Goal: Information Seeking & Learning: Learn about a topic

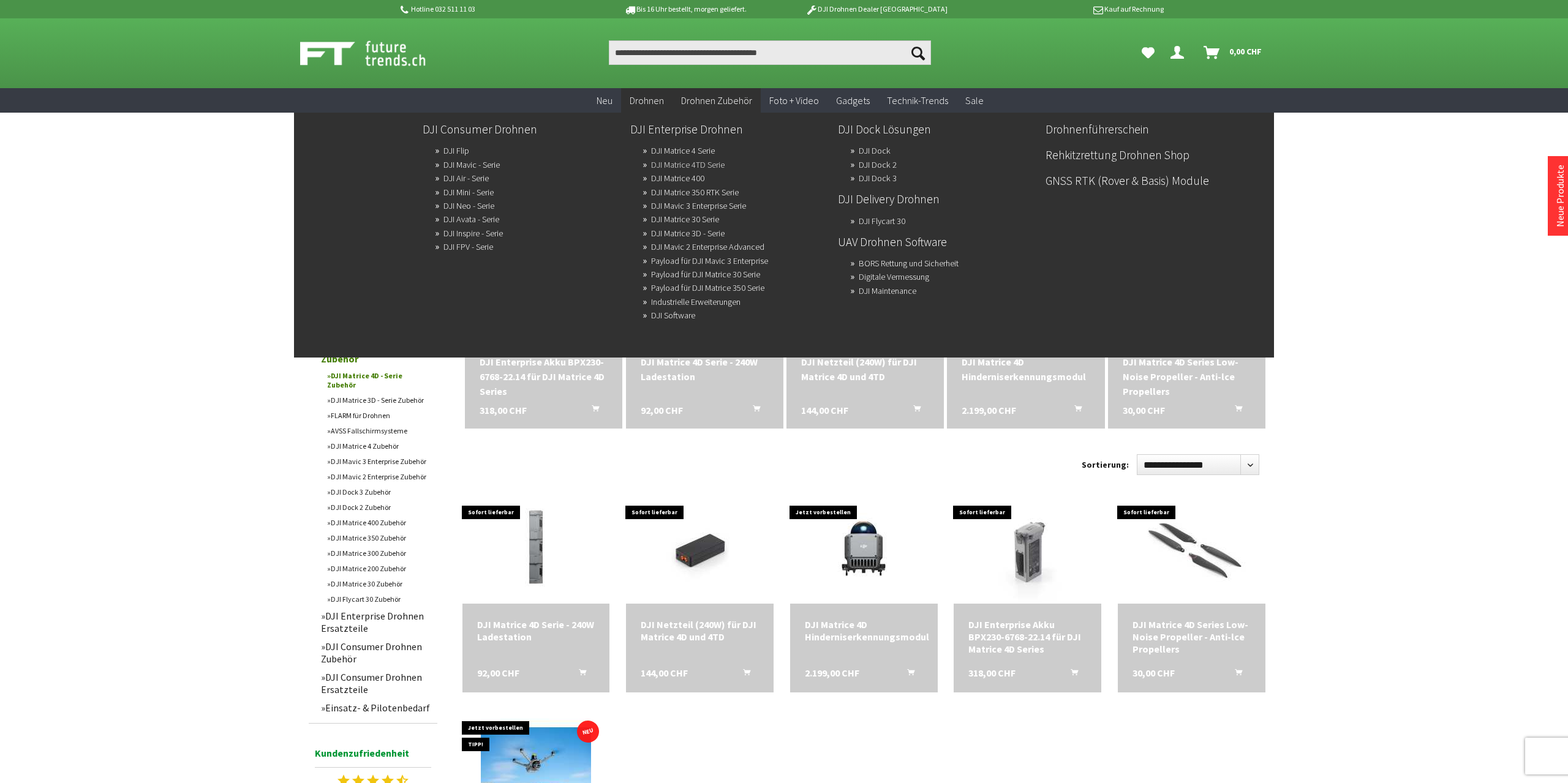
click at [708, 166] on link "DJI Matrice 4TD Serie" at bounding box center [687, 165] width 73 height 17
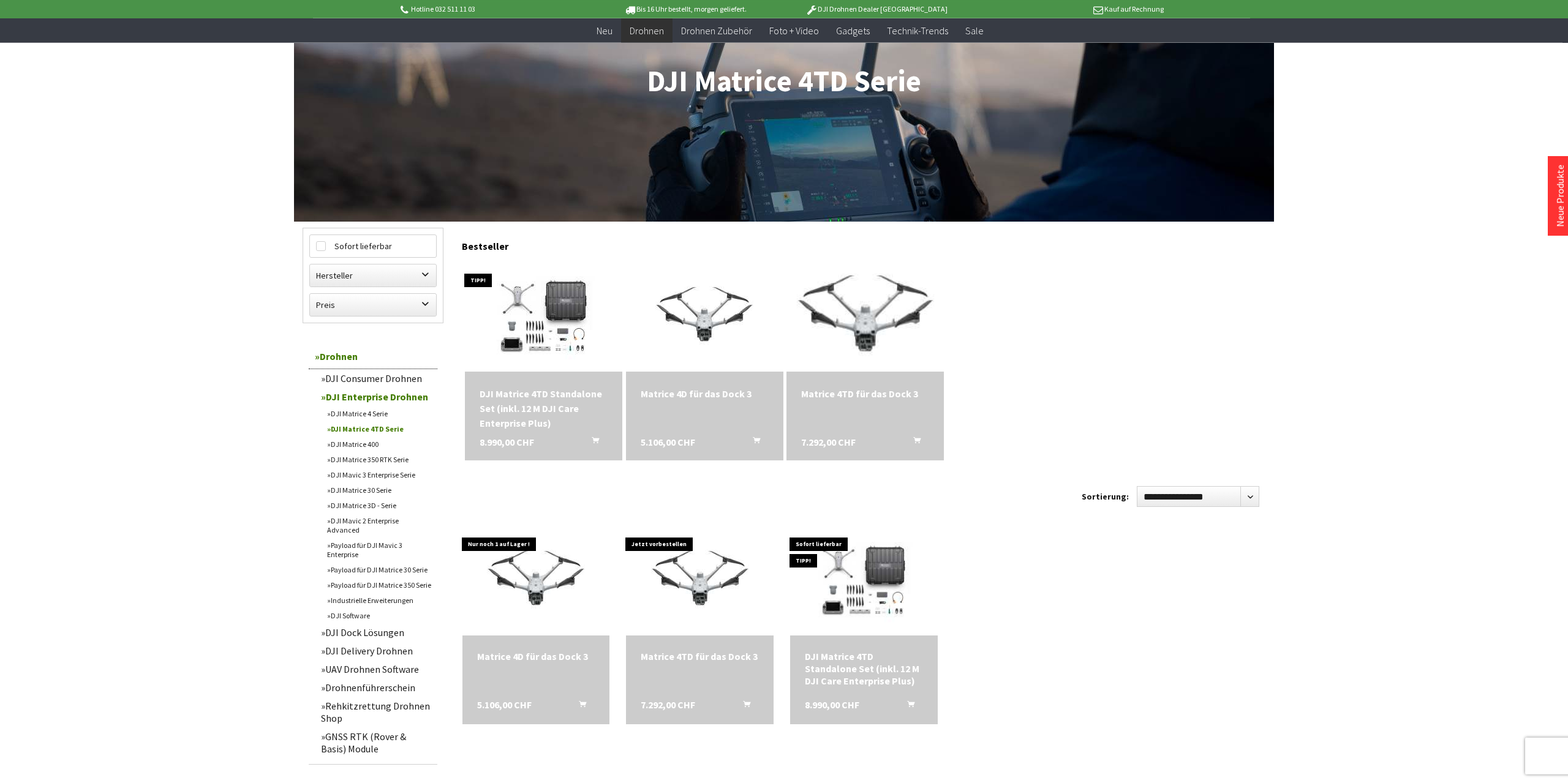
scroll to position [191, 0]
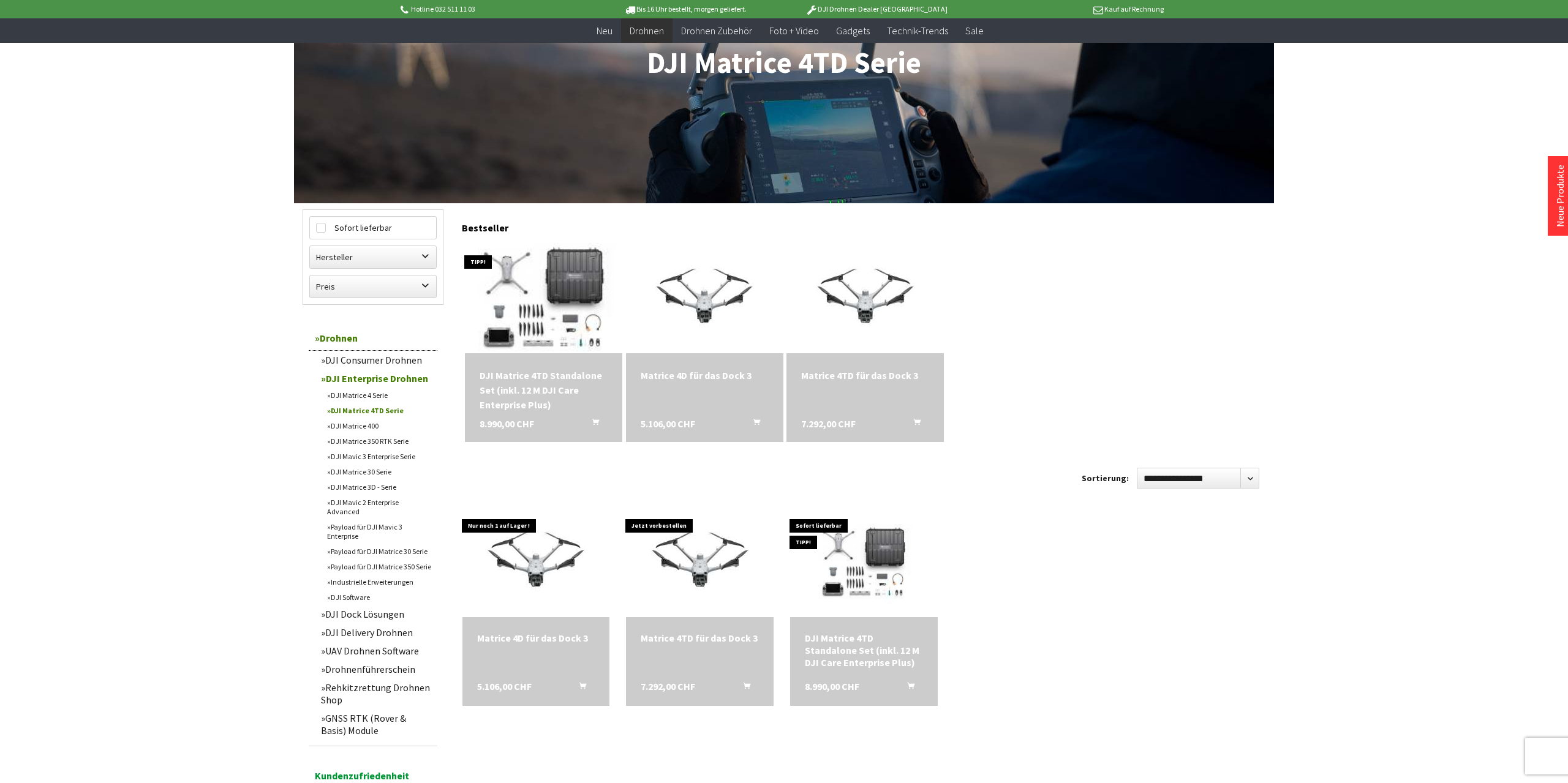
click at [529, 302] on img at bounding box center [543, 298] width 214 height 154
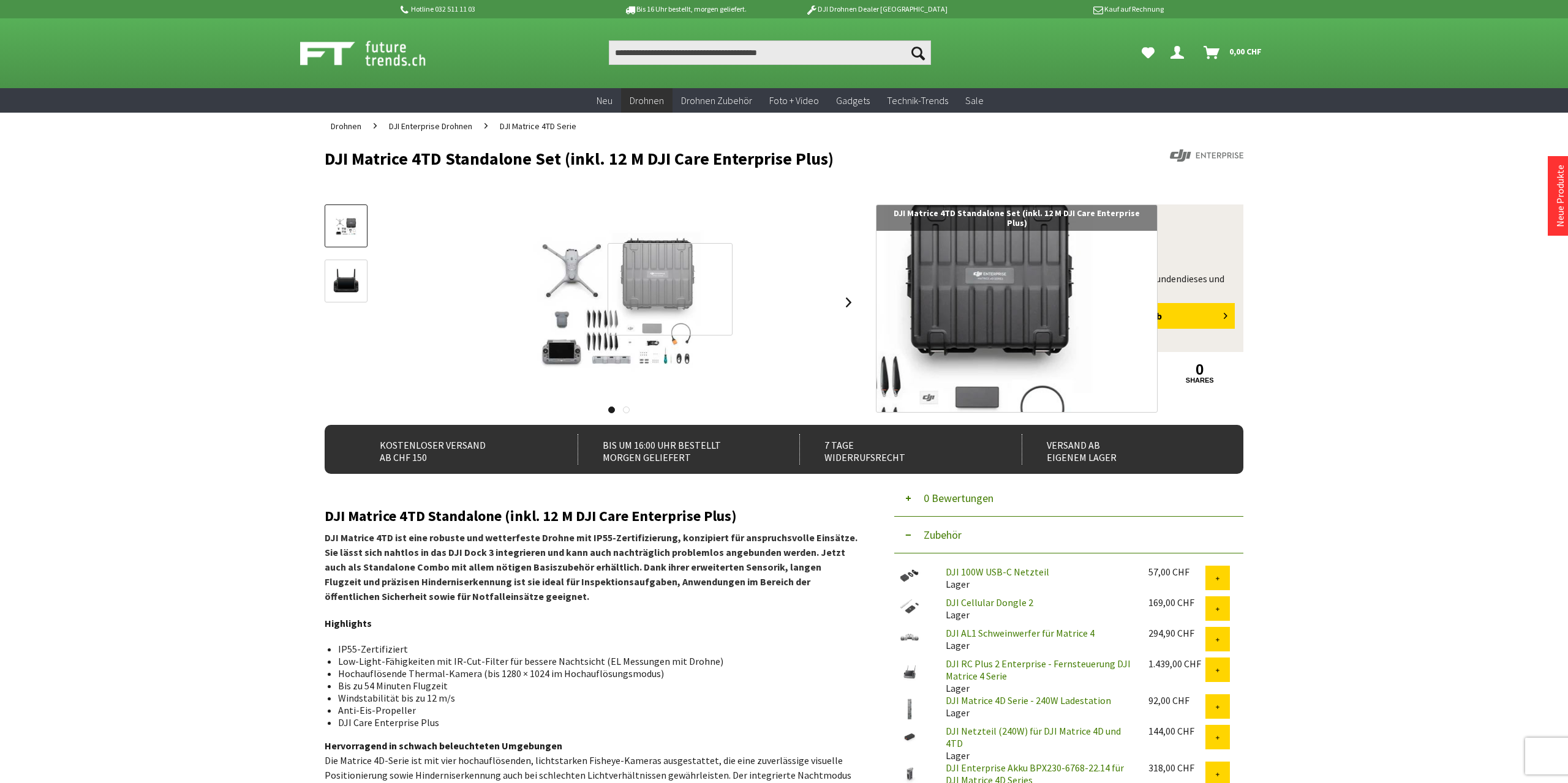
click at [670, 289] on div at bounding box center [670, 289] width 125 height 93
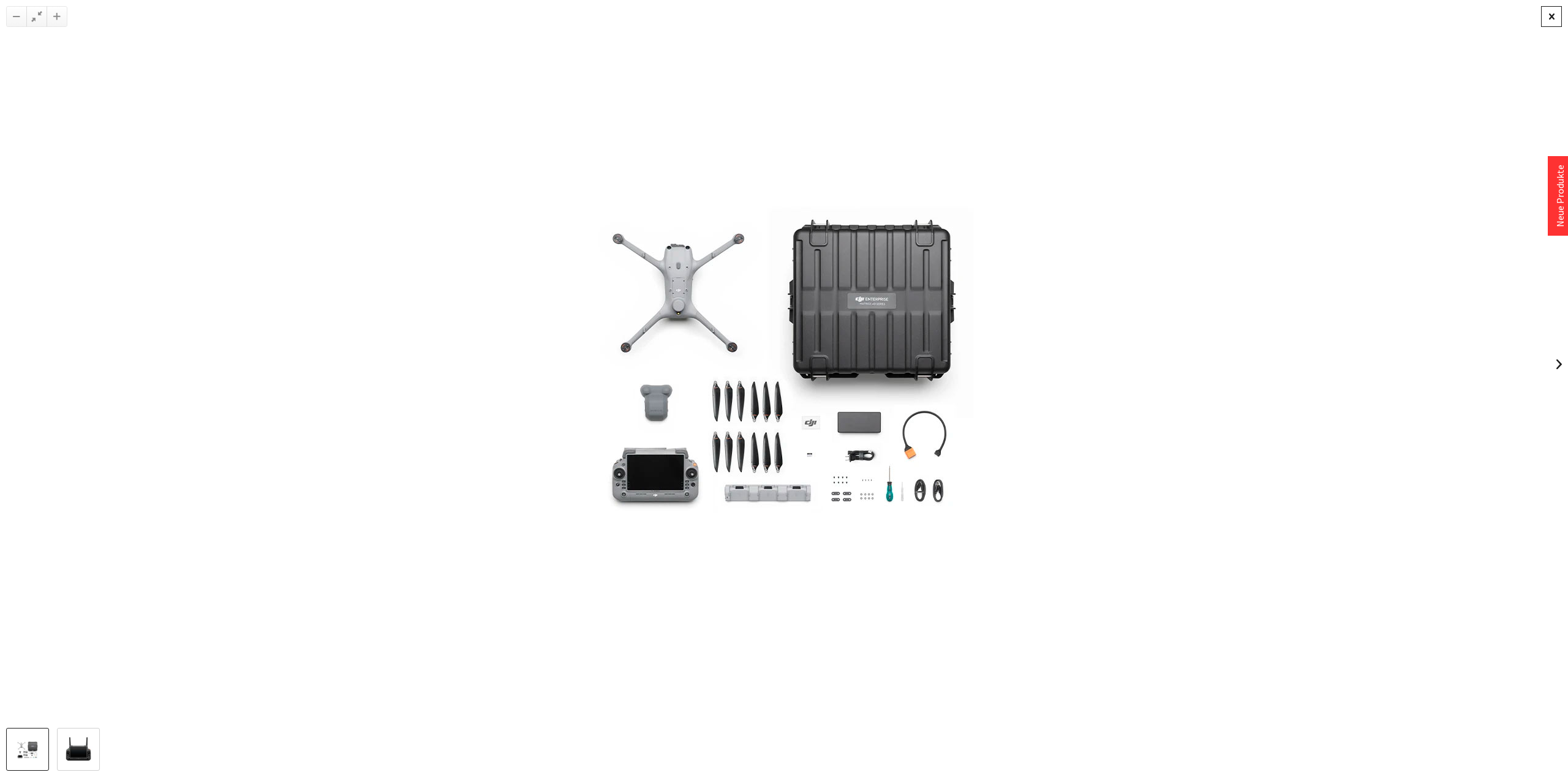
click at [1542, 13] on div at bounding box center [1551, 16] width 21 height 21
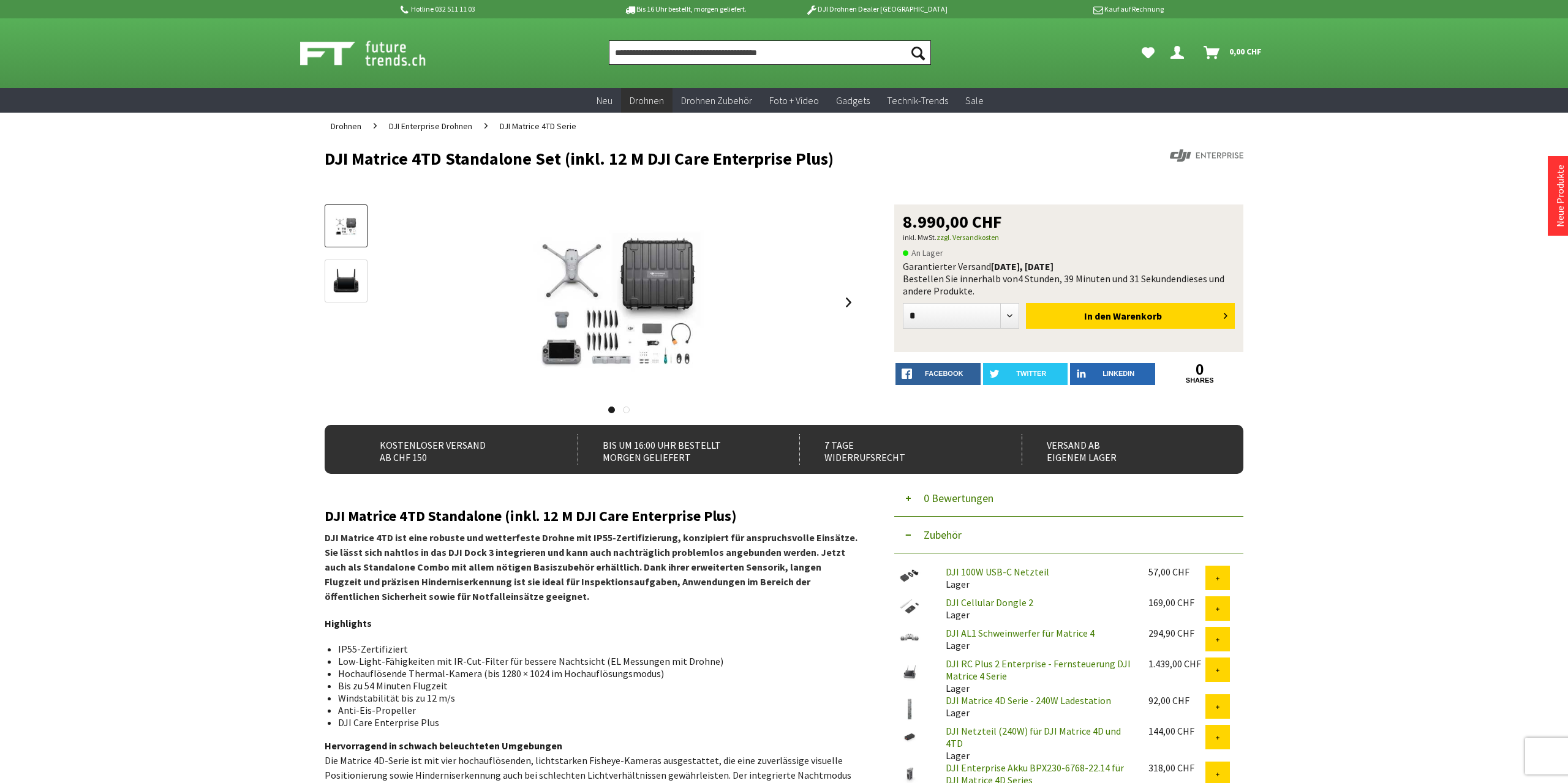
click at [627, 47] on input "Produkt, Marke, Kategorie, EAN, Artikelnummer…" at bounding box center [770, 52] width 322 height 24
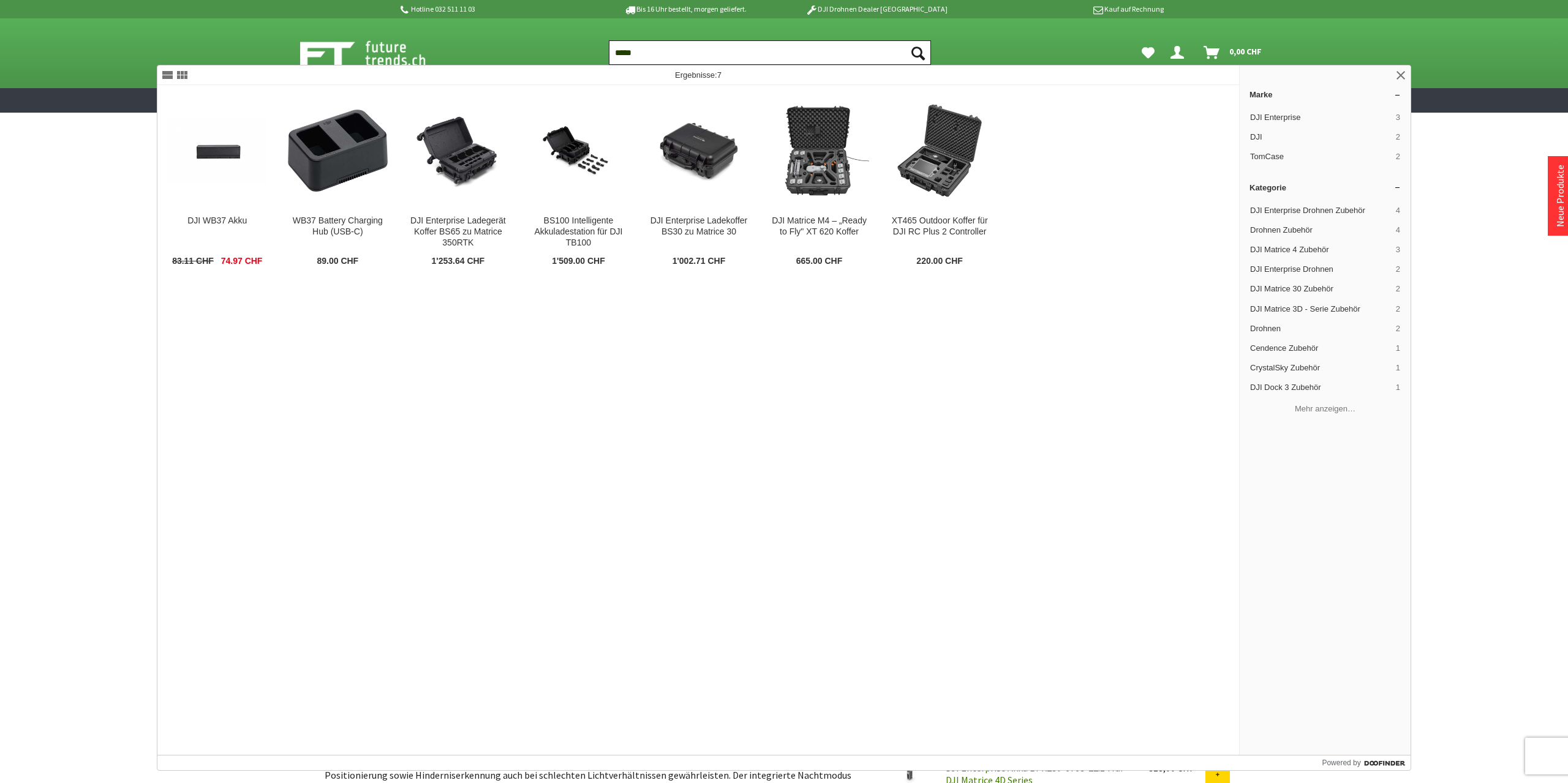
type input "****"
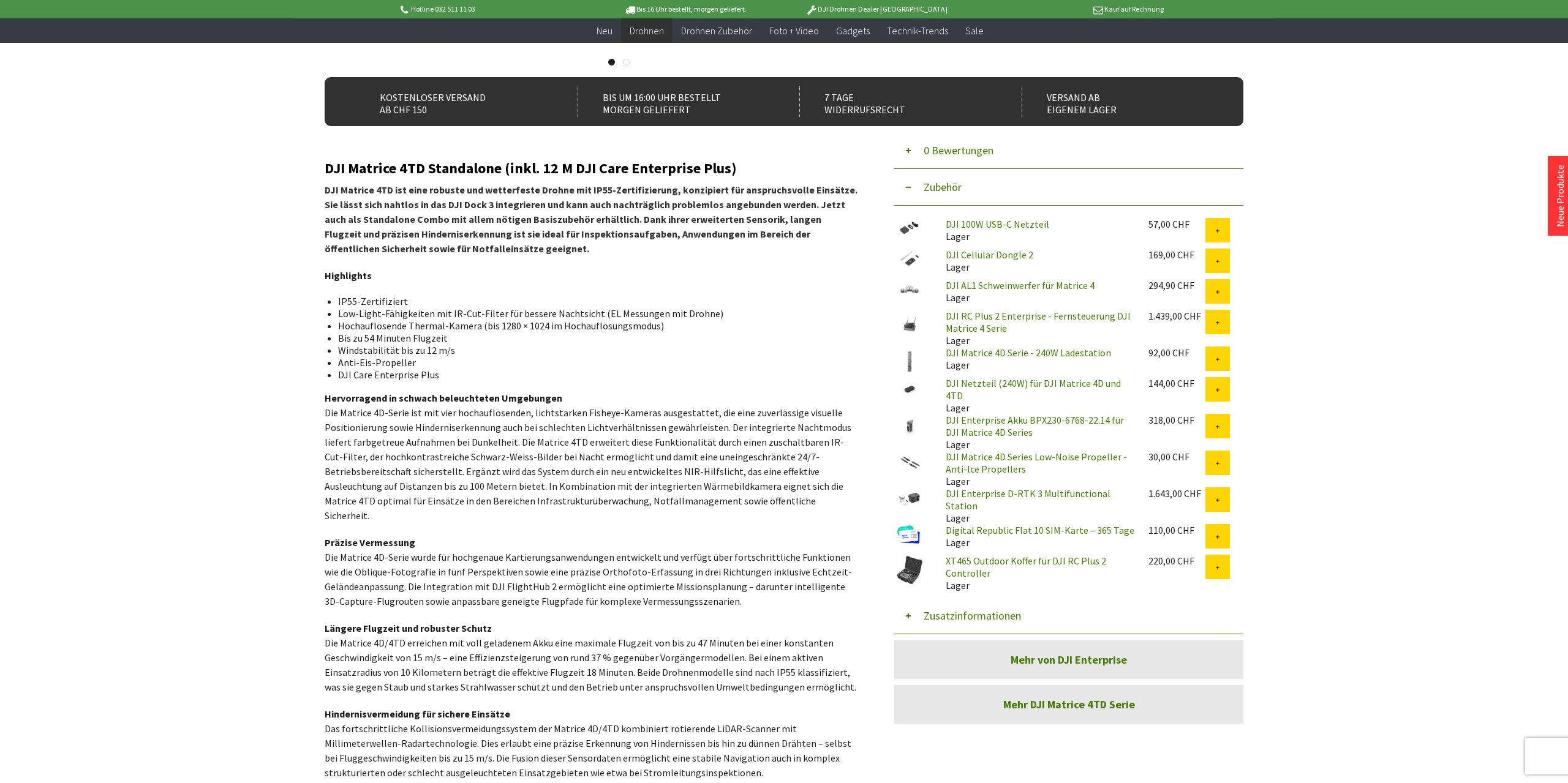
scroll to position [128, 0]
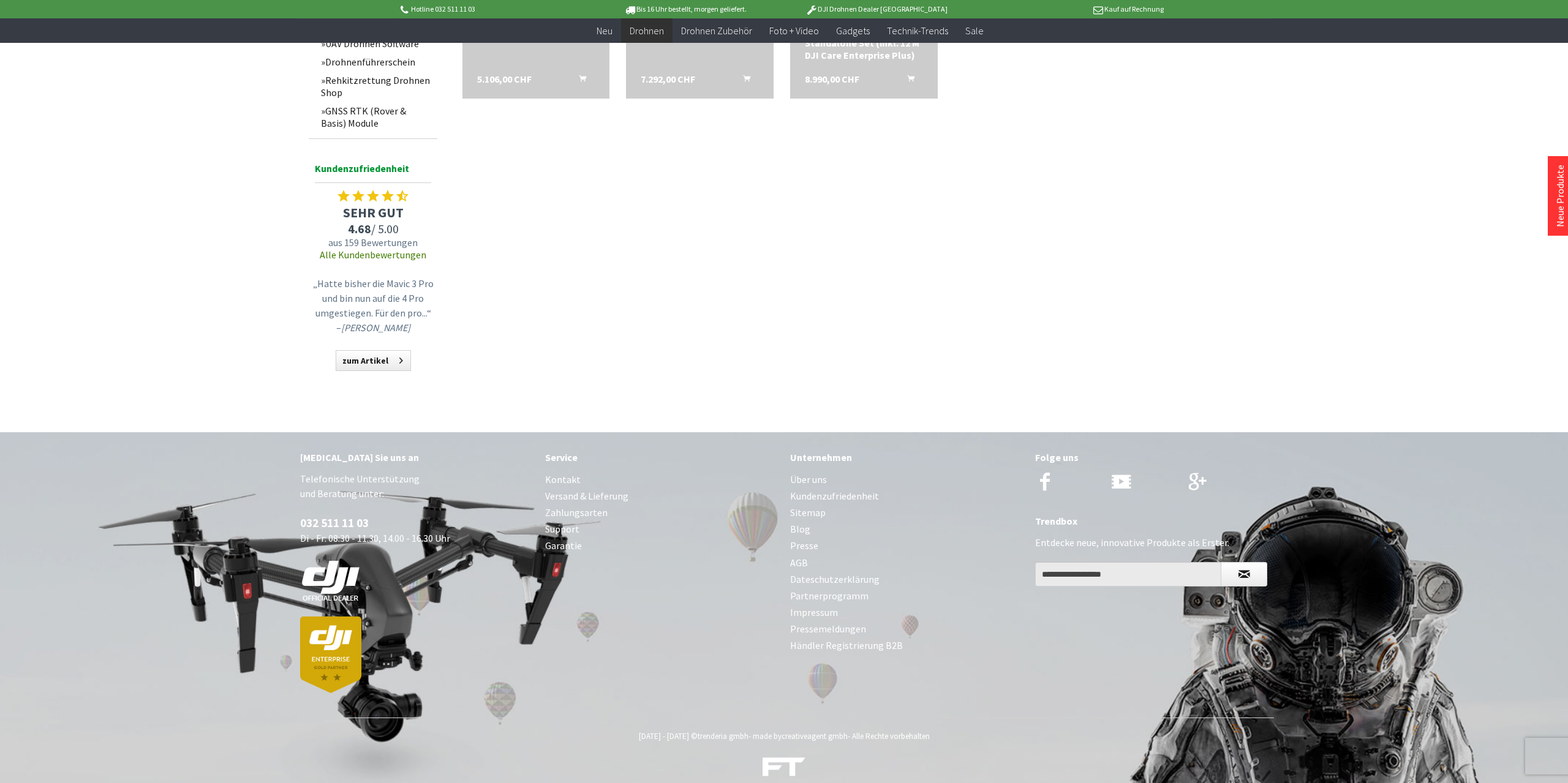
scroll to position [808, 0]
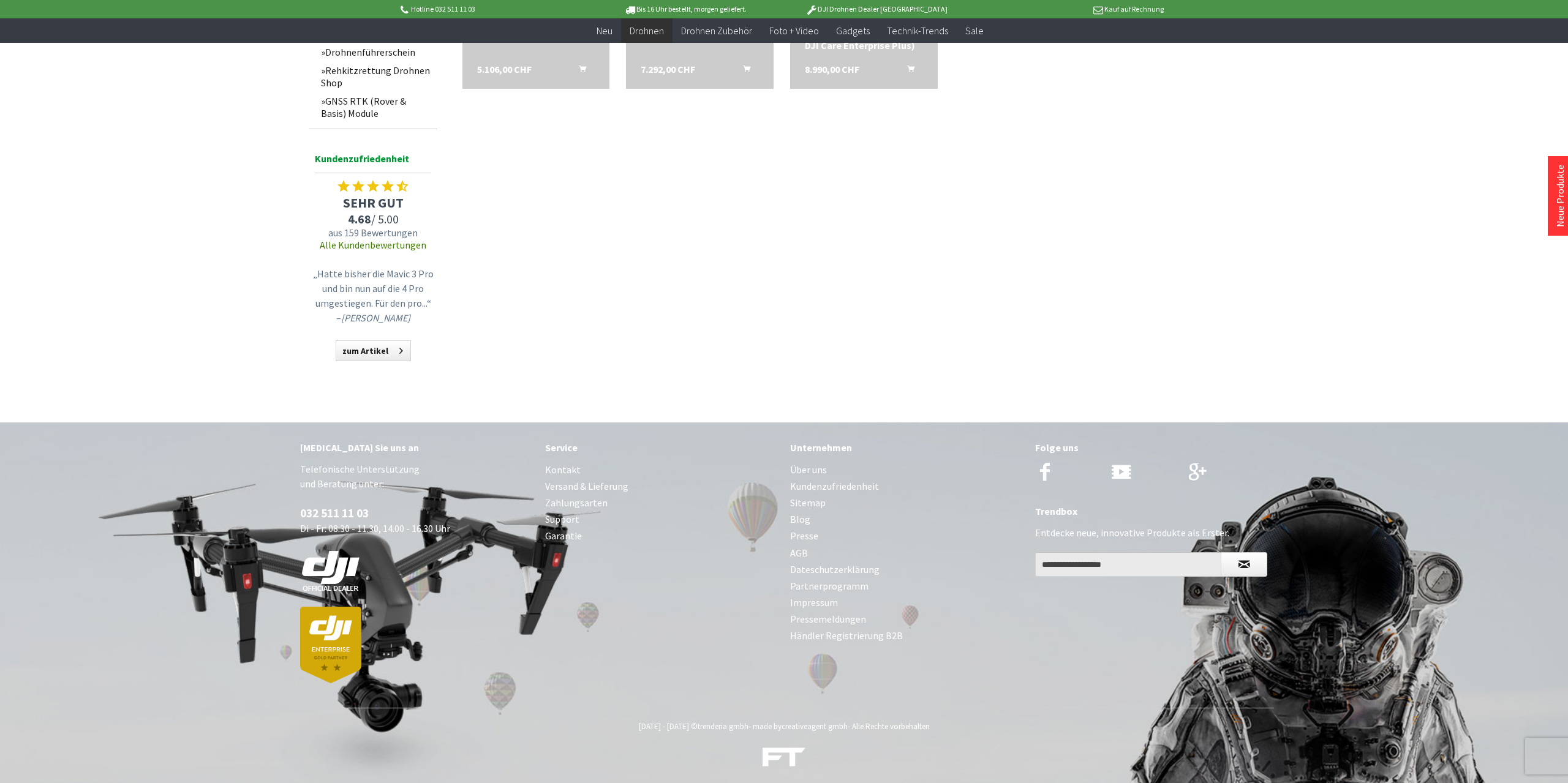
click at [557, 469] on link "Kontakt" at bounding box center [661, 469] width 233 height 16
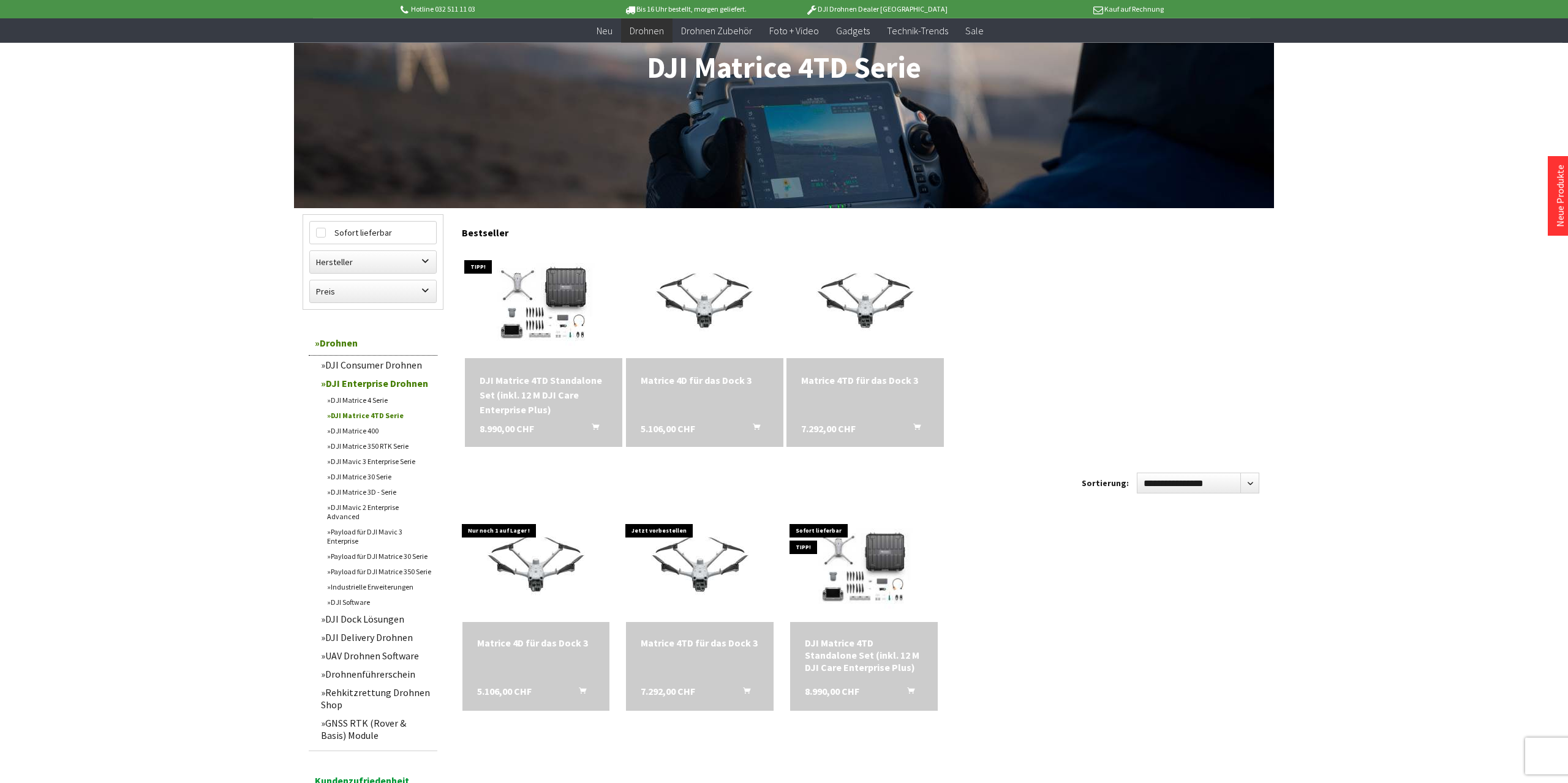
scroll to position [171, 0]
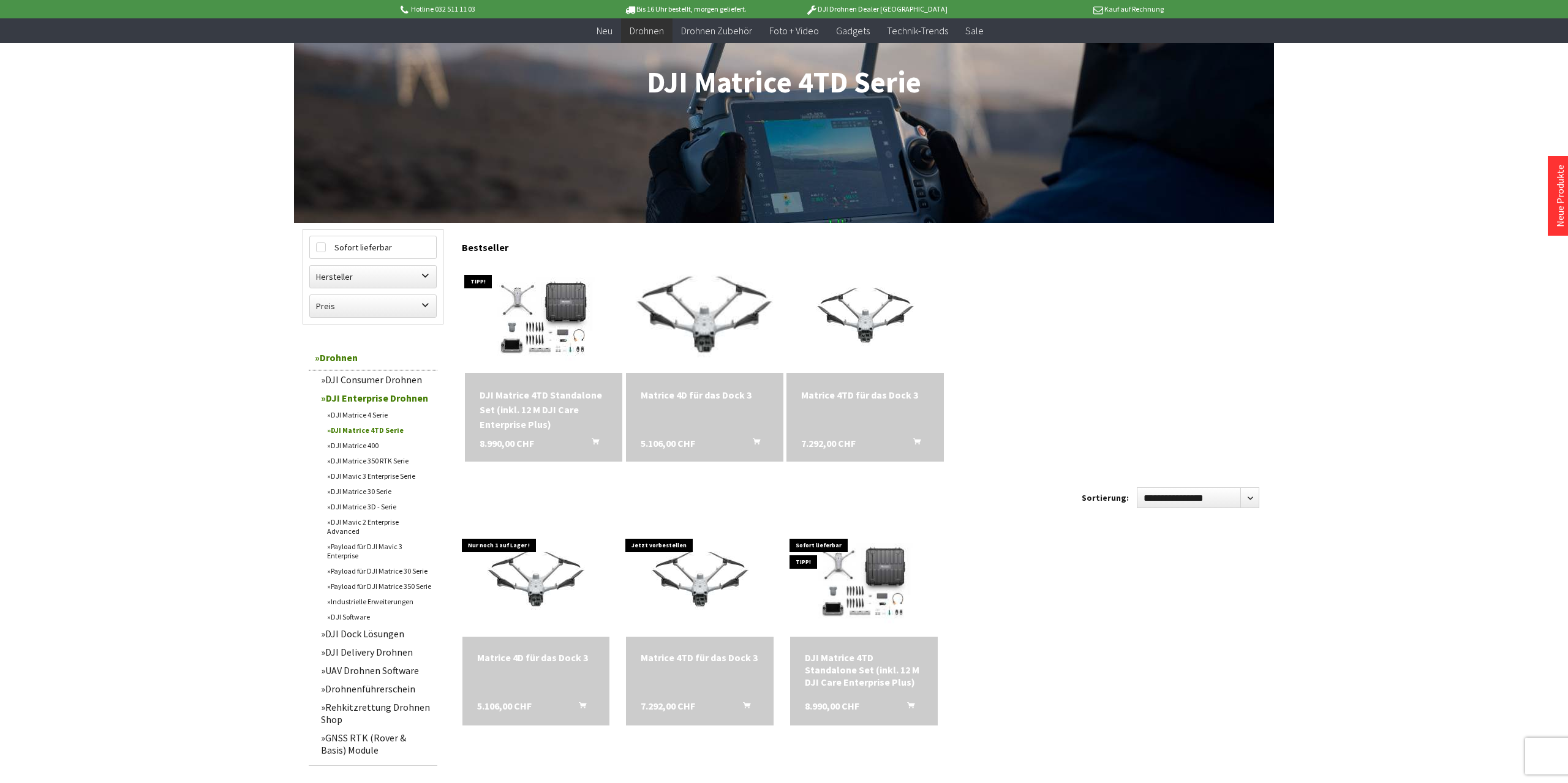
click at [711, 328] on img at bounding box center [704, 318] width 206 height 154
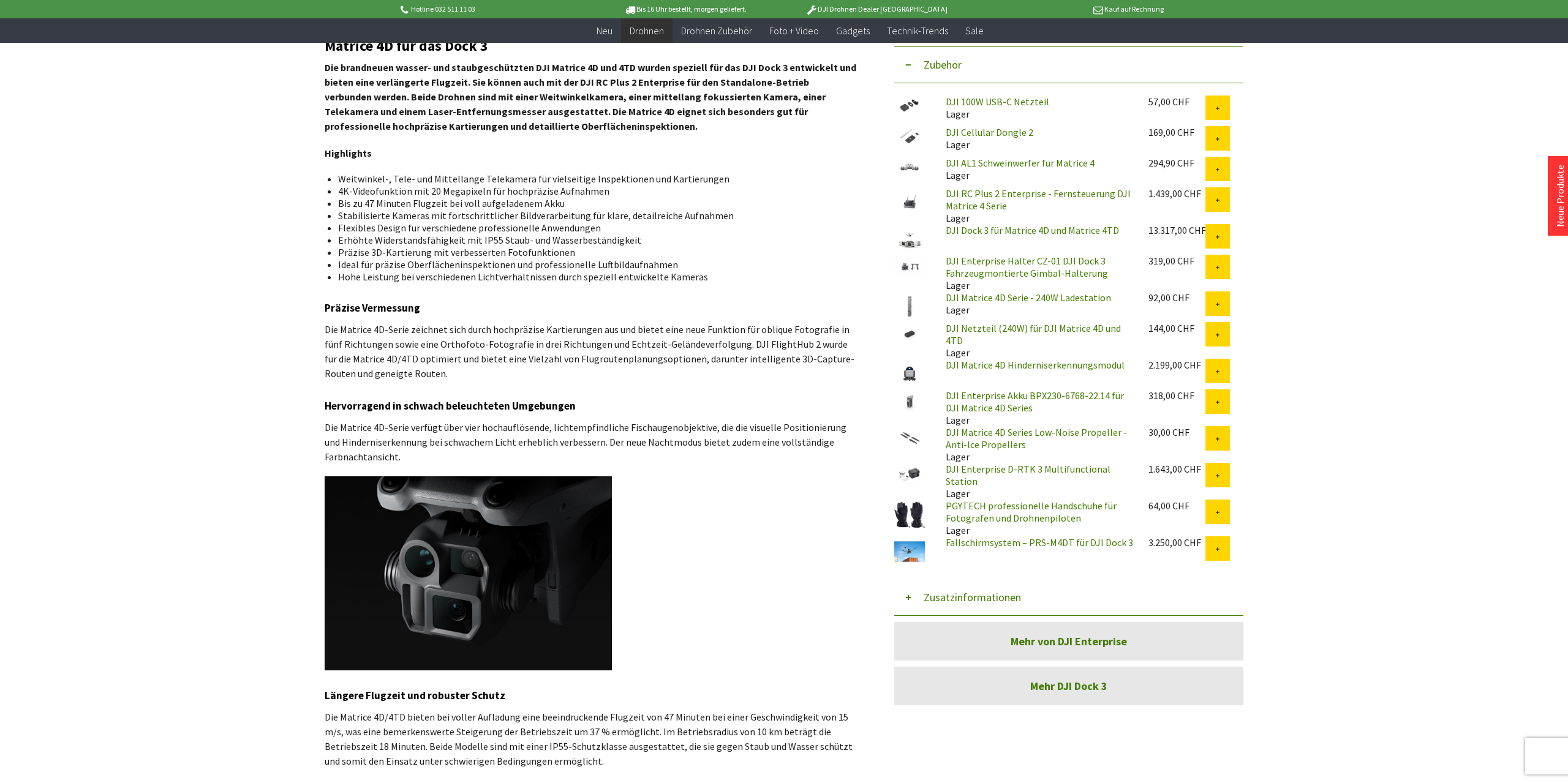
scroll to position [509, 0]
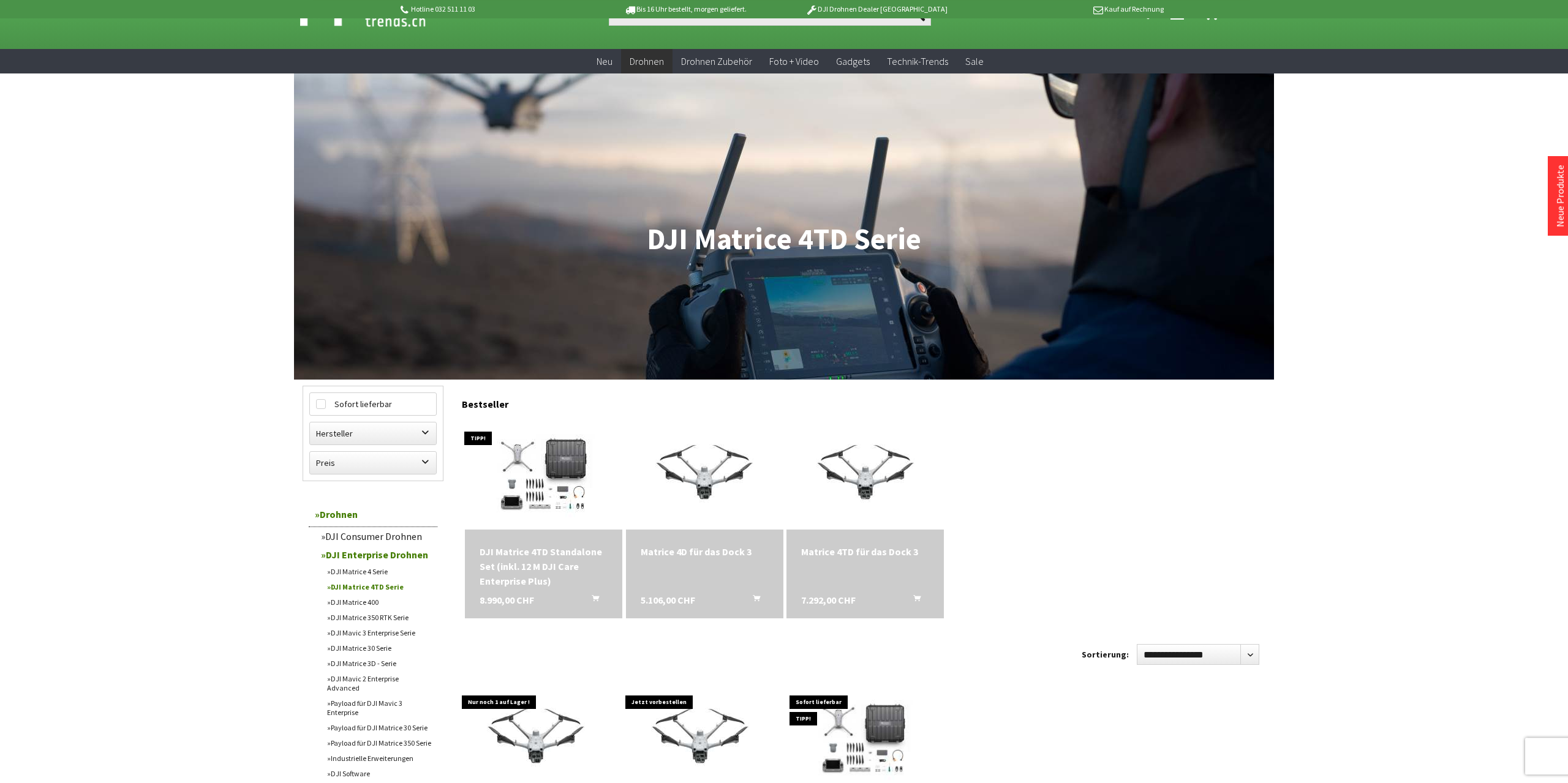
scroll to position [64, 0]
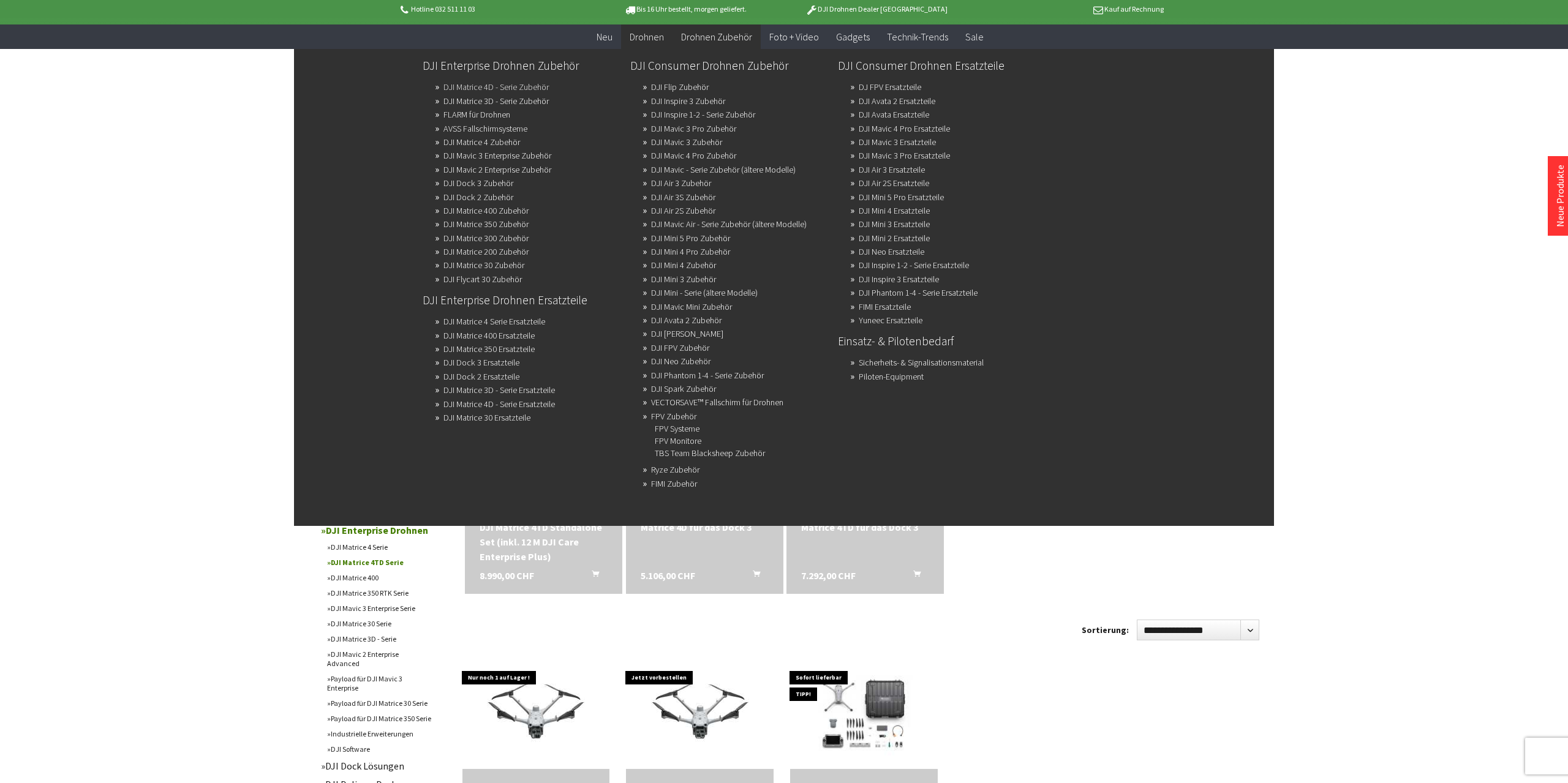
click at [506, 83] on link "DJI Matrice 4D - Serie Zubehör" at bounding box center [495, 87] width 105 height 17
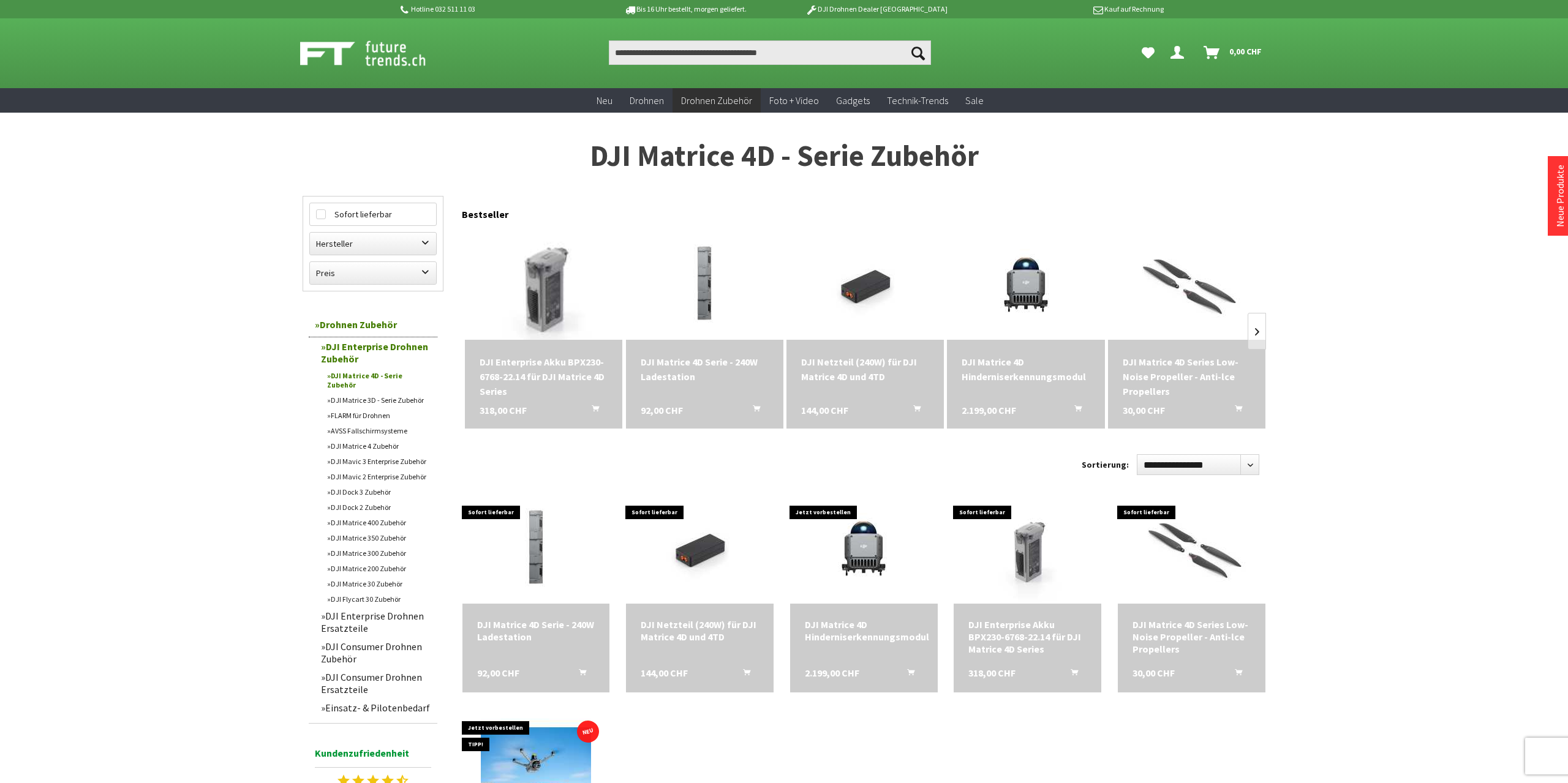
click at [542, 291] on img at bounding box center [543, 285] width 206 height 154
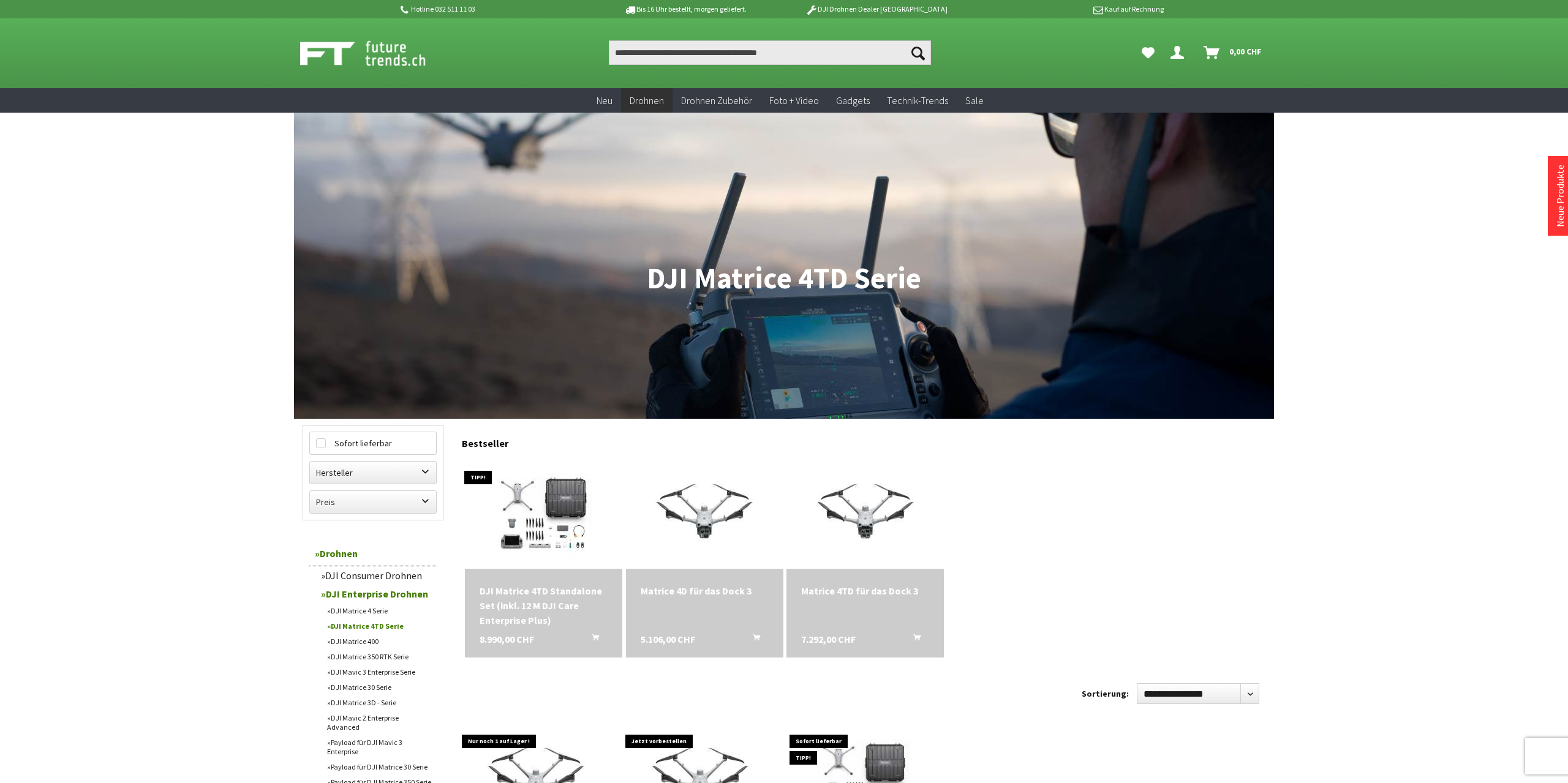
scroll to position [64, 0]
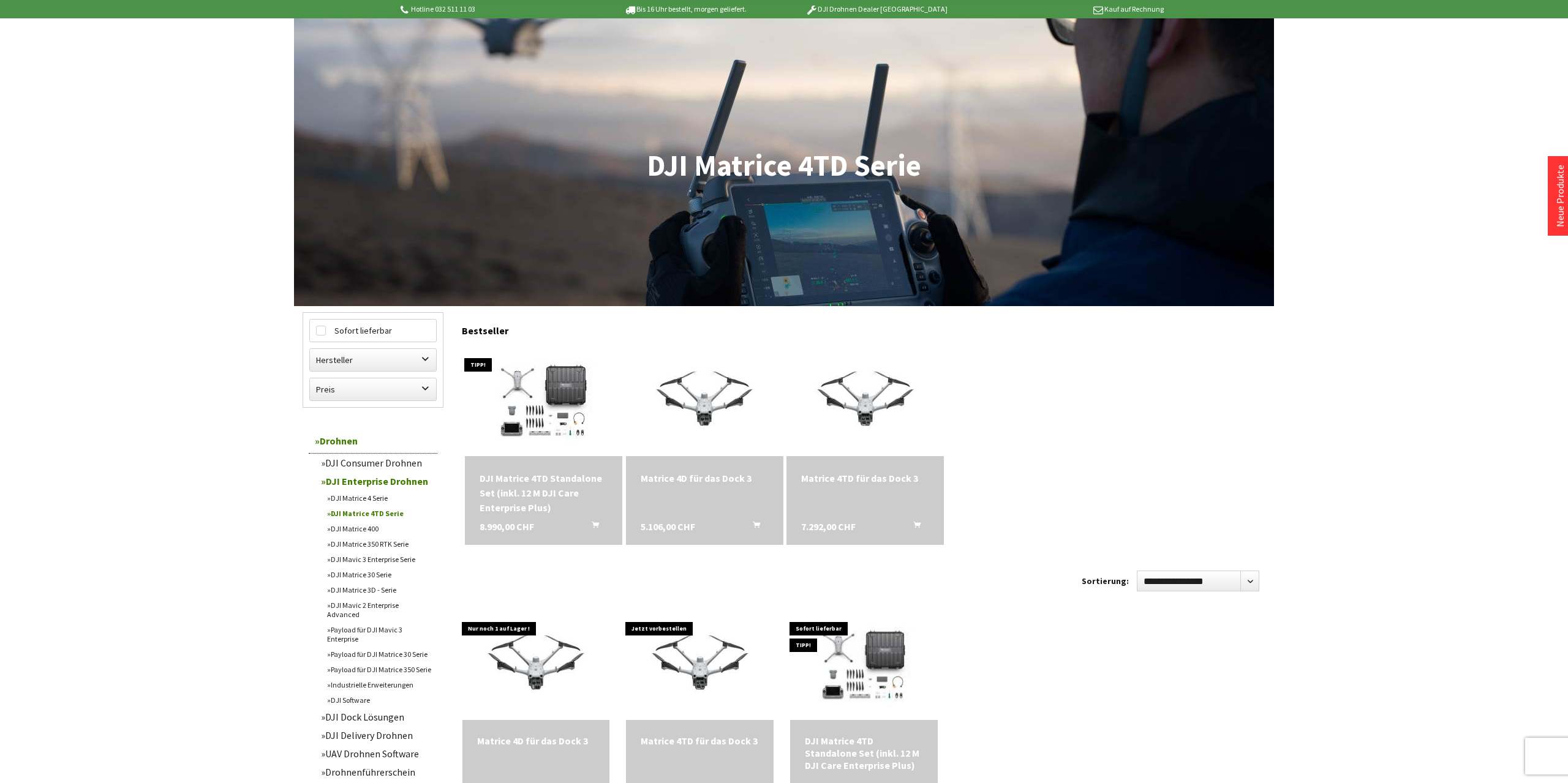
scroll to position [64, 0]
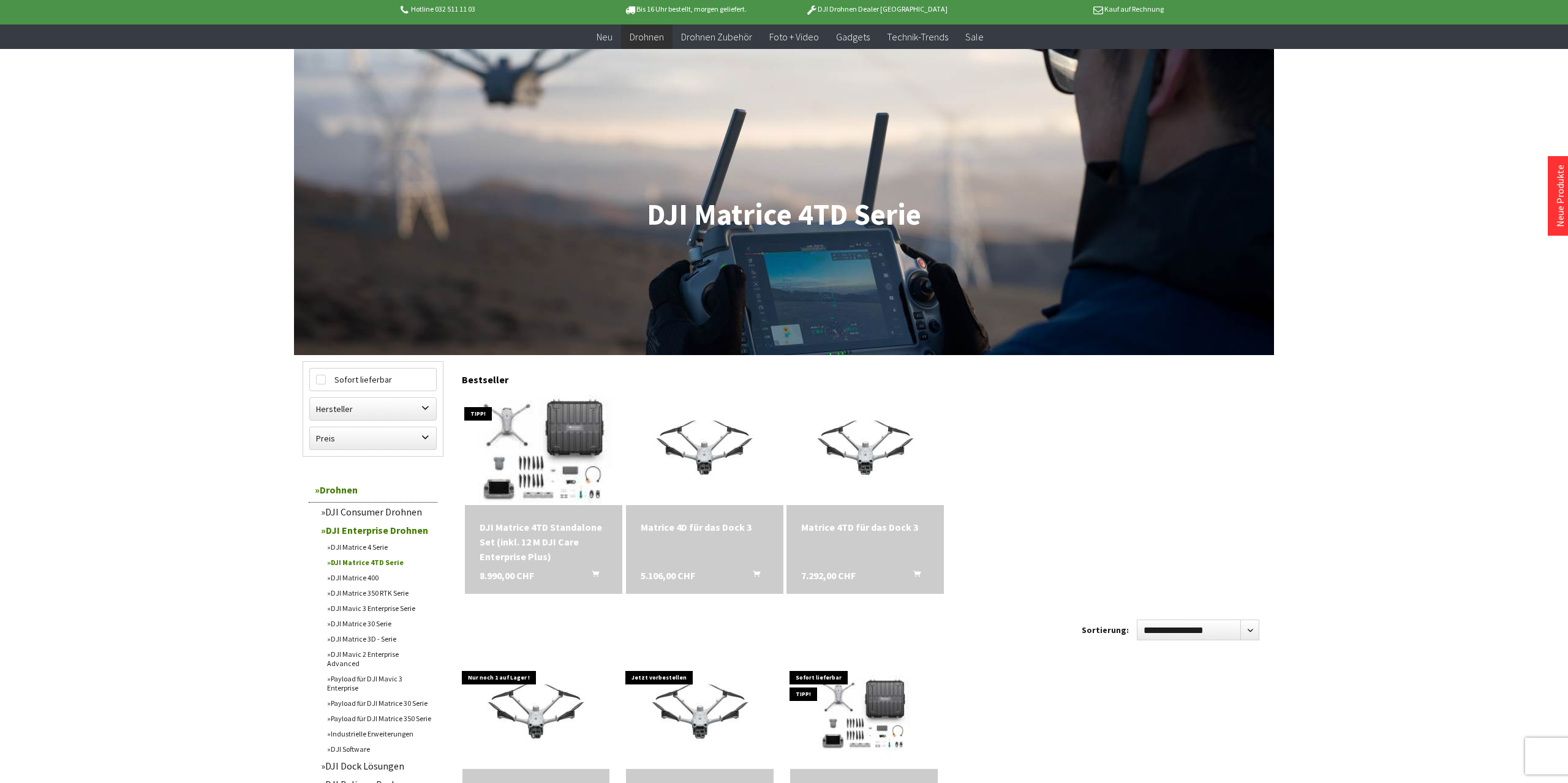
click at [557, 460] on img at bounding box center [543, 450] width 214 height 154
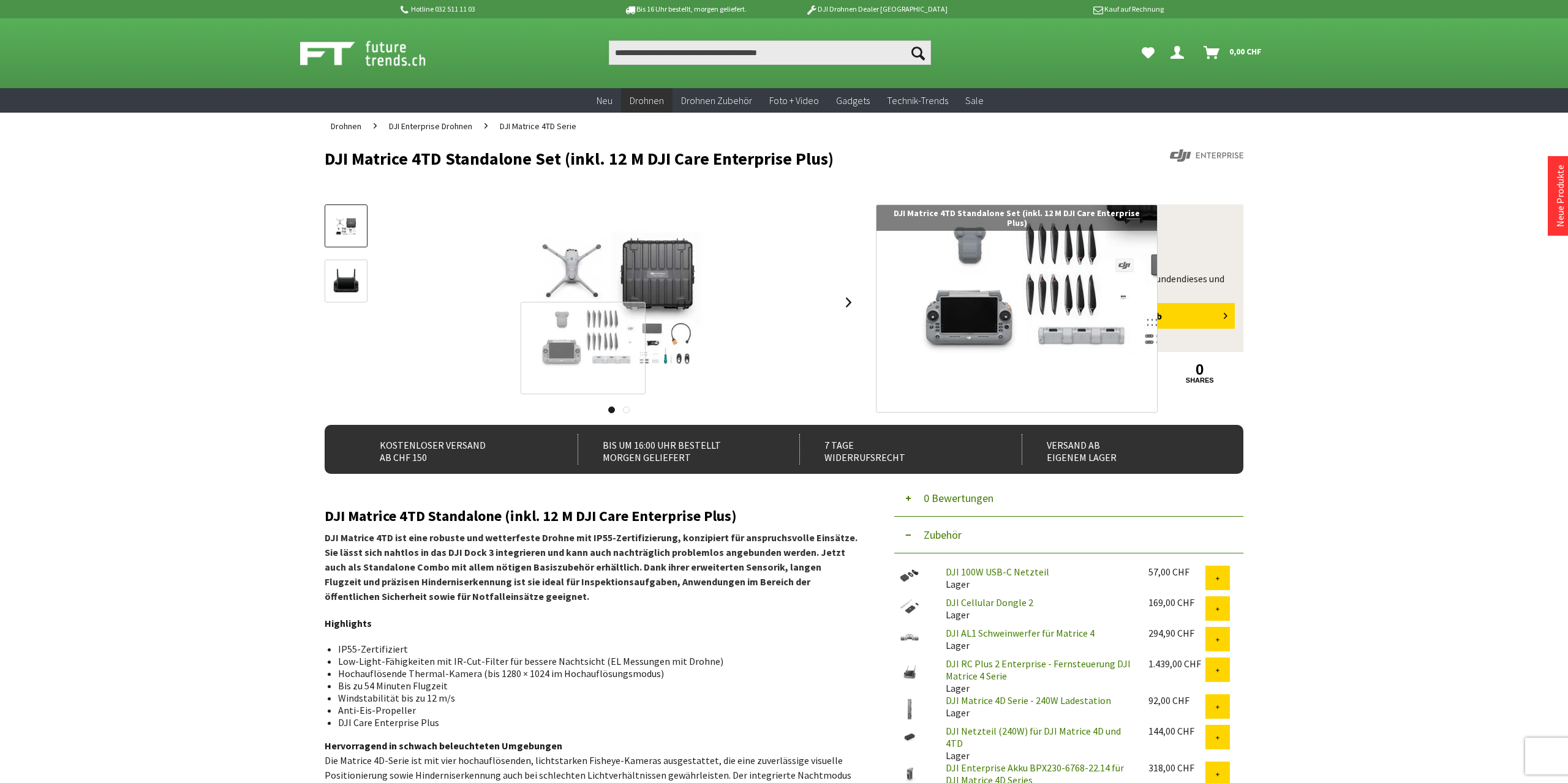
click at [583, 349] on div at bounding box center [583, 348] width 125 height 93
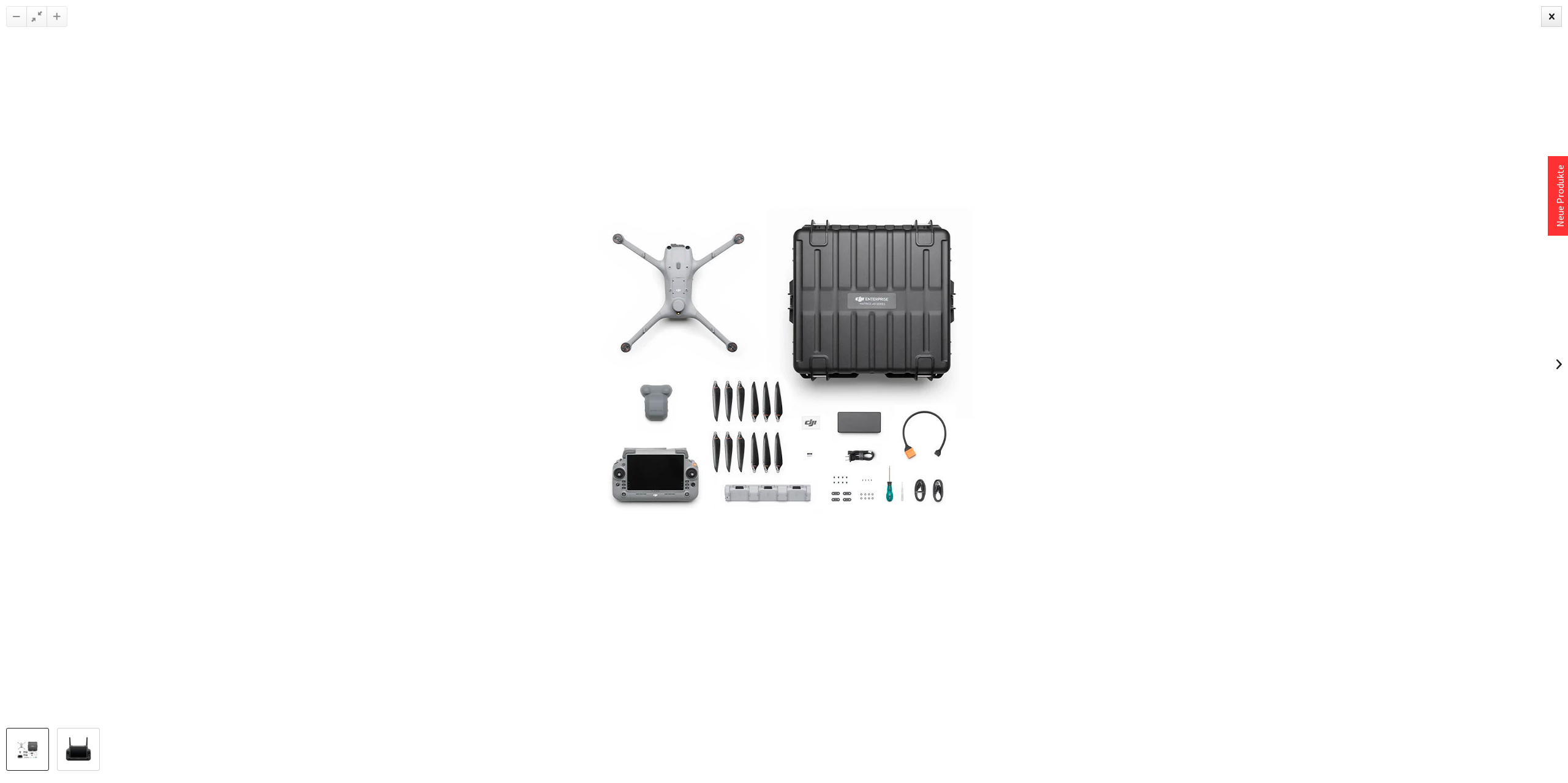
click at [638, 486] on img at bounding box center [783, 364] width 613 height 441
click at [638, 485] on img at bounding box center [783, 364] width 613 height 441
click at [638, 483] on img at bounding box center [783, 364] width 613 height 441
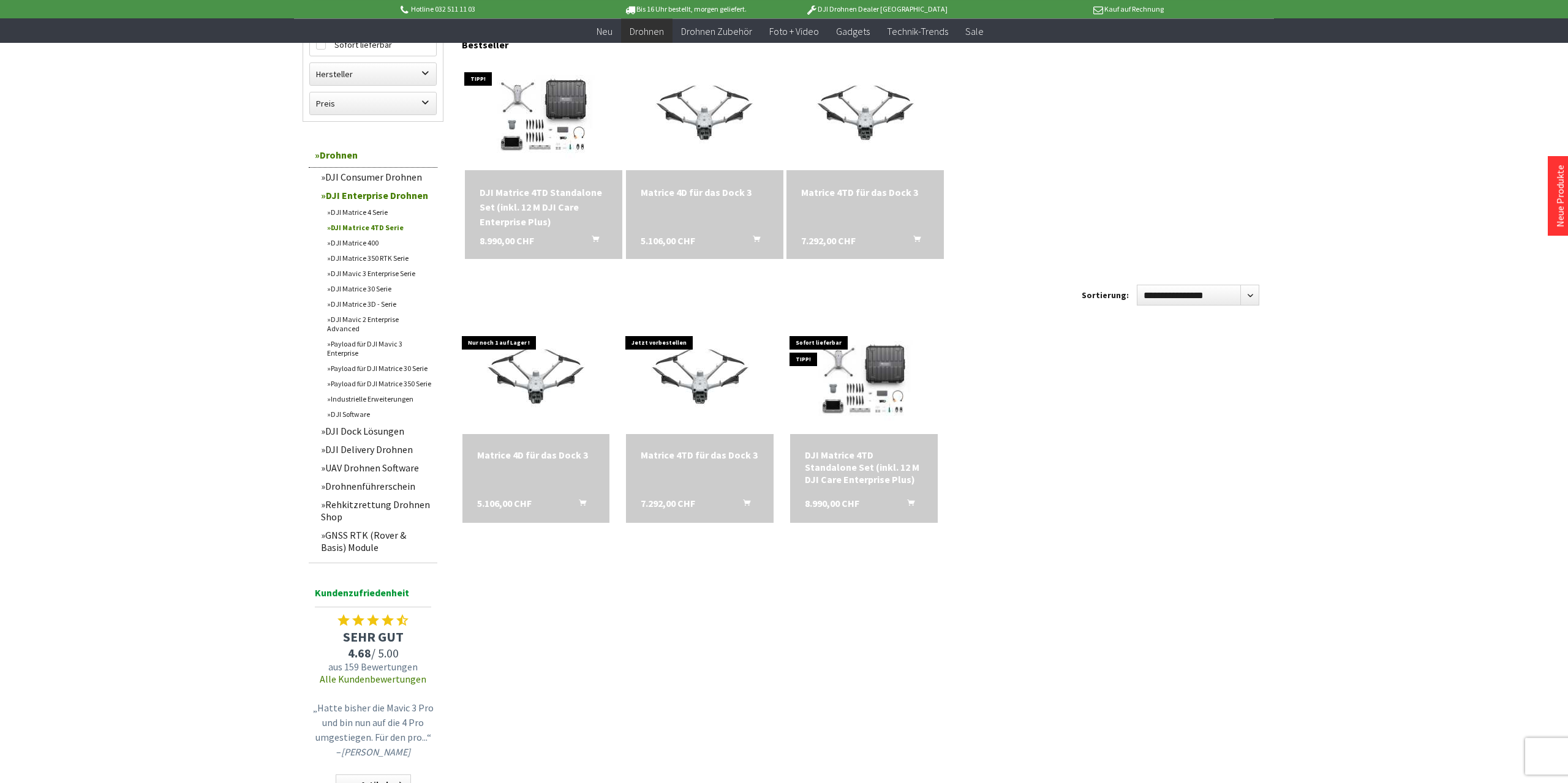
scroll to position [382, 0]
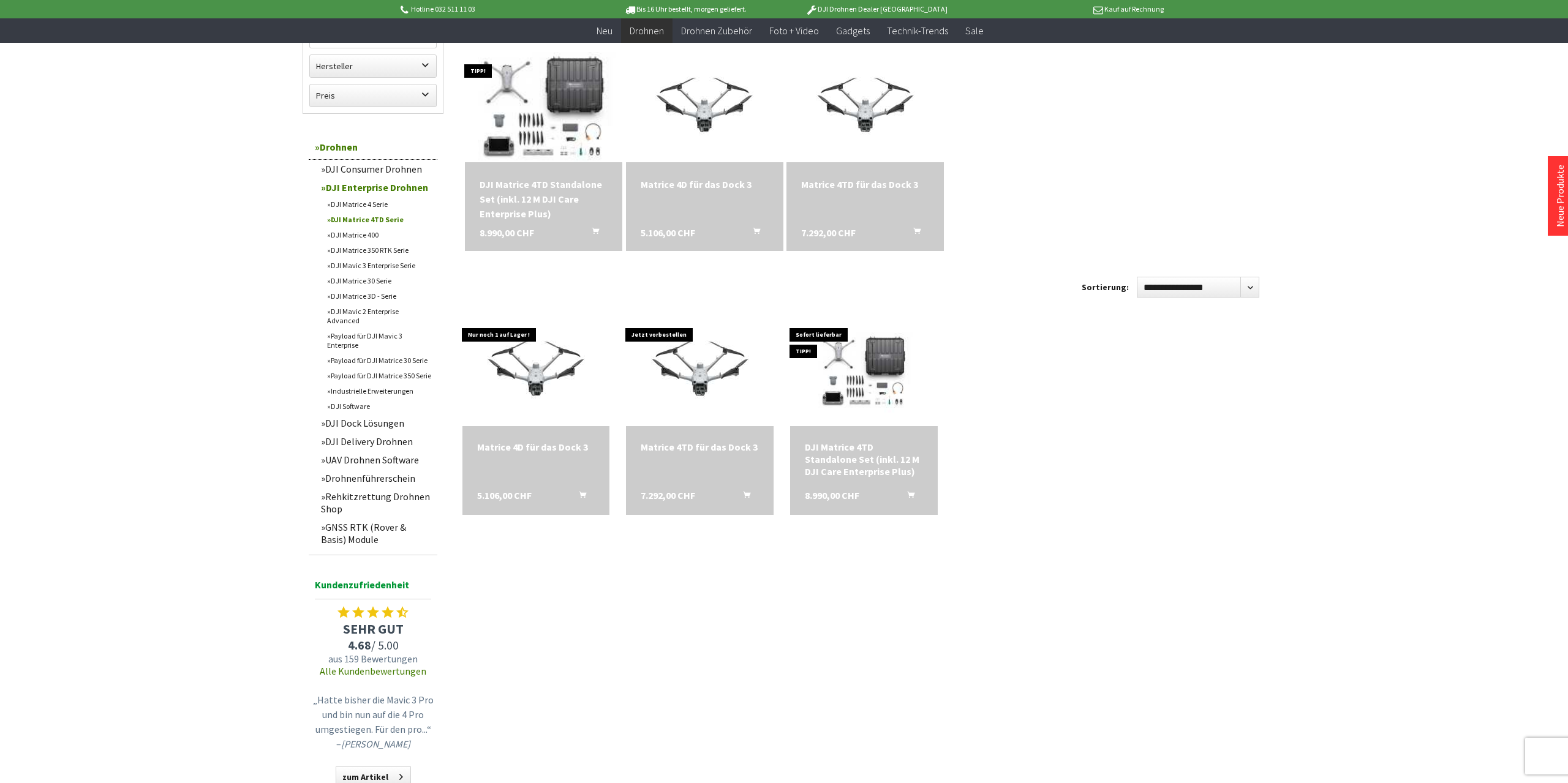
click at [543, 126] on img at bounding box center [543, 107] width 214 height 154
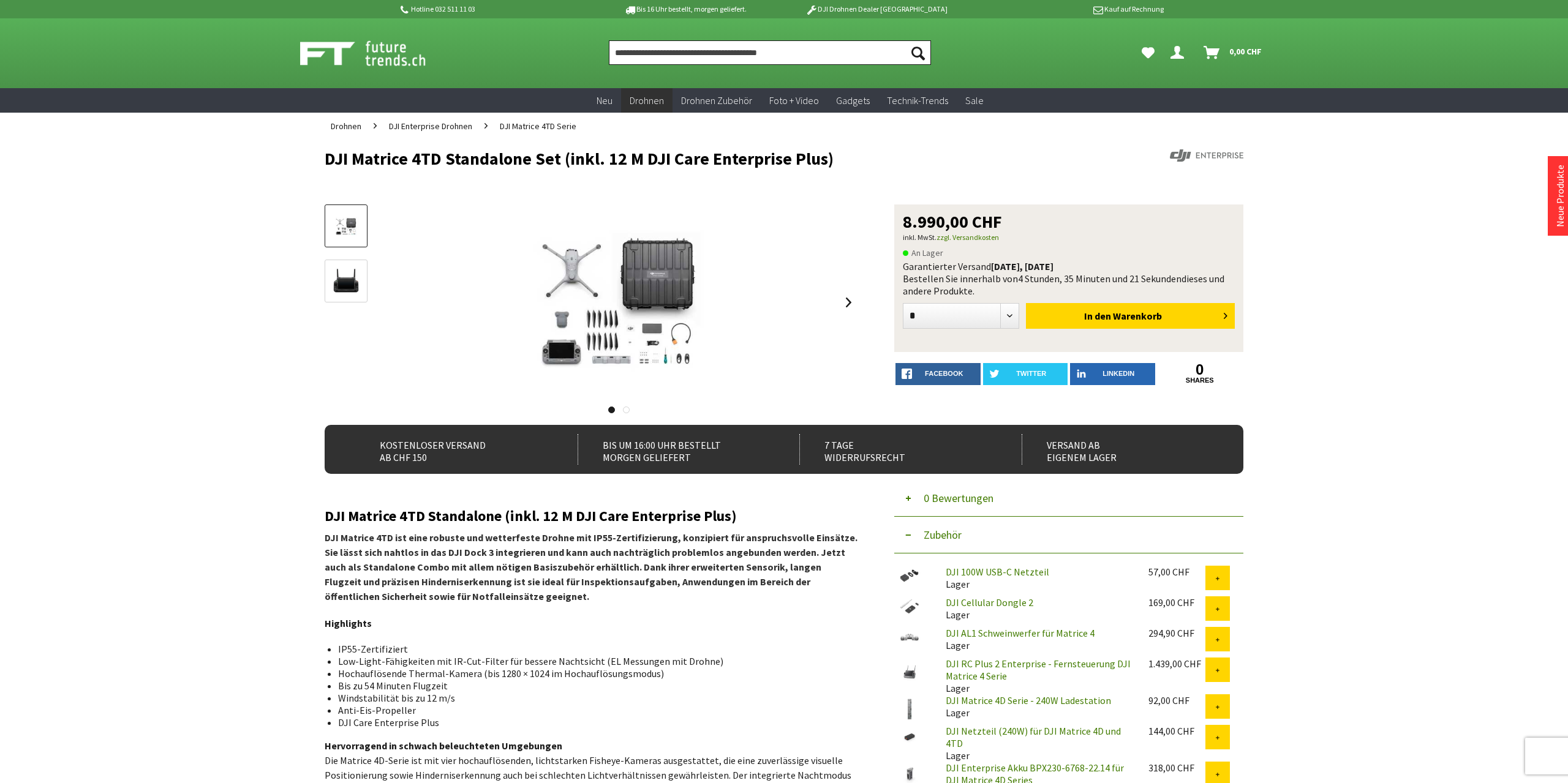
click at [668, 61] on input "Produkt, Marke, Kategorie, EAN, Artikelnummer…" at bounding box center [770, 52] width 322 height 24
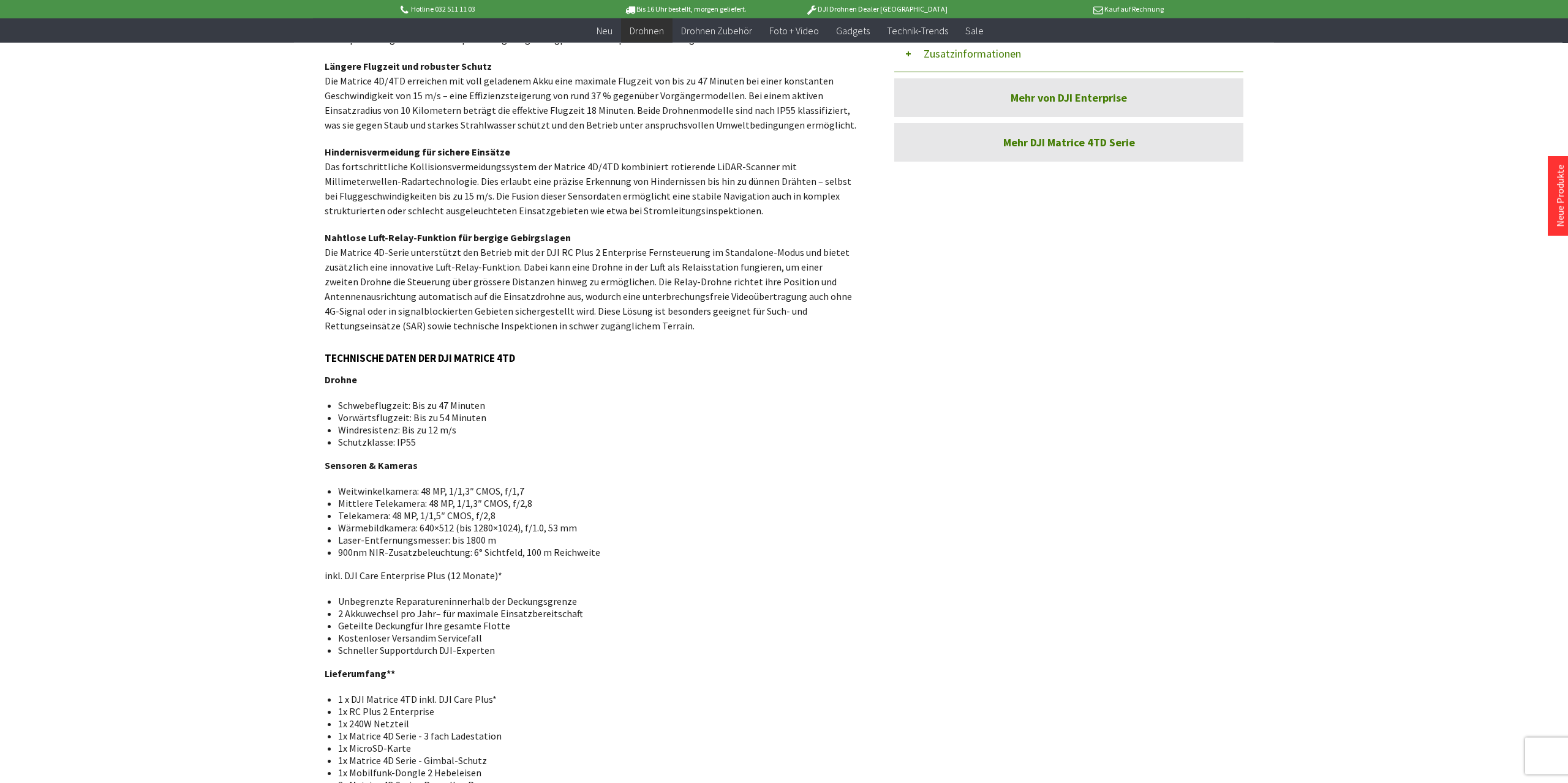
scroll to position [891, 0]
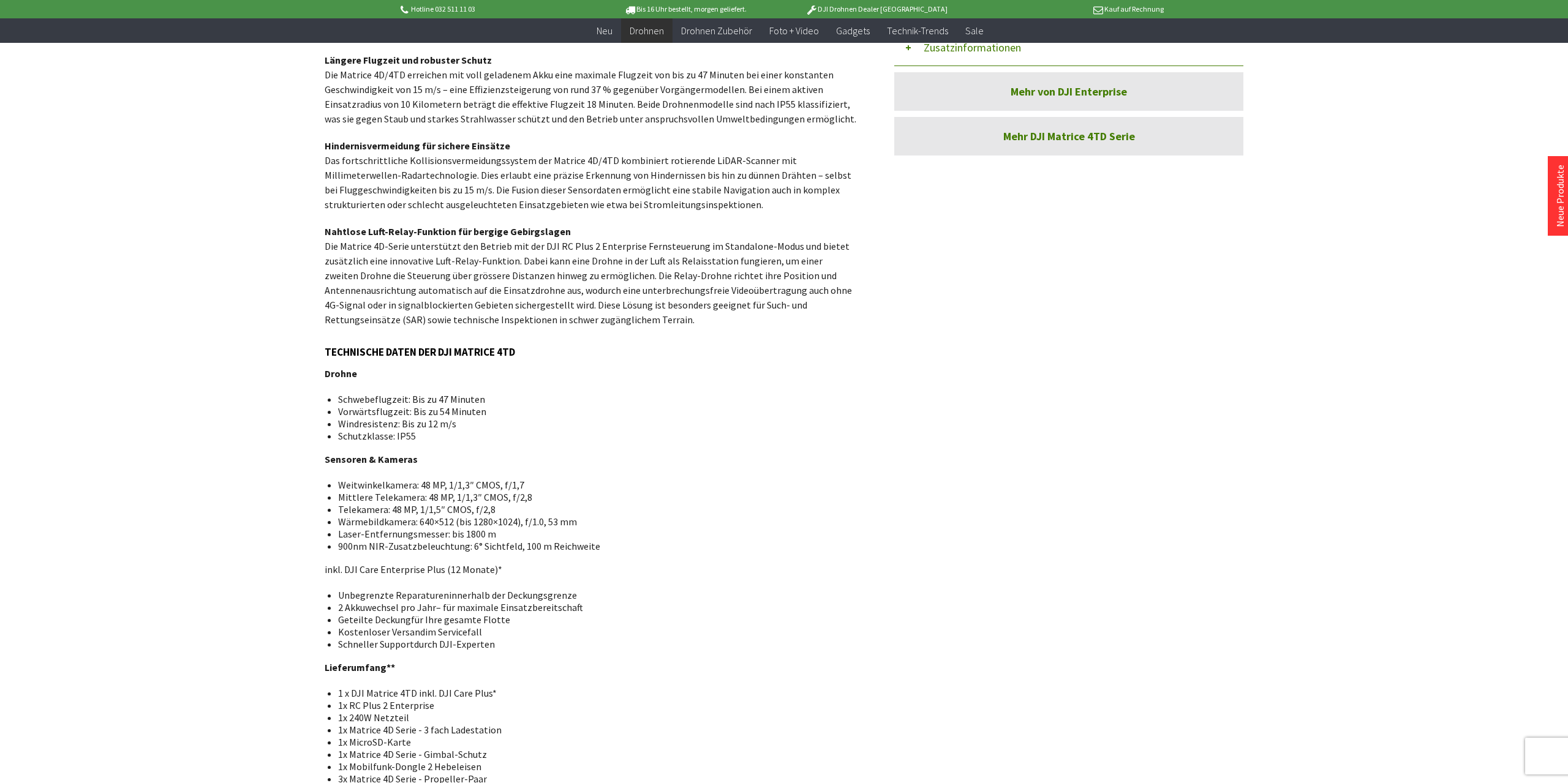
type input "*"
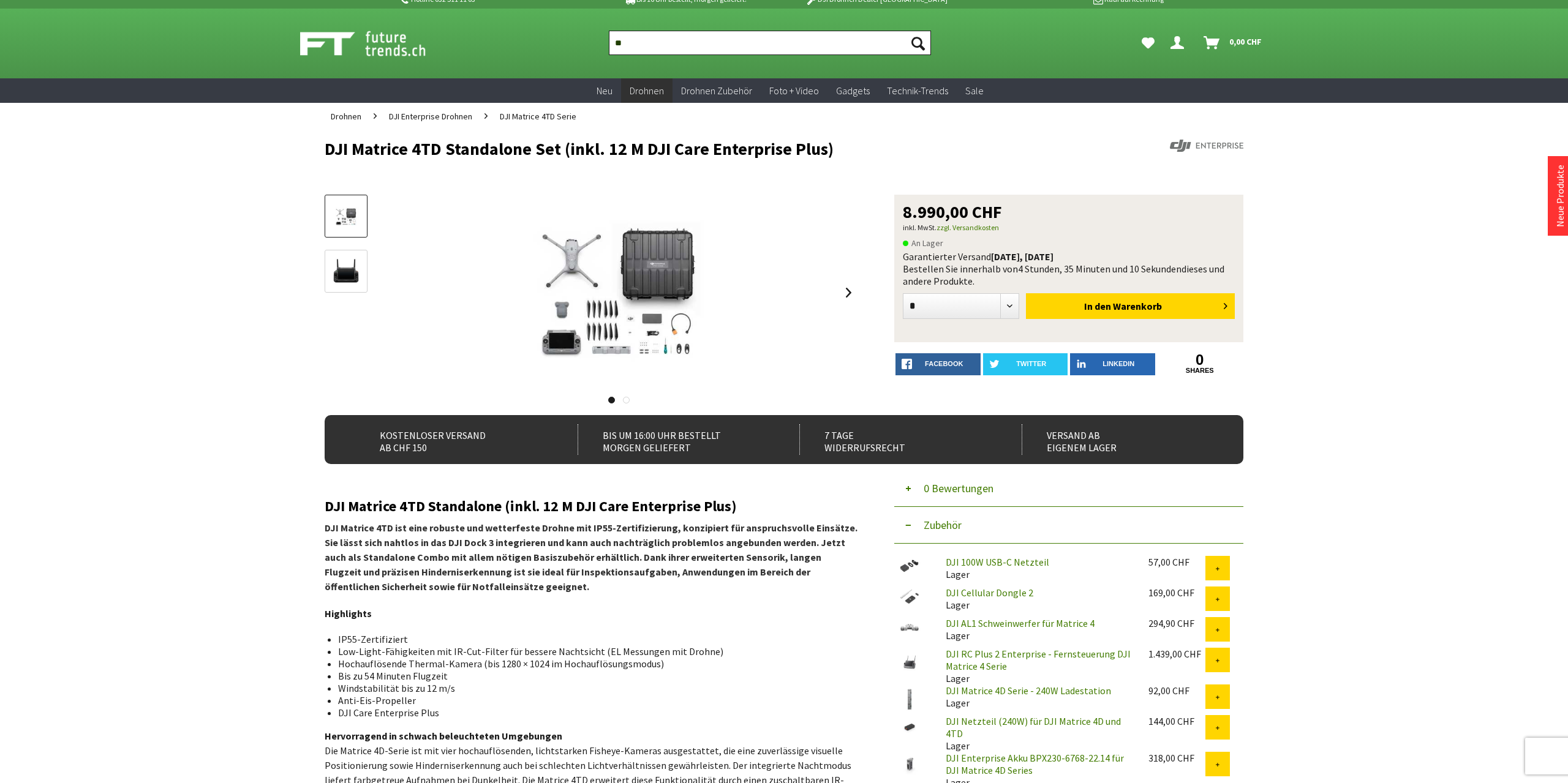
scroll to position [0, 0]
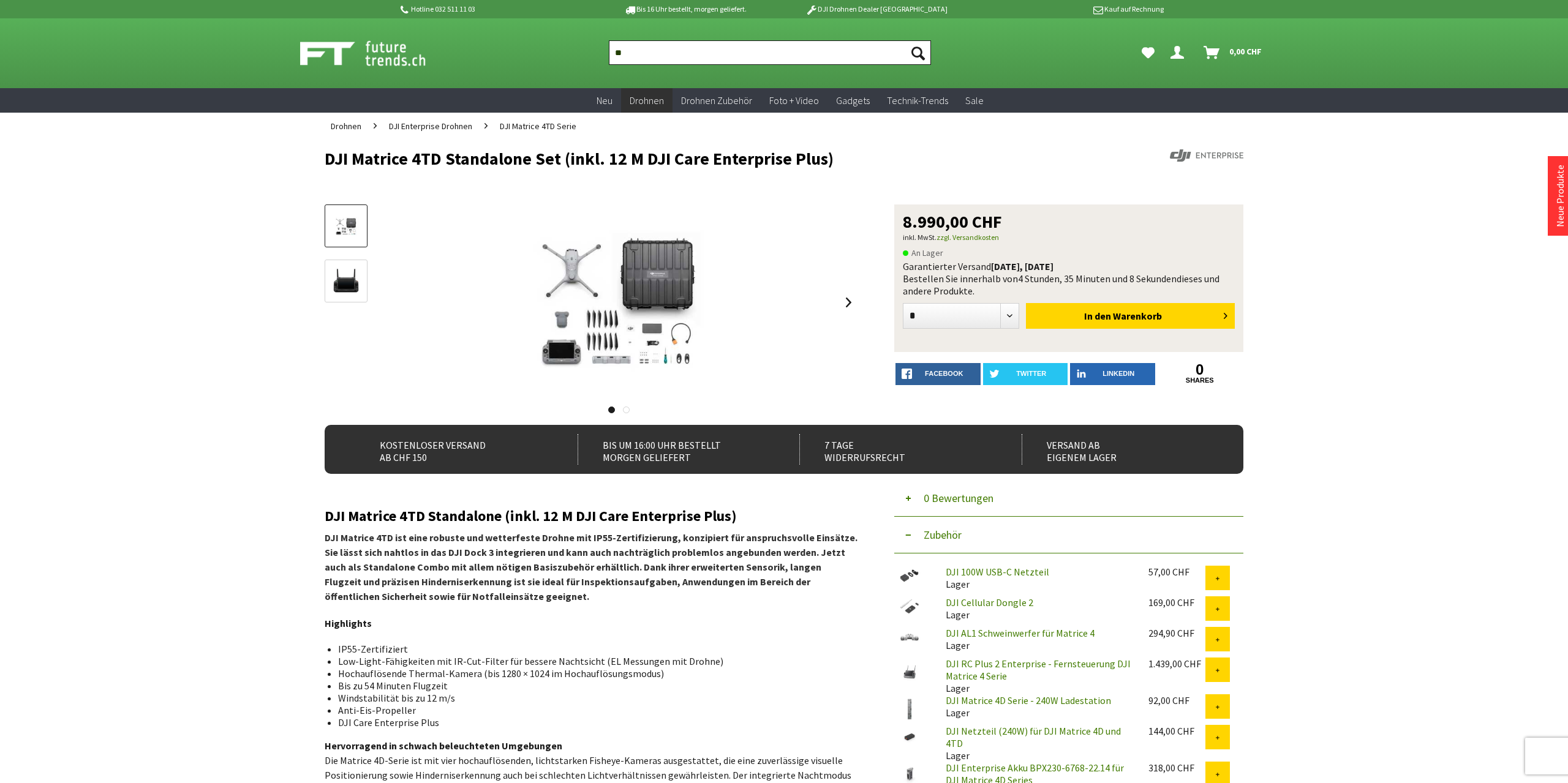
click at [619, 56] on input "**" at bounding box center [770, 52] width 322 height 24
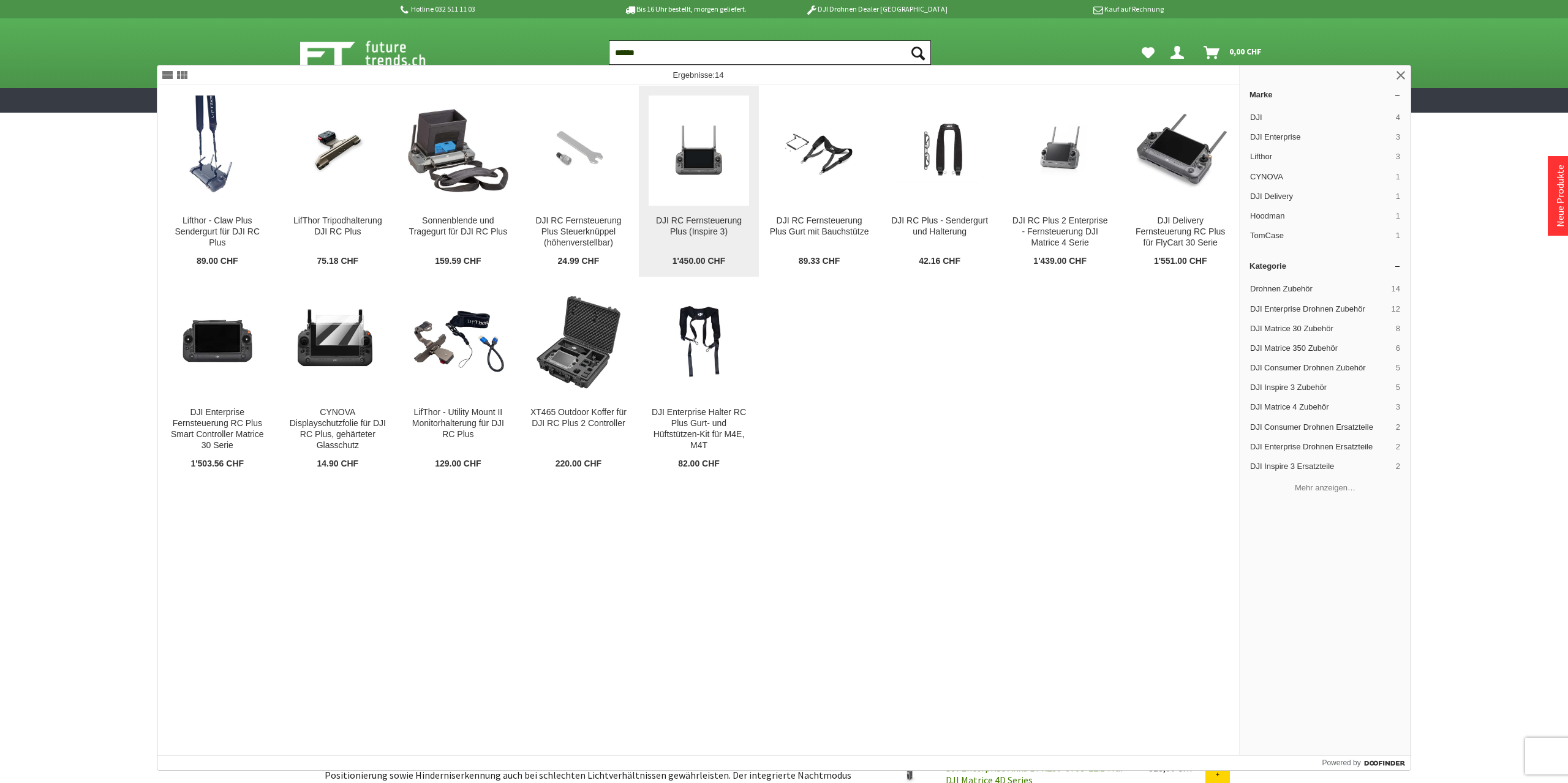
type input "******"
click at [688, 208] on link "DJI RC Fernsteuerung Plus (Inspire 3) DJI RC Fernsteuerung Plus (Inspire 3) Der…" at bounding box center [698, 181] width 120 height 191
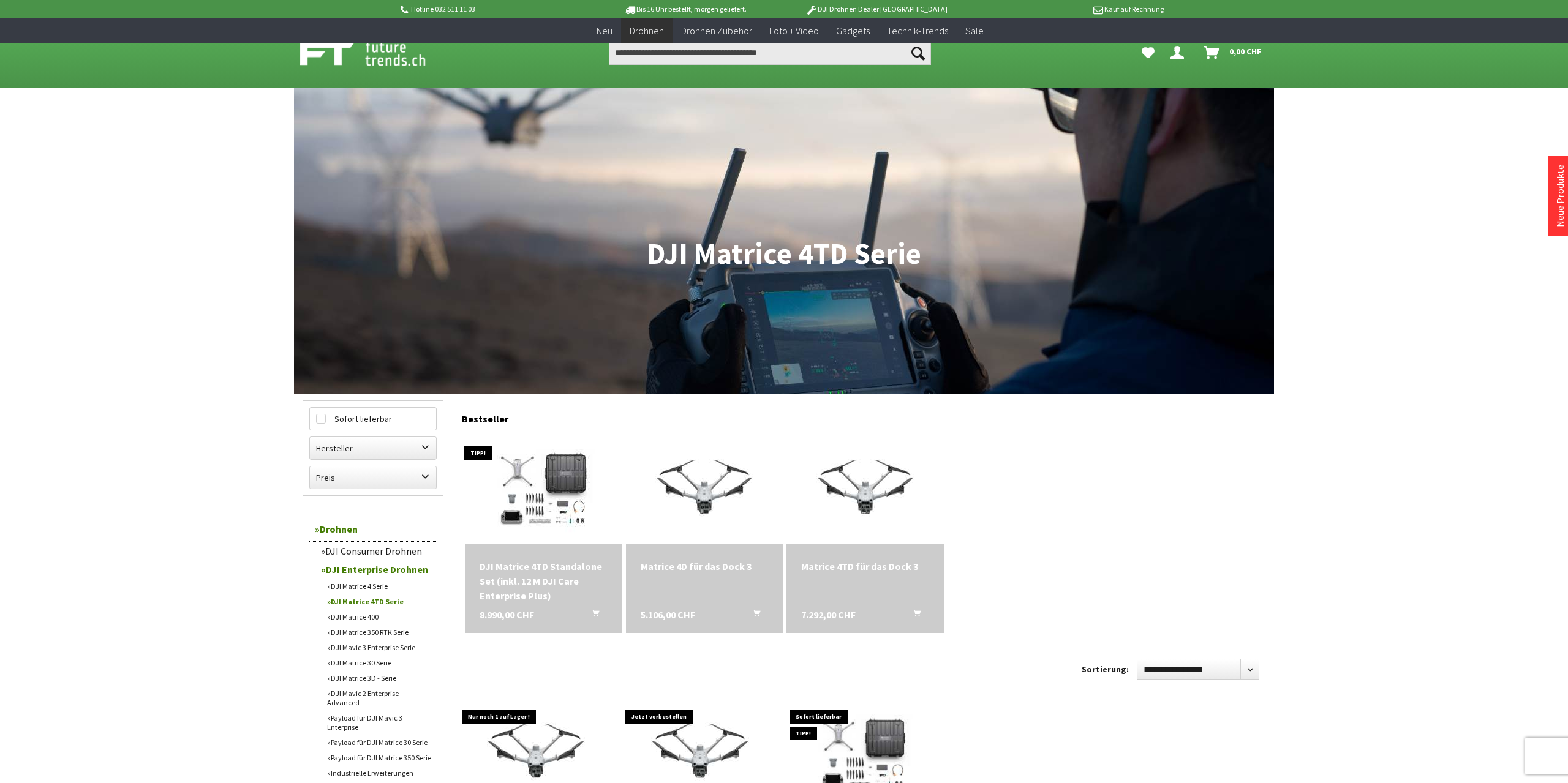
scroll to position [382, 0]
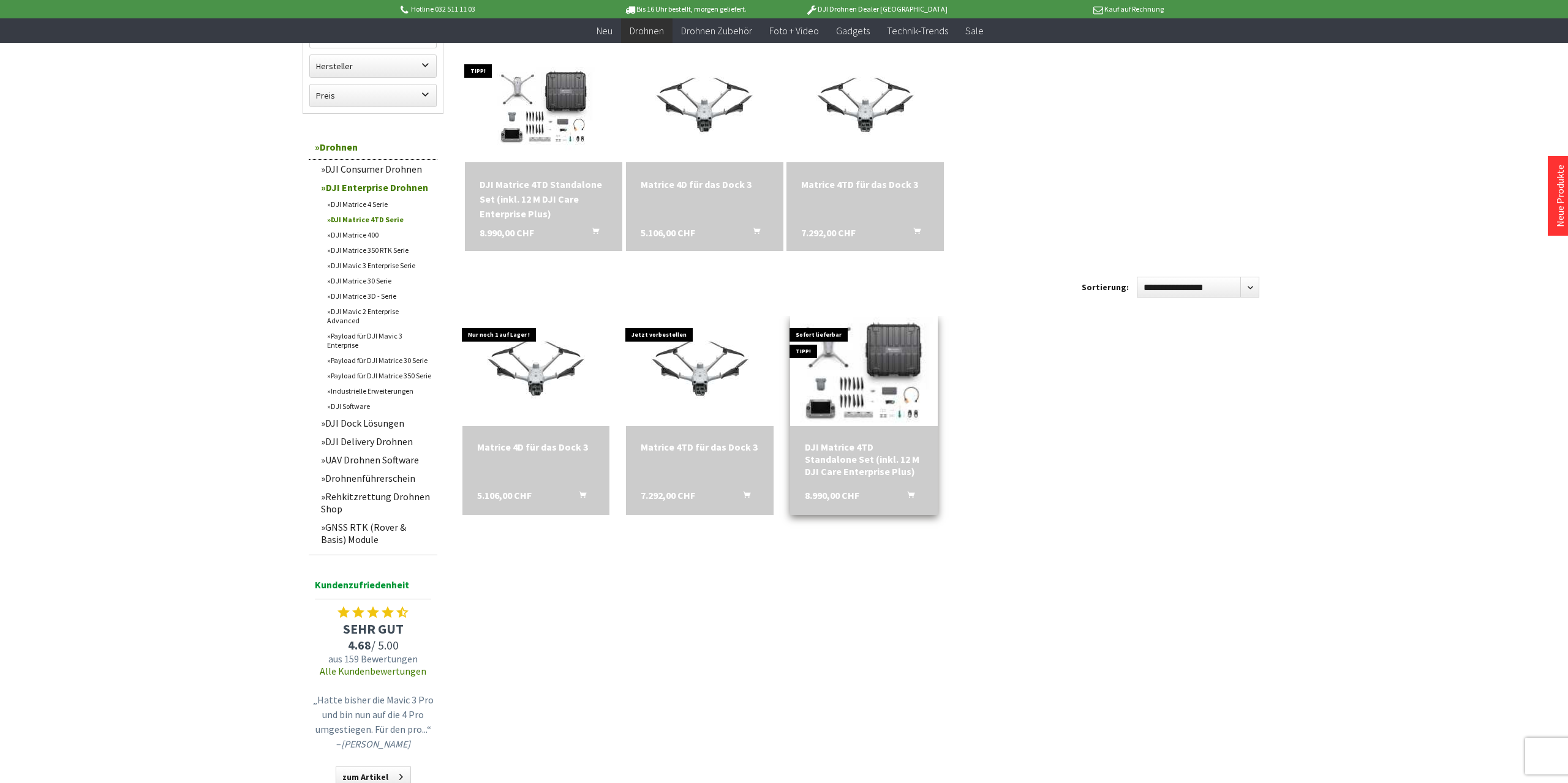
click at [877, 351] on img at bounding box center [863, 370] width 206 height 149
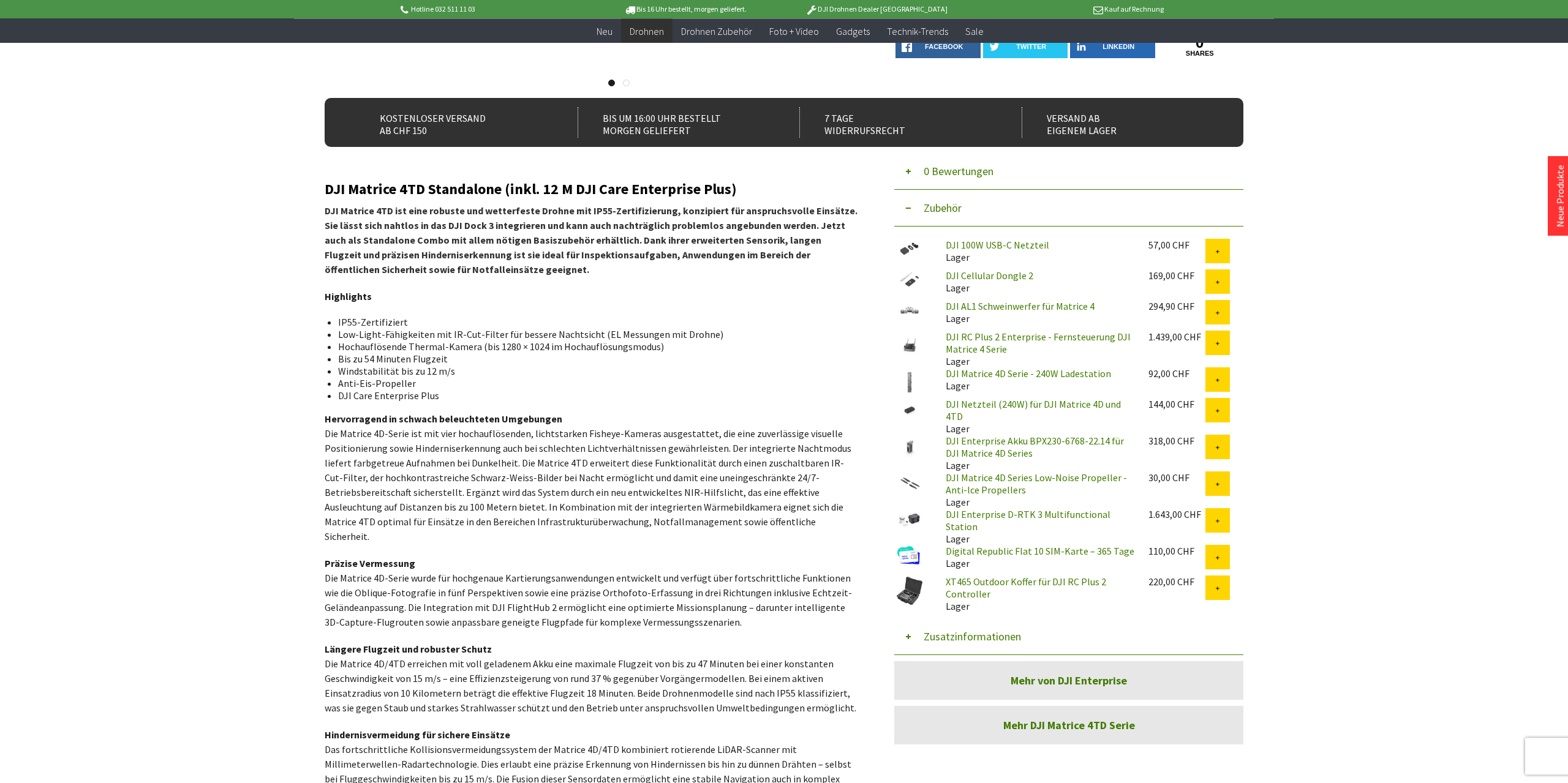
scroll to position [318, 0]
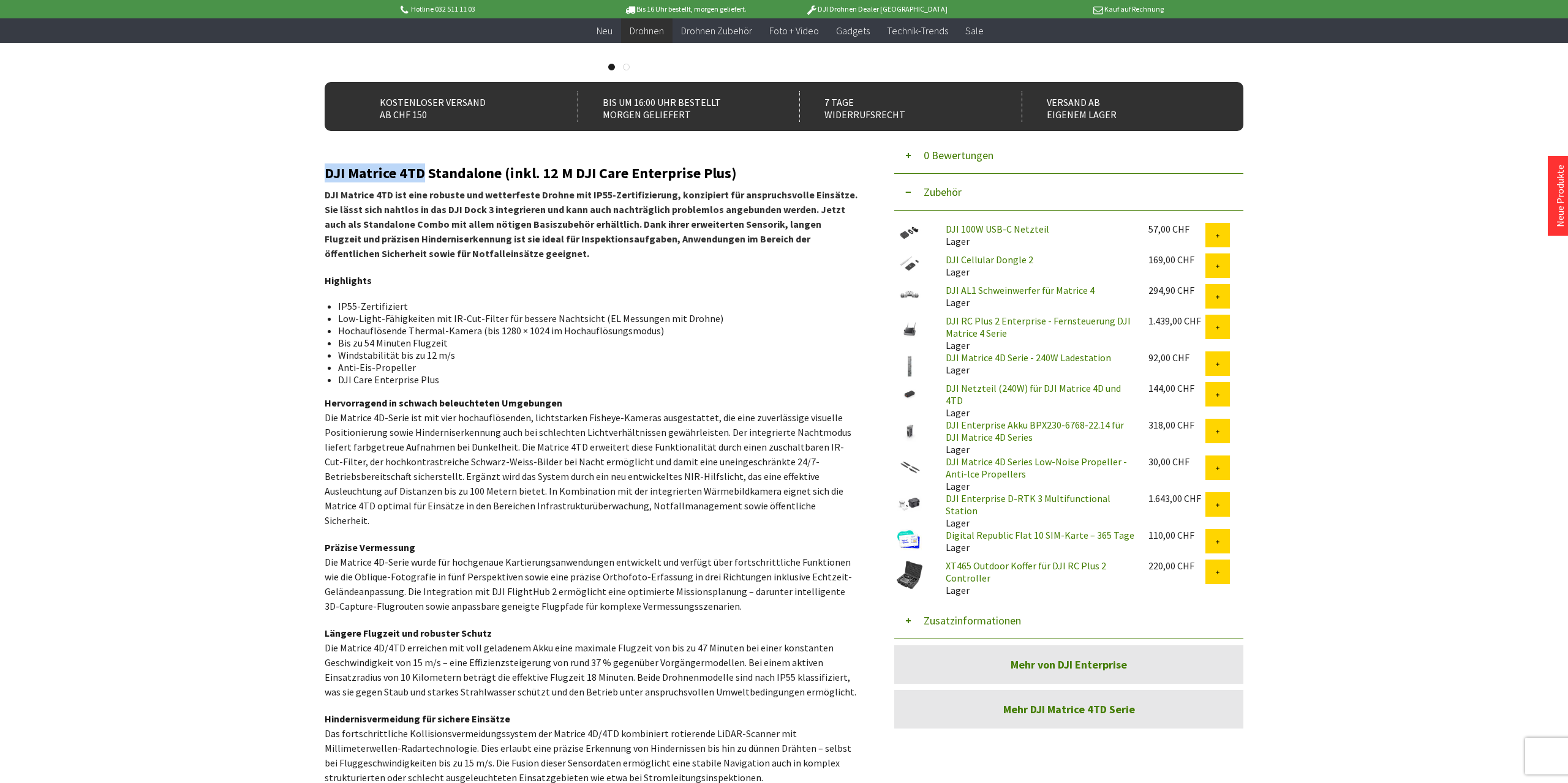
drag, startPoint x: 325, startPoint y: 170, endPoint x: 424, endPoint y: 170, distance: 99.0
click at [424, 170] on h2 "DJI Matrice 4TD Standalone (inkl. 12 M DJI Care Enterprise Plus)" at bounding box center [591, 173] width 533 height 16
copy h2 "DJI Matrice 4TD"
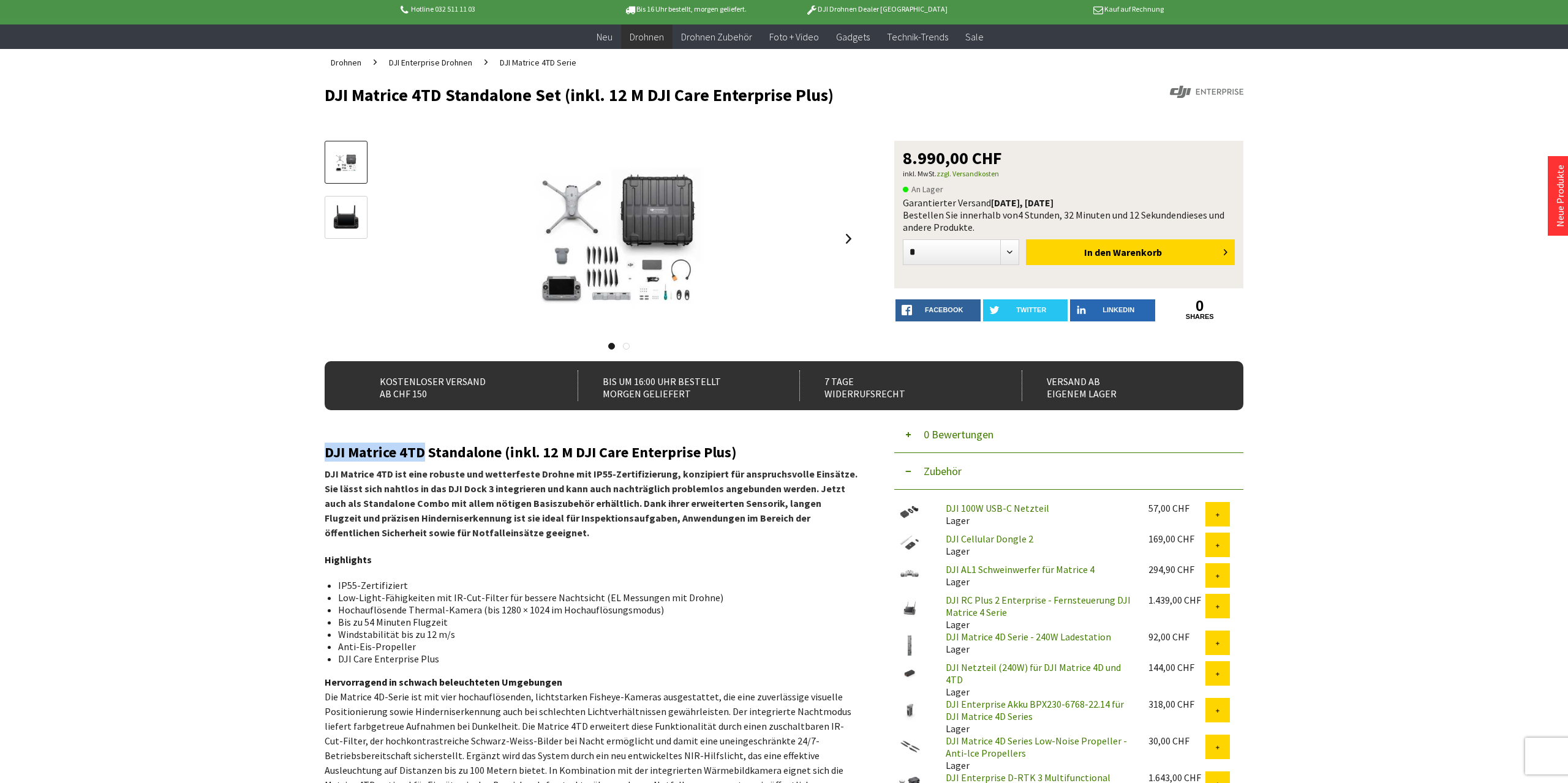
scroll to position [0, 0]
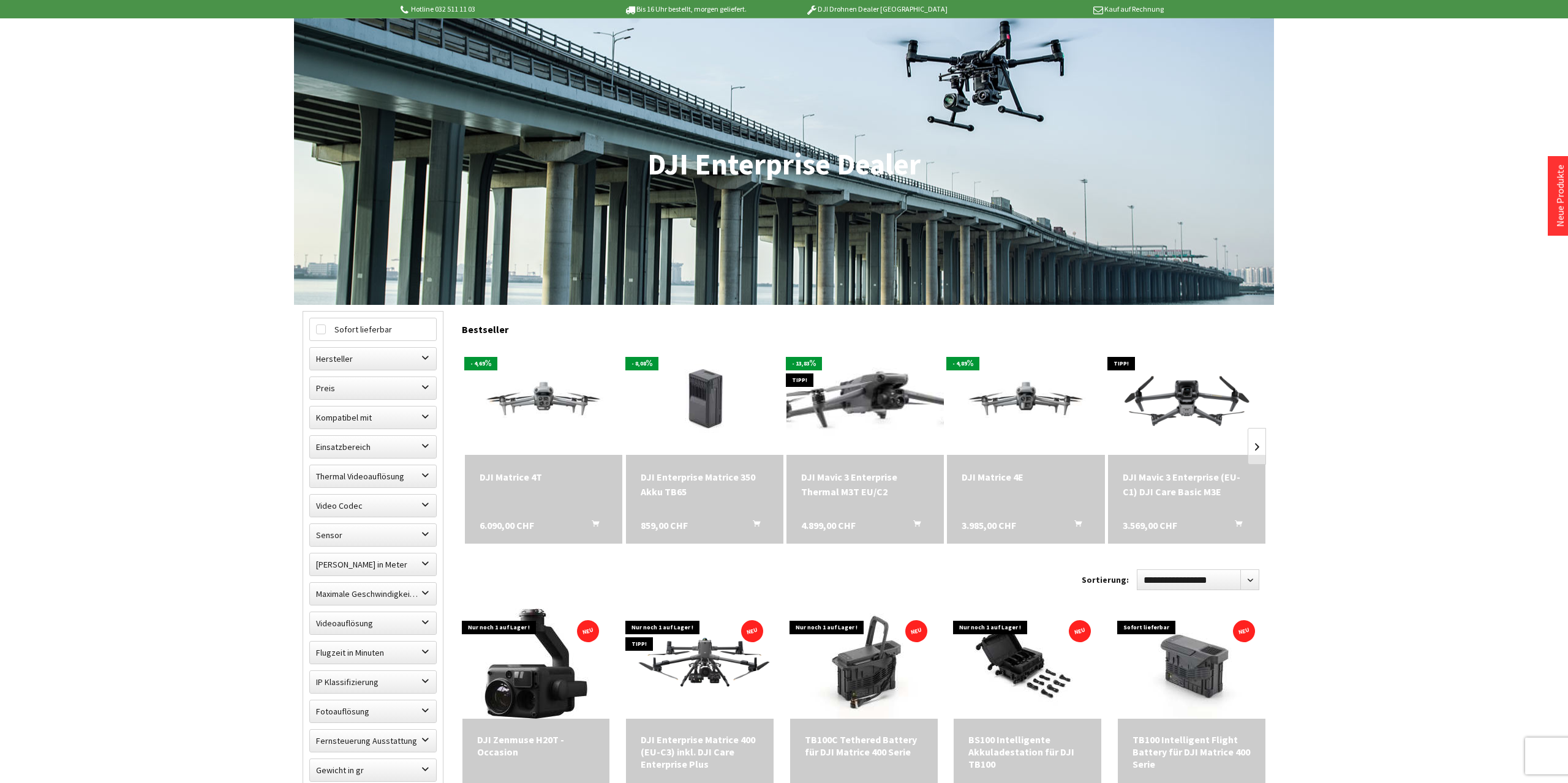
scroll to position [128, 0]
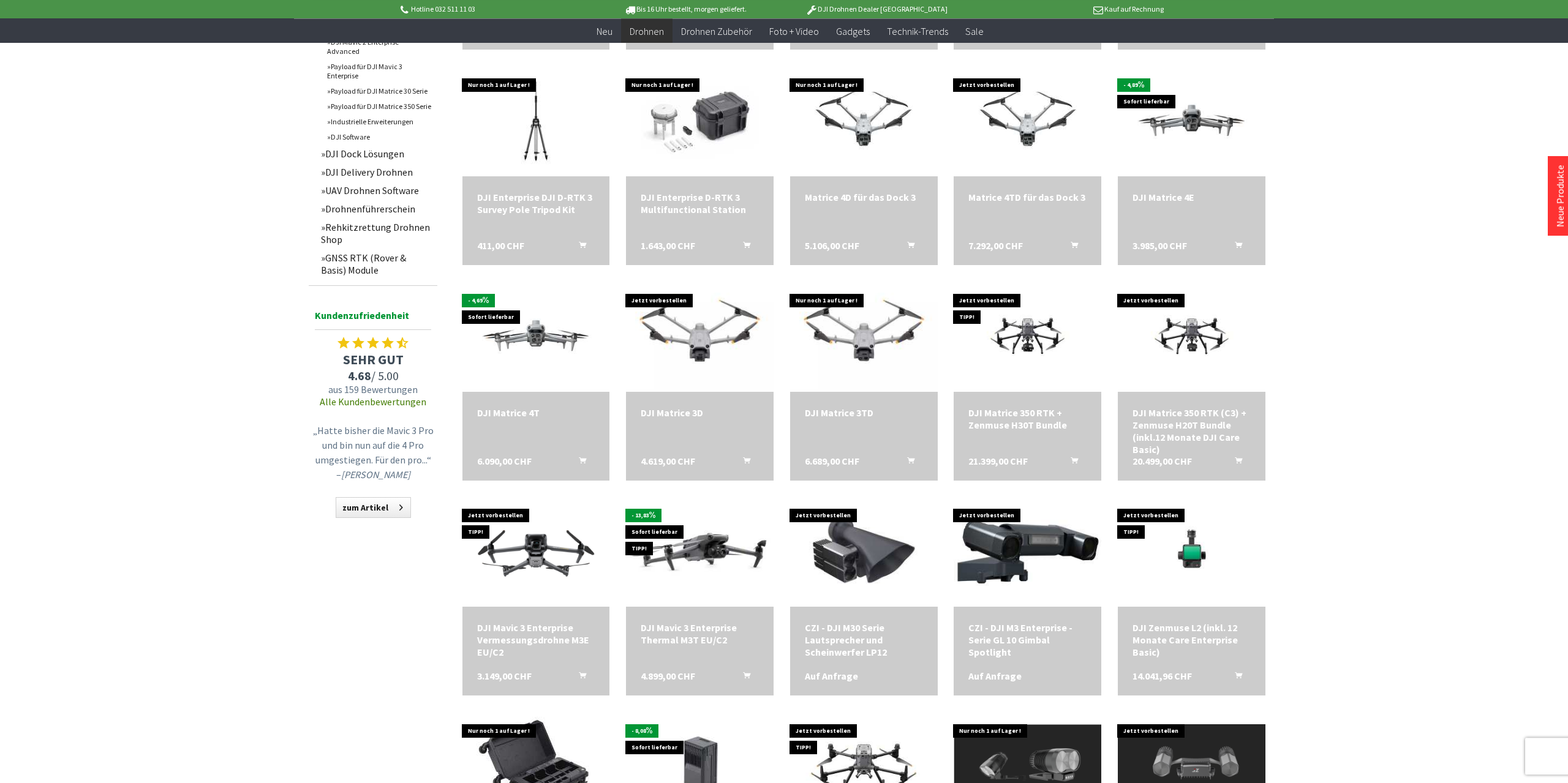
scroll to position [1083, 0]
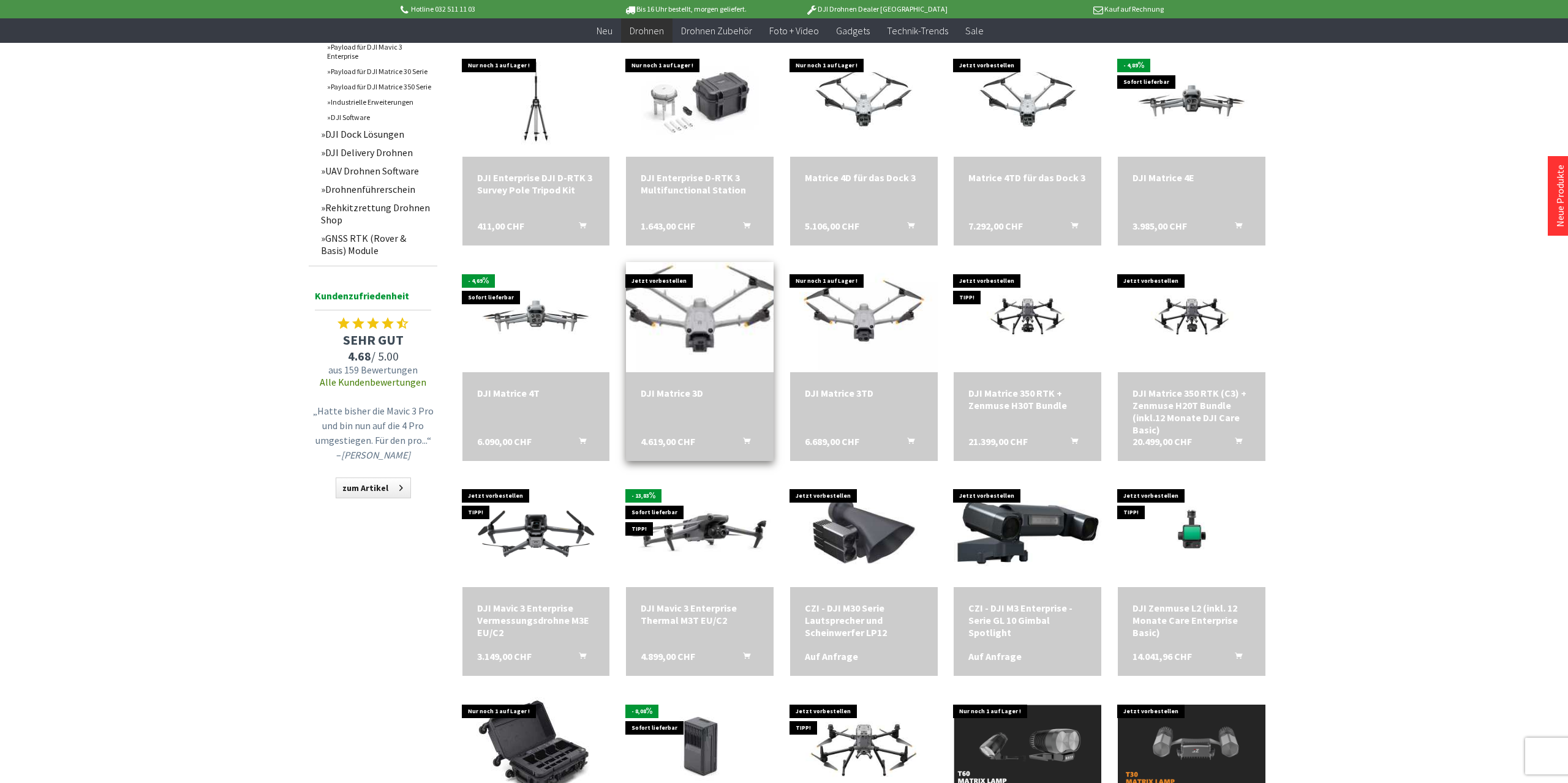
click at [698, 325] on img at bounding box center [699, 316] width 206 height 149
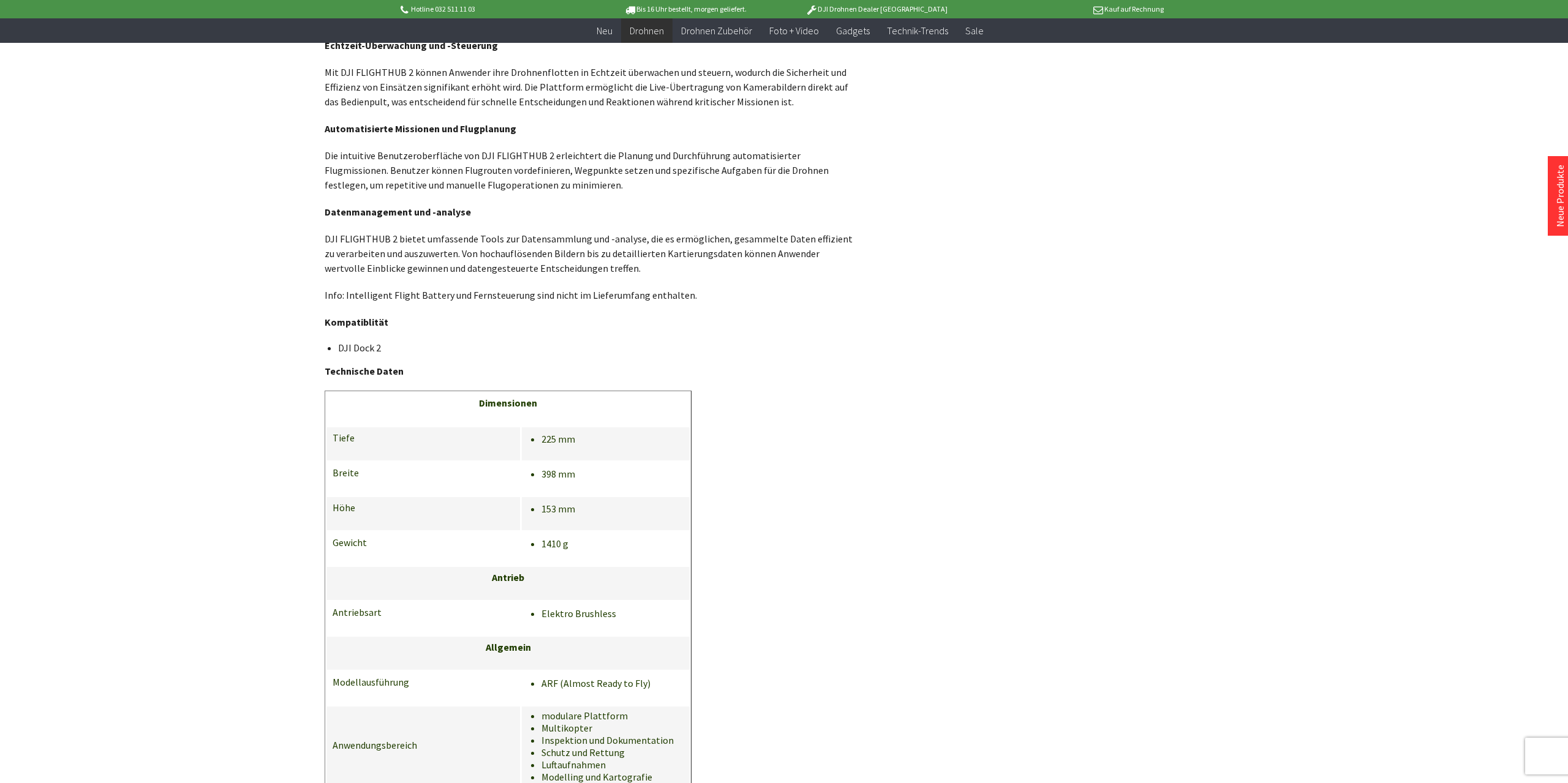
scroll to position [1401, 0]
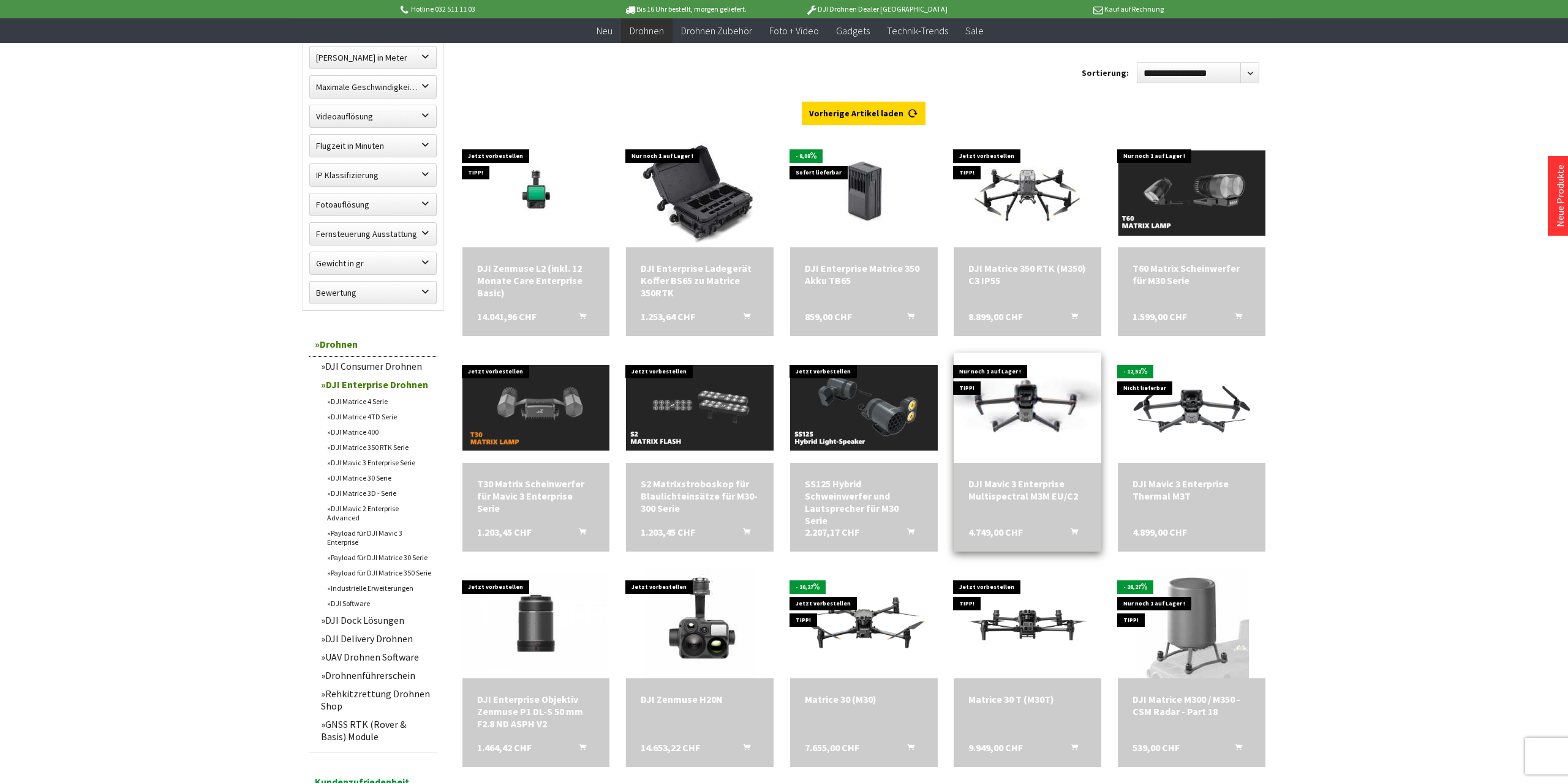
scroll to position [573, 0]
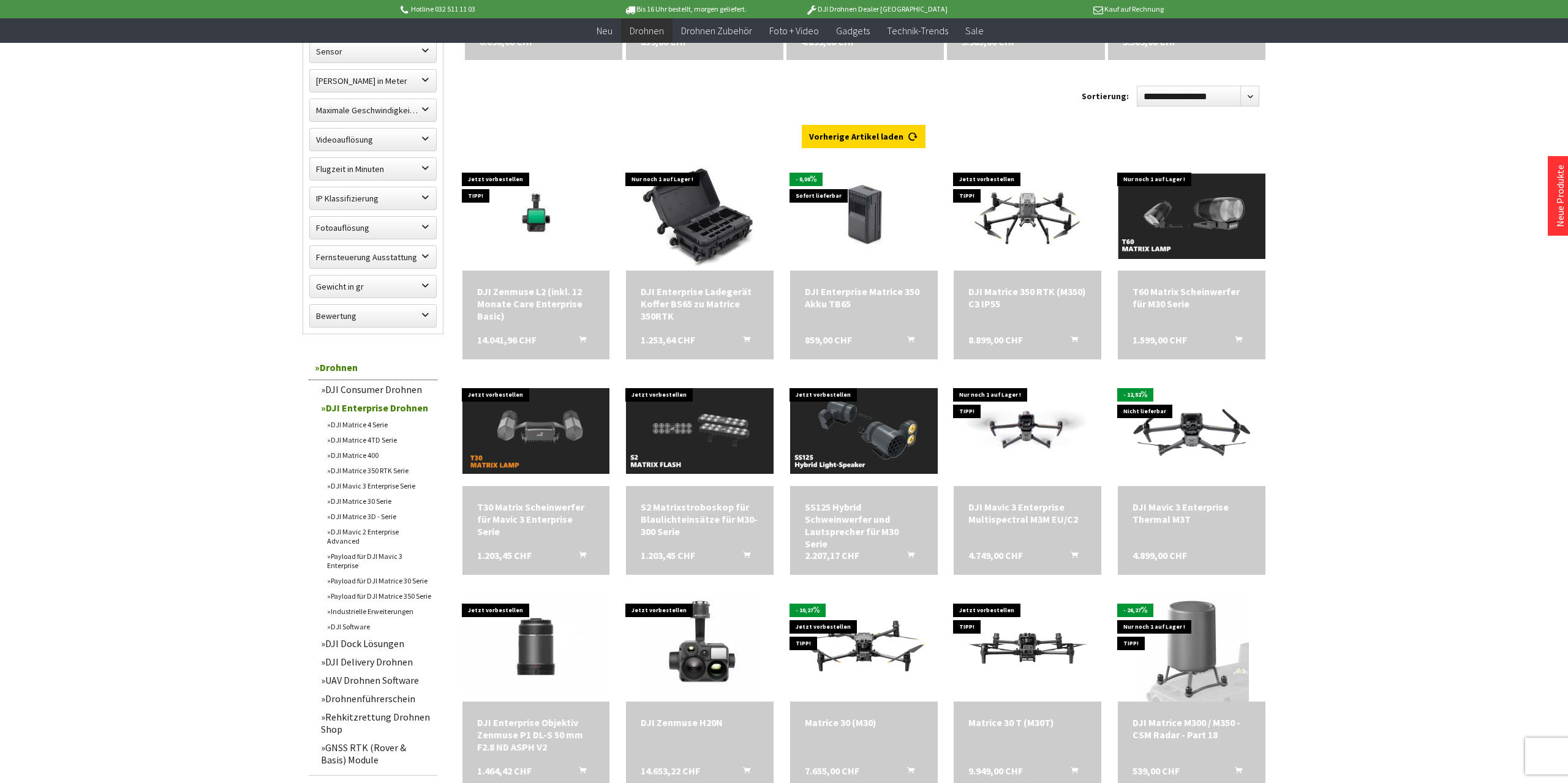
click at [374, 441] on link "DJI Matrice 4TD Serie" at bounding box center [378, 440] width 116 height 16
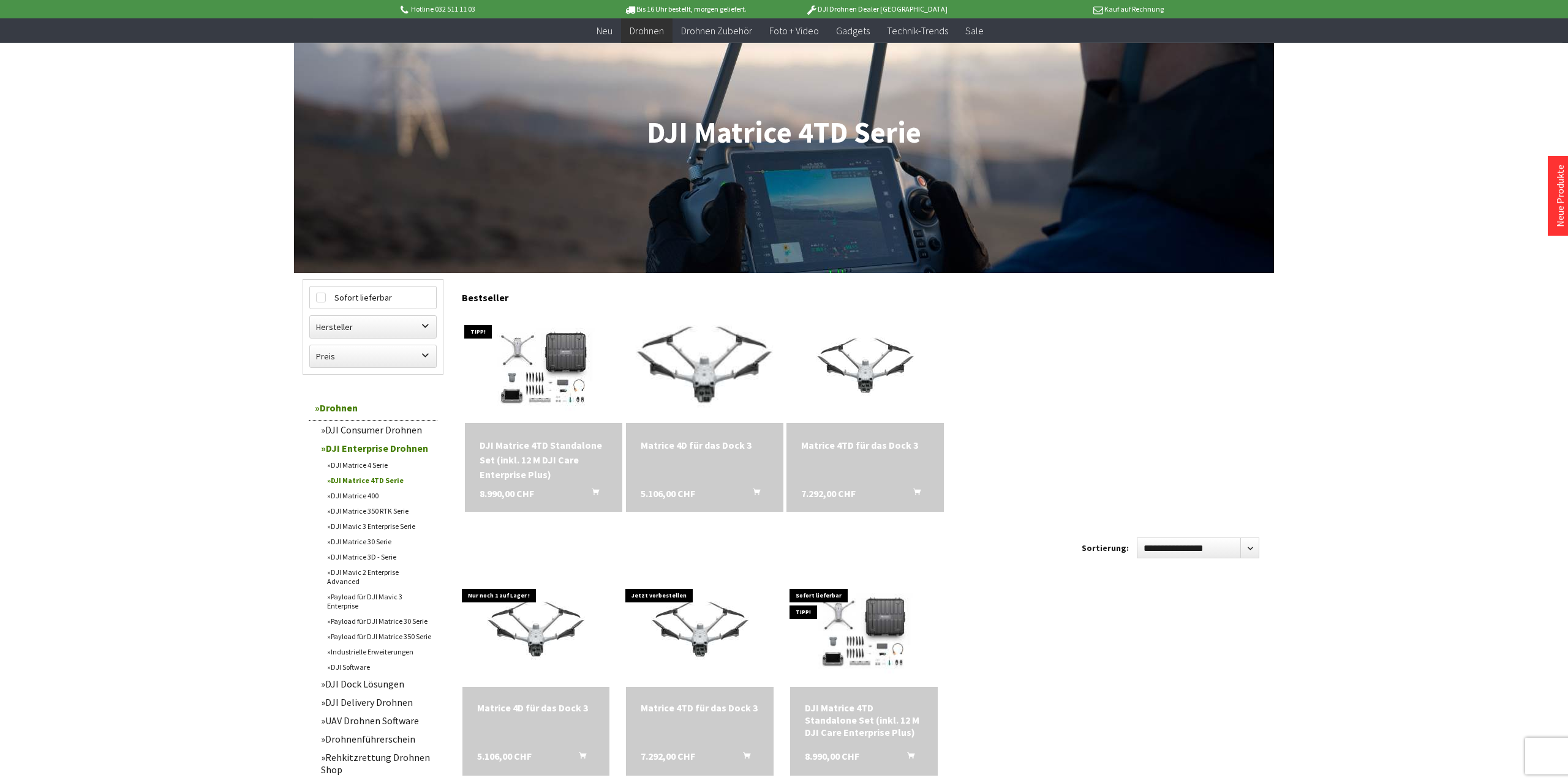
scroll to position [191, 0]
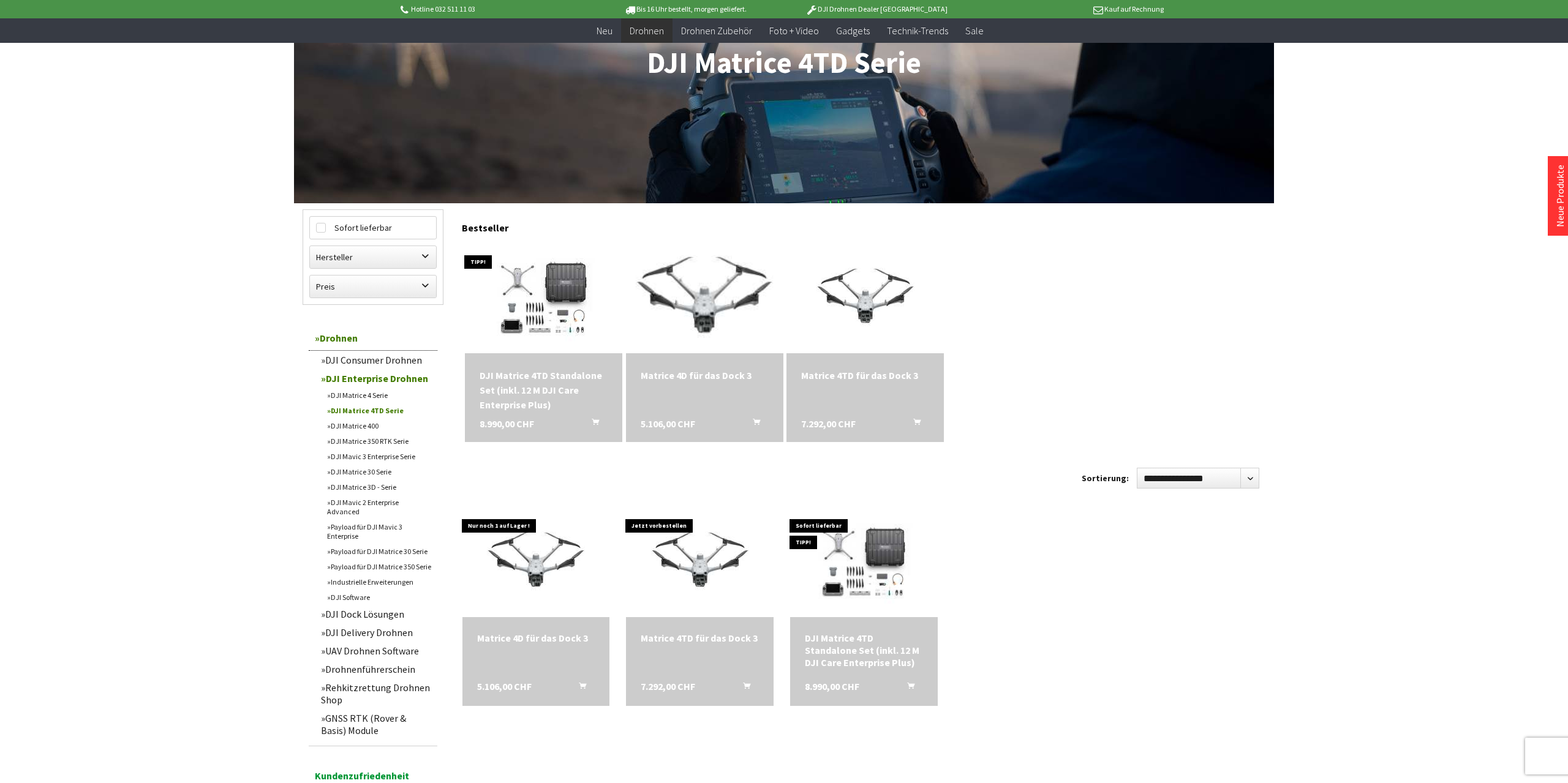
click at [710, 302] on img at bounding box center [704, 298] width 206 height 154
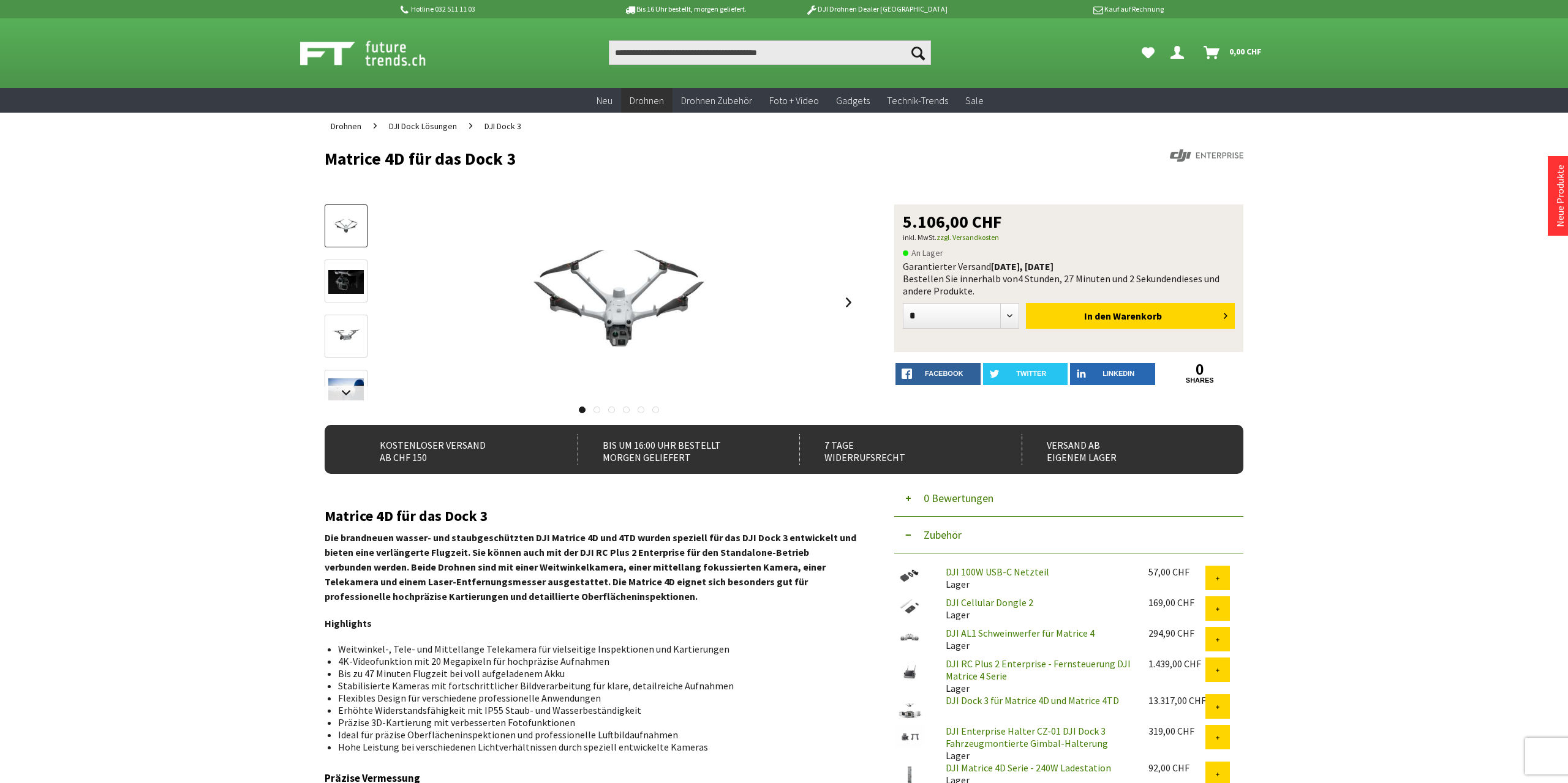
click at [354, 343] on img at bounding box center [346, 337] width 36 height 36
click at [355, 291] on img at bounding box center [346, 282] width 36 height 24
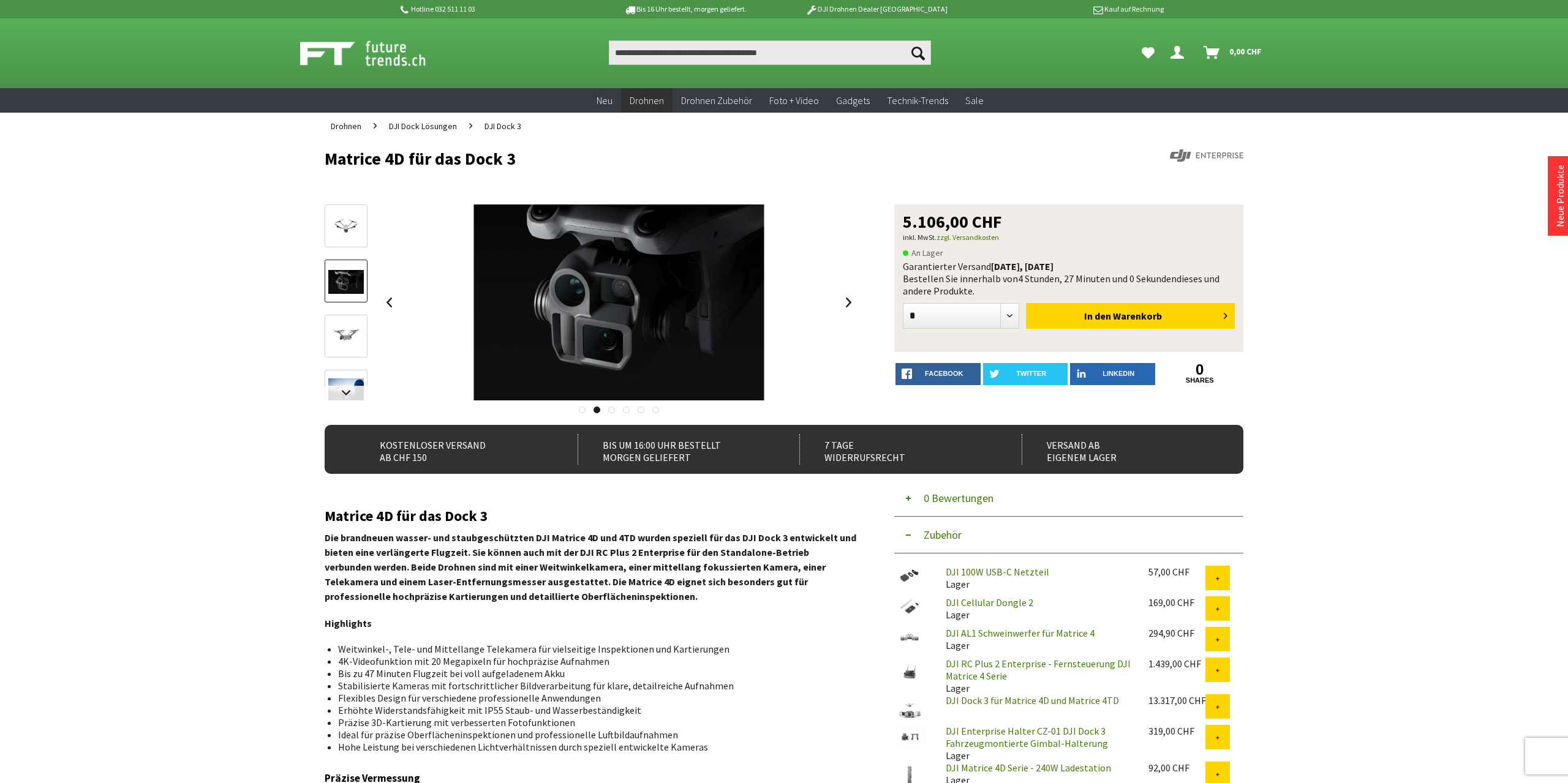
click at [339, 230] on img at bounding box center [346, 226] width 36 height 27
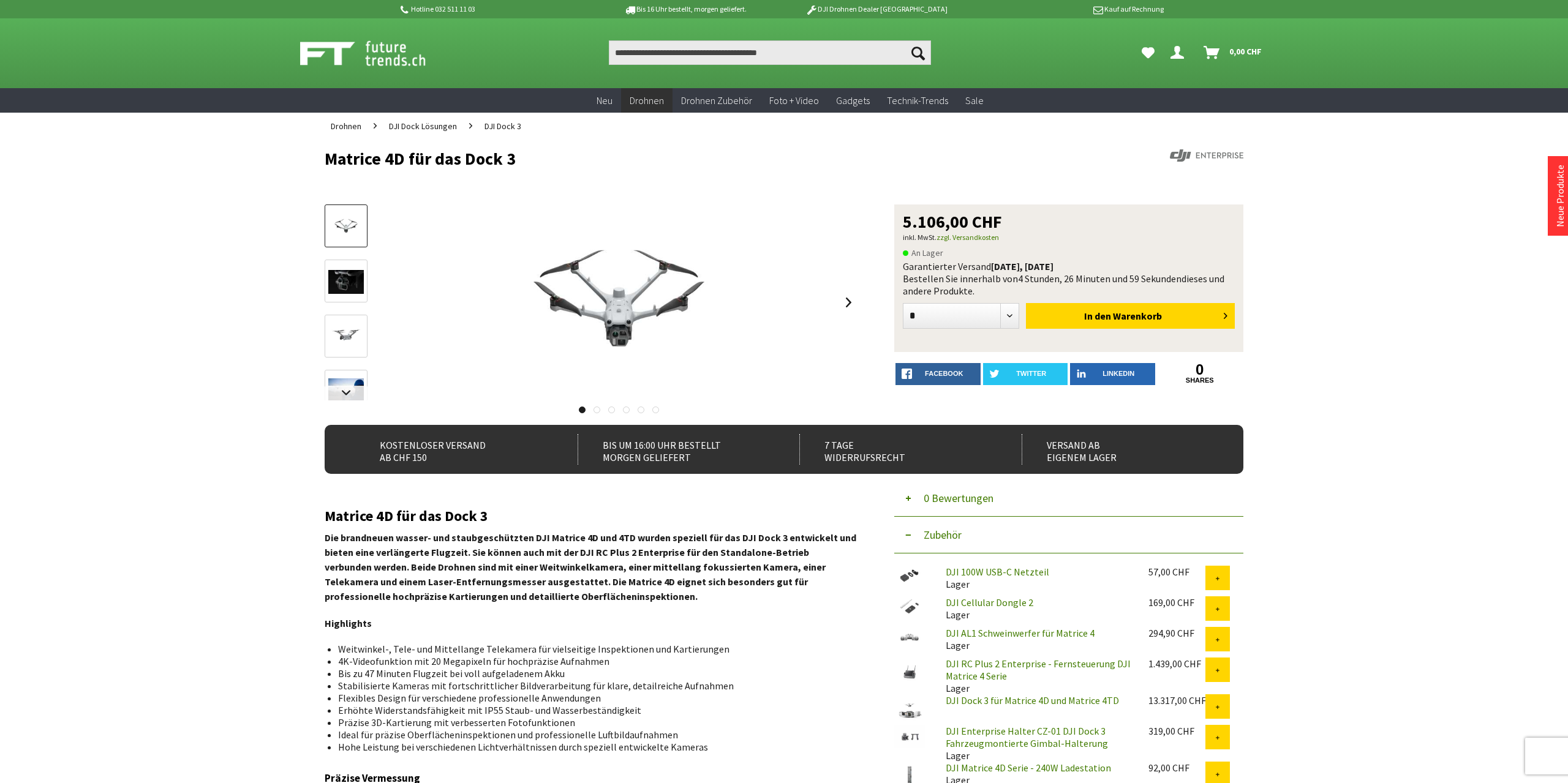
click at [328, 286] on link at bounding box center [346, 280] width 43 height 43
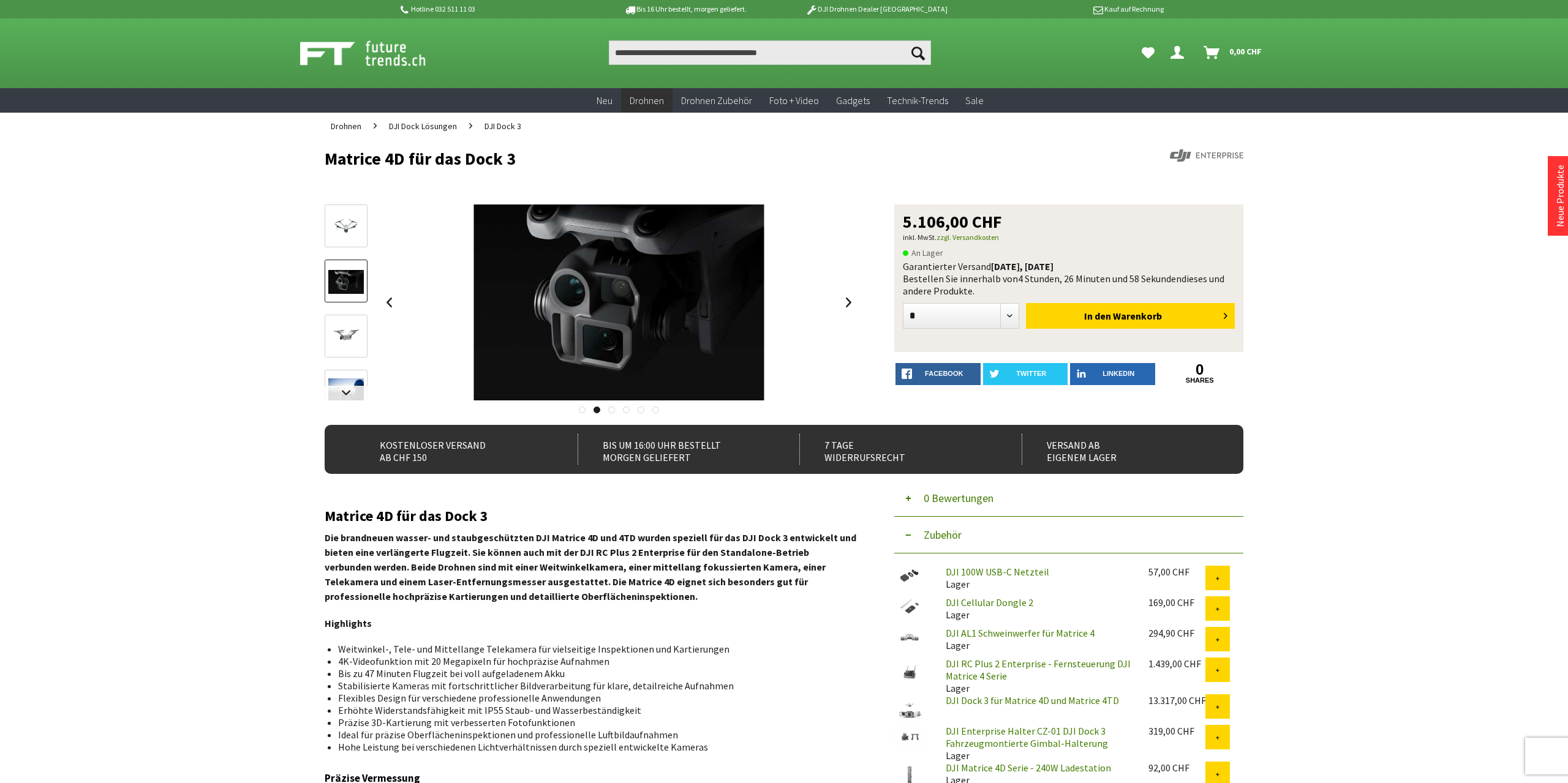
click at [332, 329] on img at bounding box center [346, 337] width 36 height 36
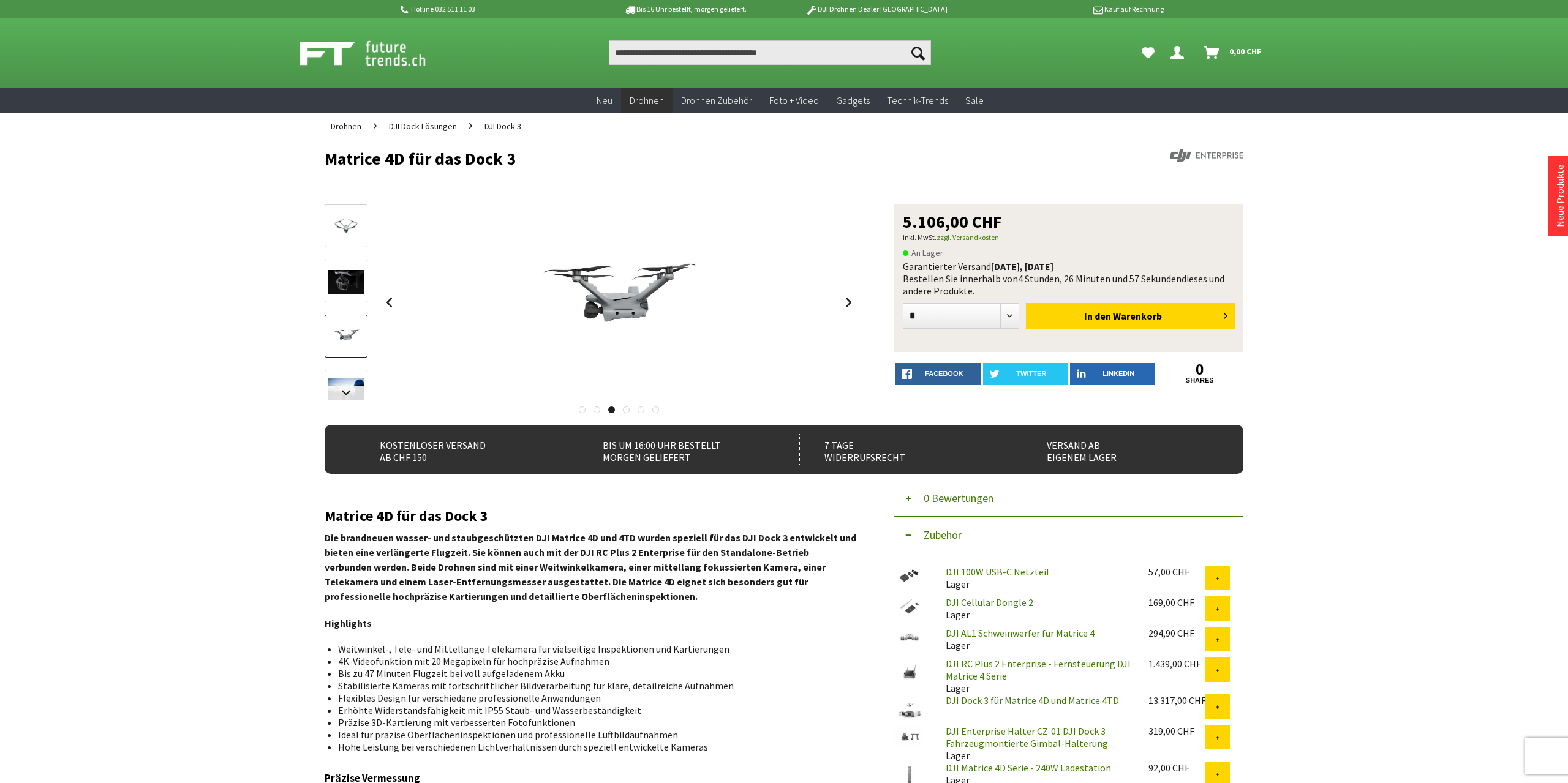
click at [350, 374] on link at bounding box center [346, 391] width 43 height 43
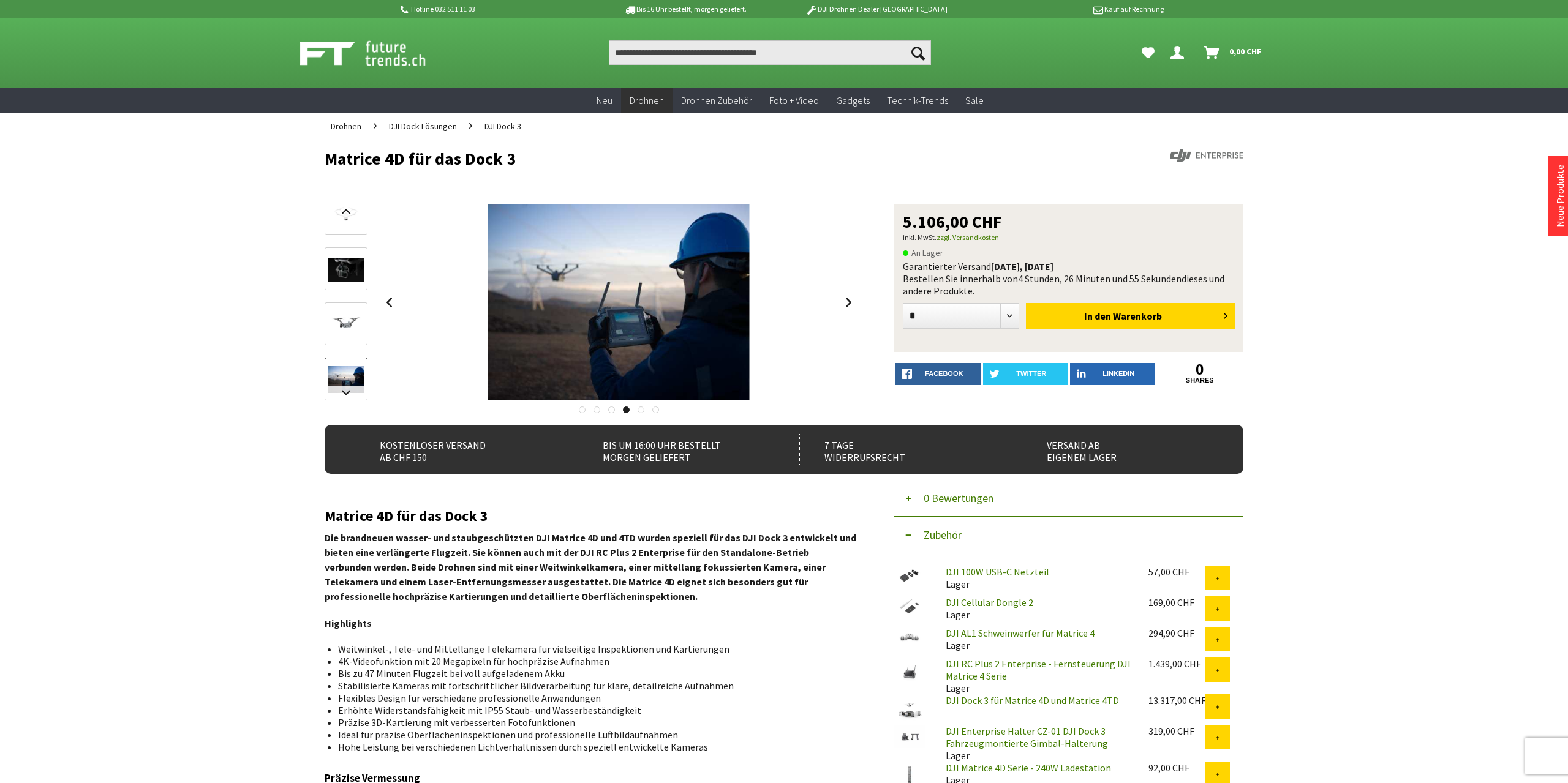
click at [351, 345] on link at bounding box center [346, 324] width 43 height 43
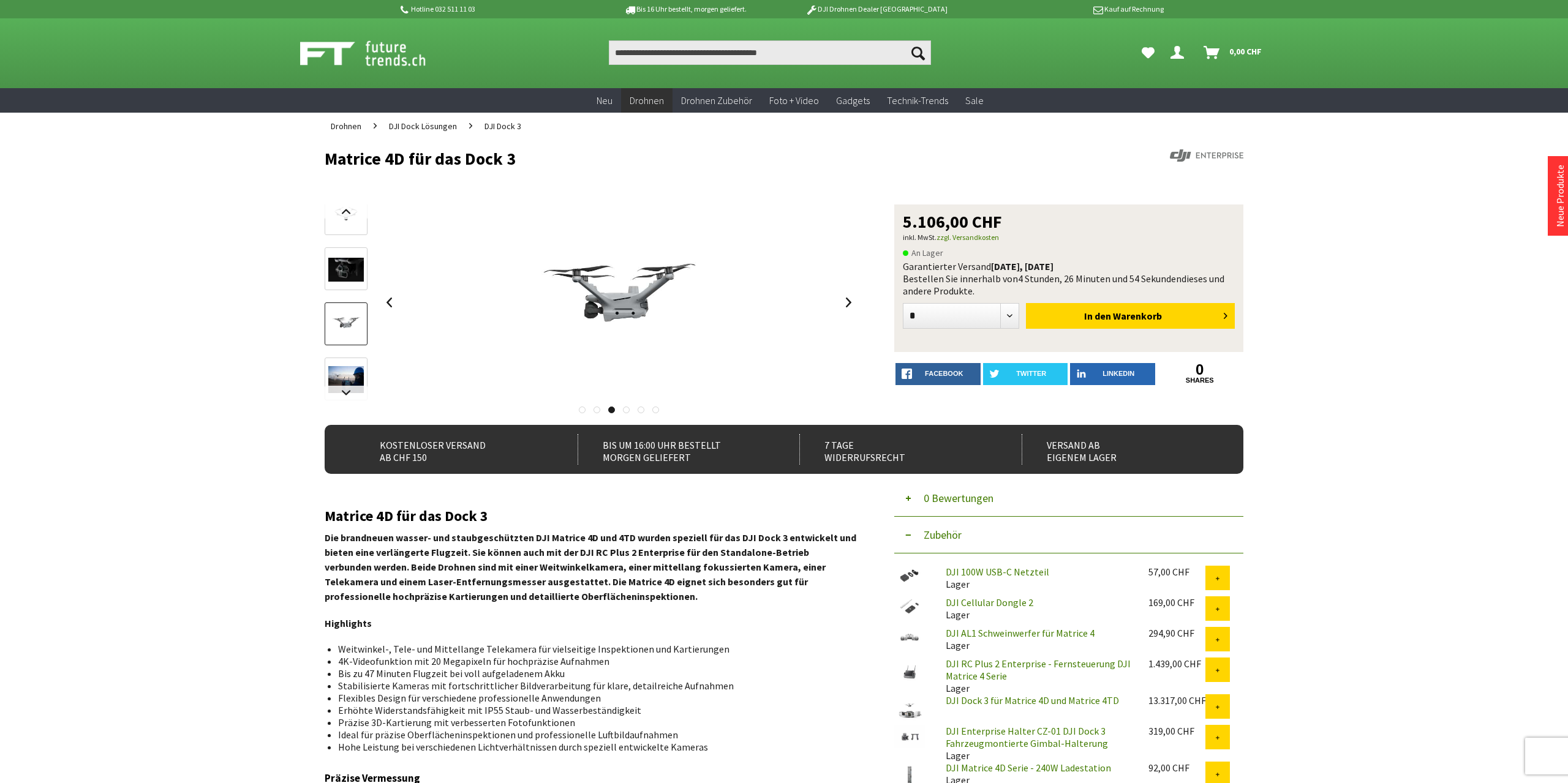
click at [363, 321] on img at bounding box center [346, 325] width 36 height 36
click at [365, 299] on div at bounding box center [346, 330] width 43 height 276
click at [334, 278] on img at bounding box center [346, 269] width 36 height 24
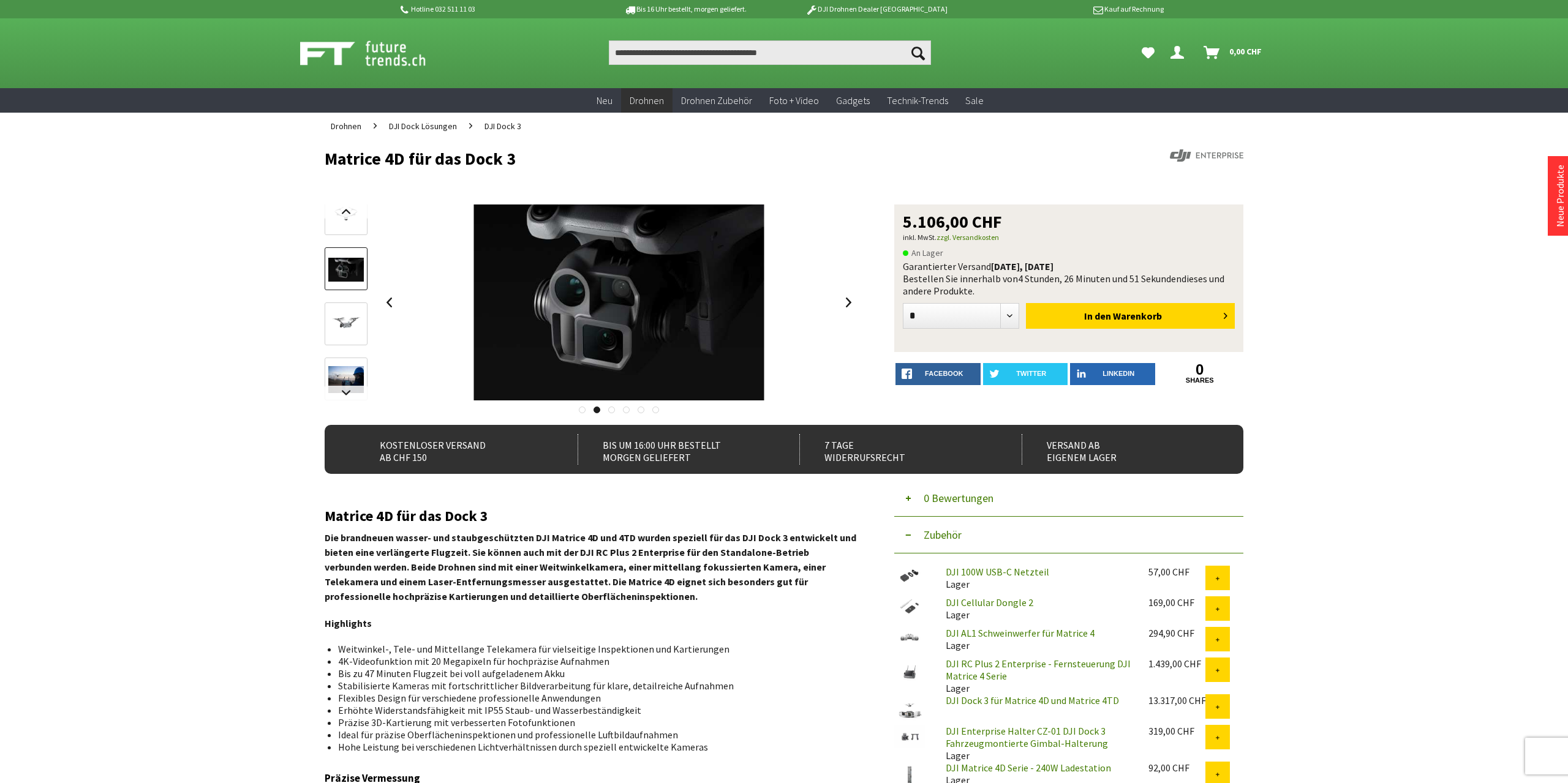
click at [343, 243] on div at bounding box center [346, 330] width 43 height 276
click at [337, 221] on img at bounding box center [346, 214] width 36 height 27
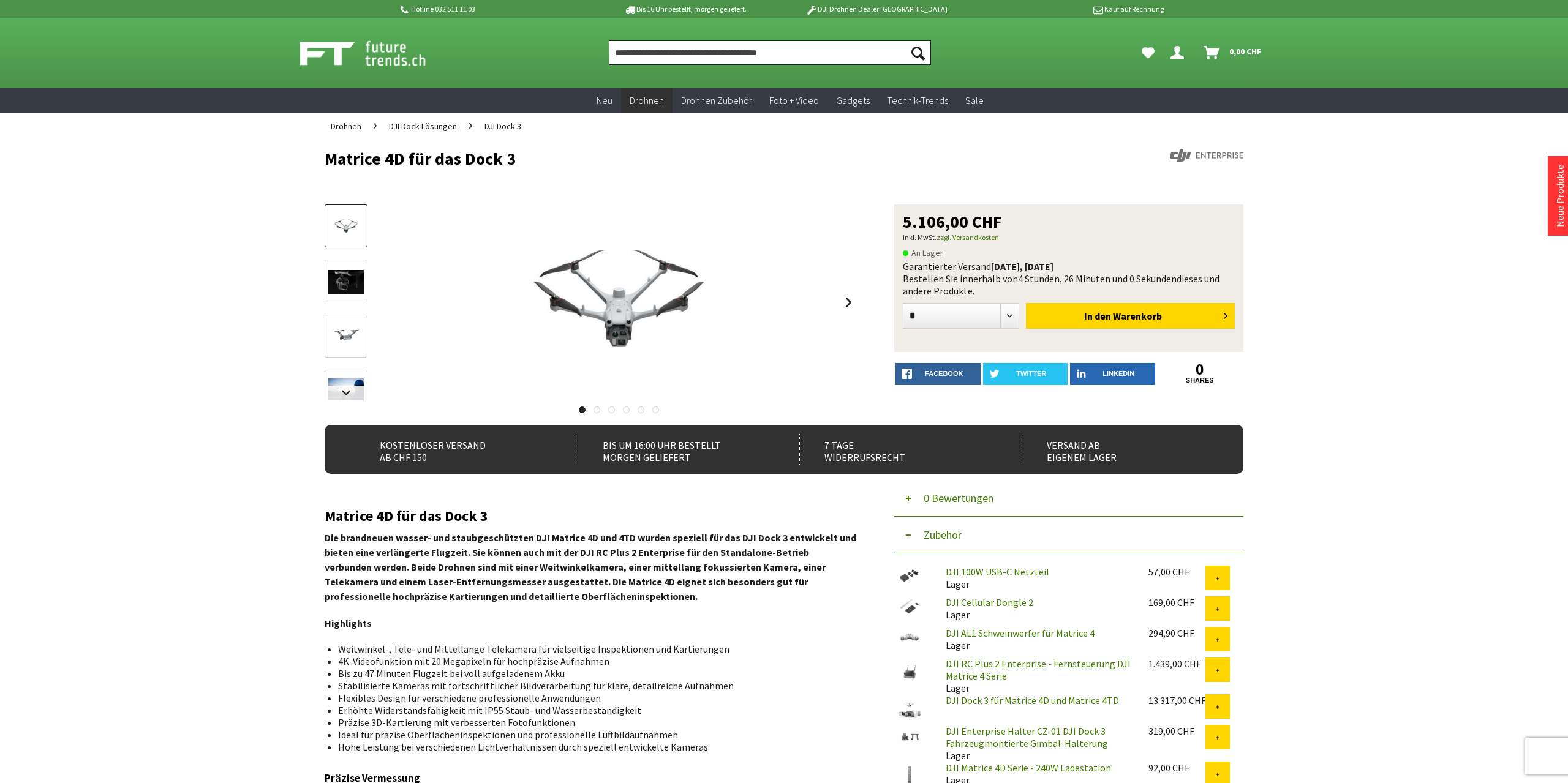
click at [712, 51] on input "Produkt, Marke, Kategorie, EAN, Artikelnummer…" at bounding box center [770, 52] width 322 height 24
paste input "**********"
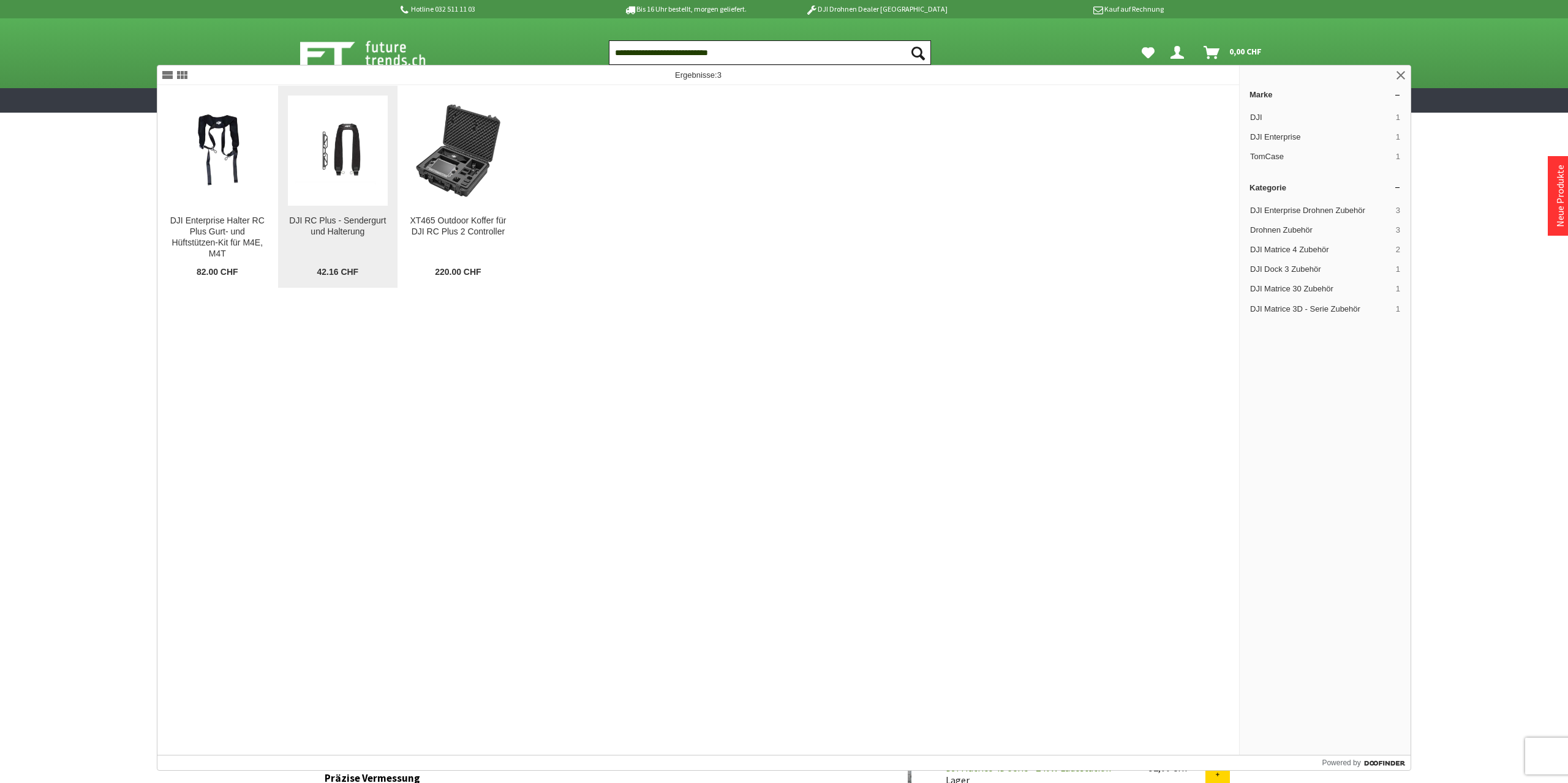
type input "**********"
click at [326, 219] on div "DJI RC Plus - Sendergurt und Halterung" at bounding box center [338, 226] width 100 height 22
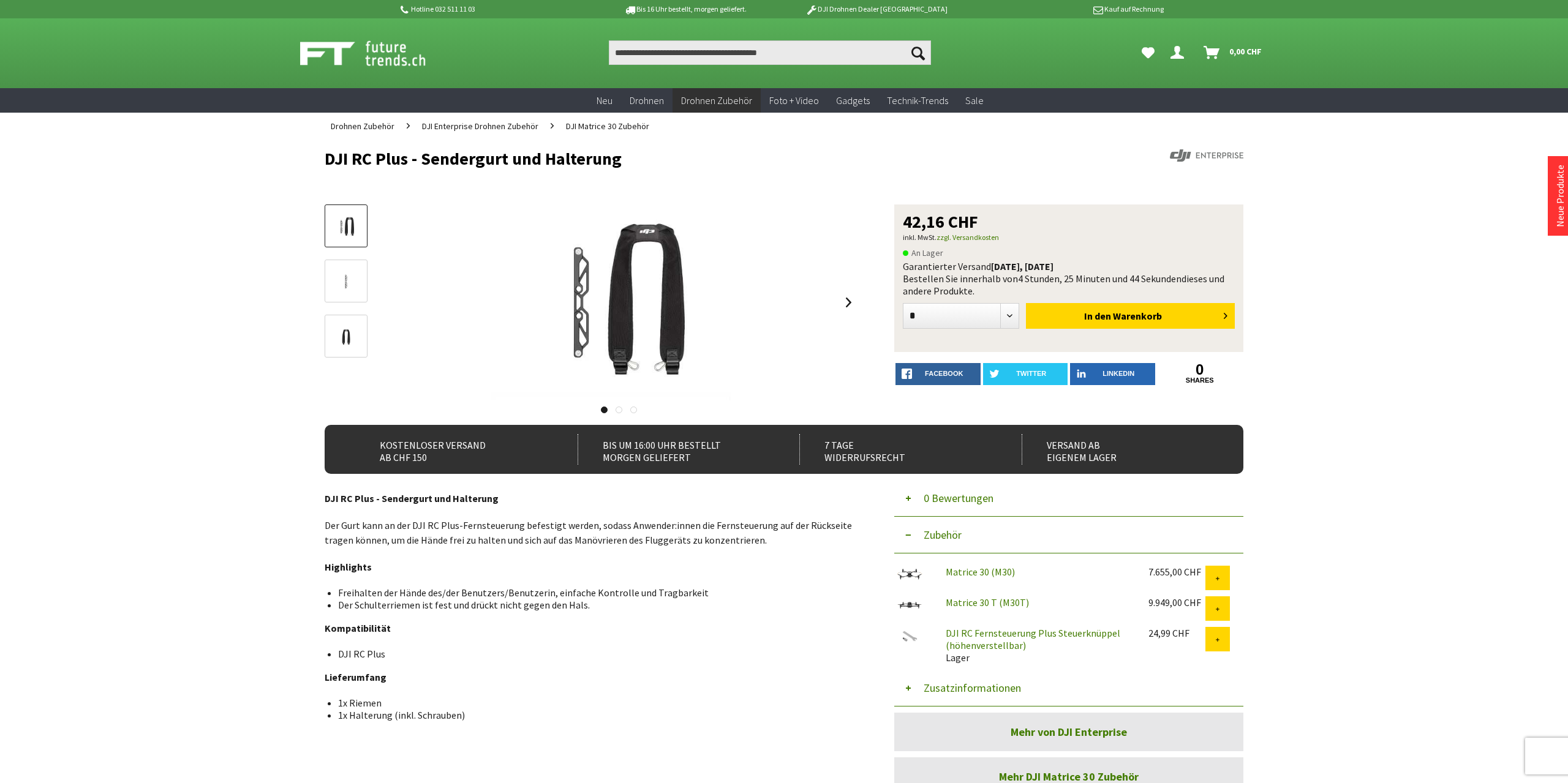
scroll to position [64, 0]
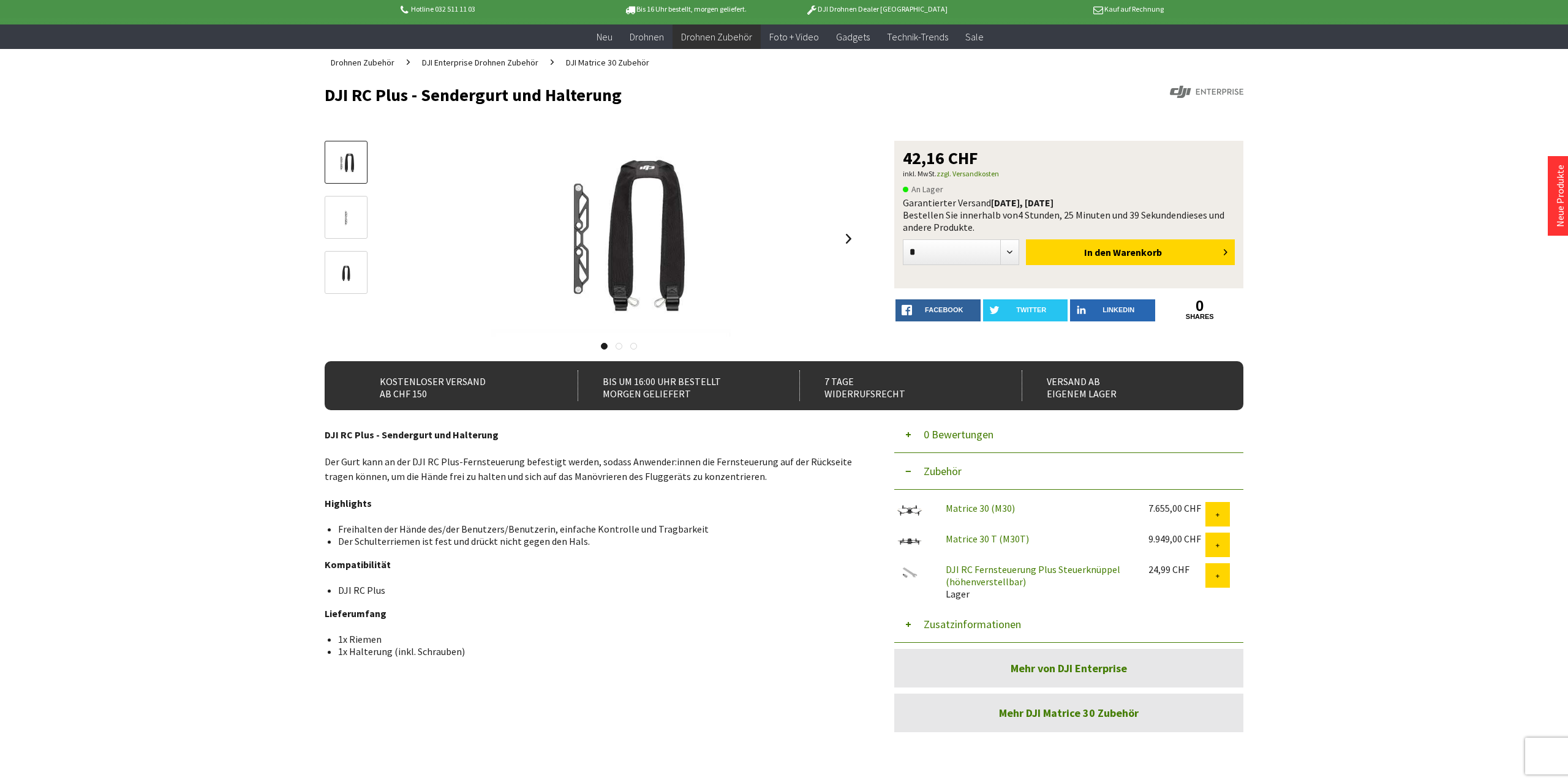
click at [337, 270] on img at bounding box center [346, 273] width 36 height 36
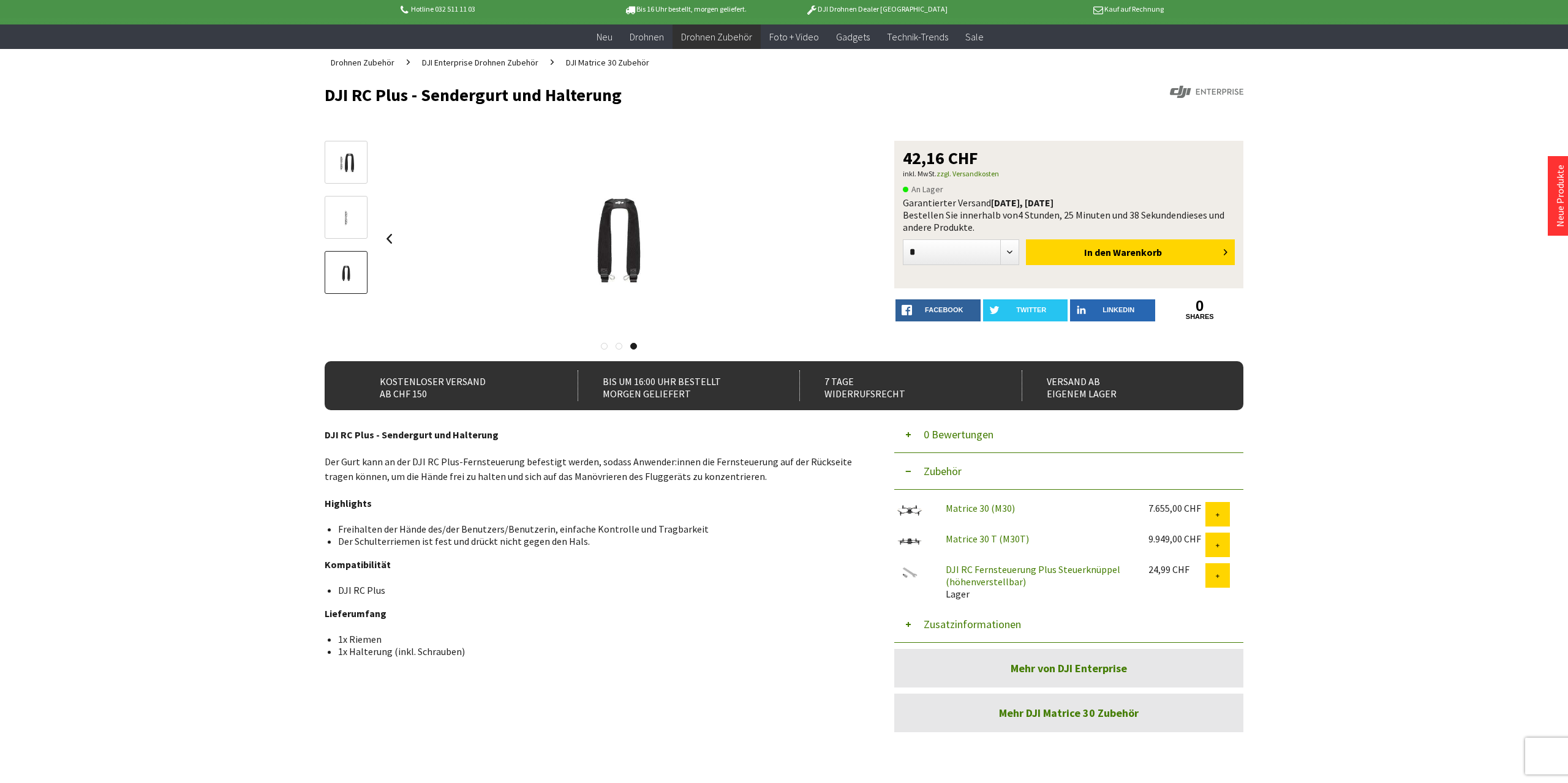
click at [335, 215] on img at bounding box center [346, 218] width 36 height 36
click at [345, 170] on img at bounding box center [346, 163] width 36 height 24
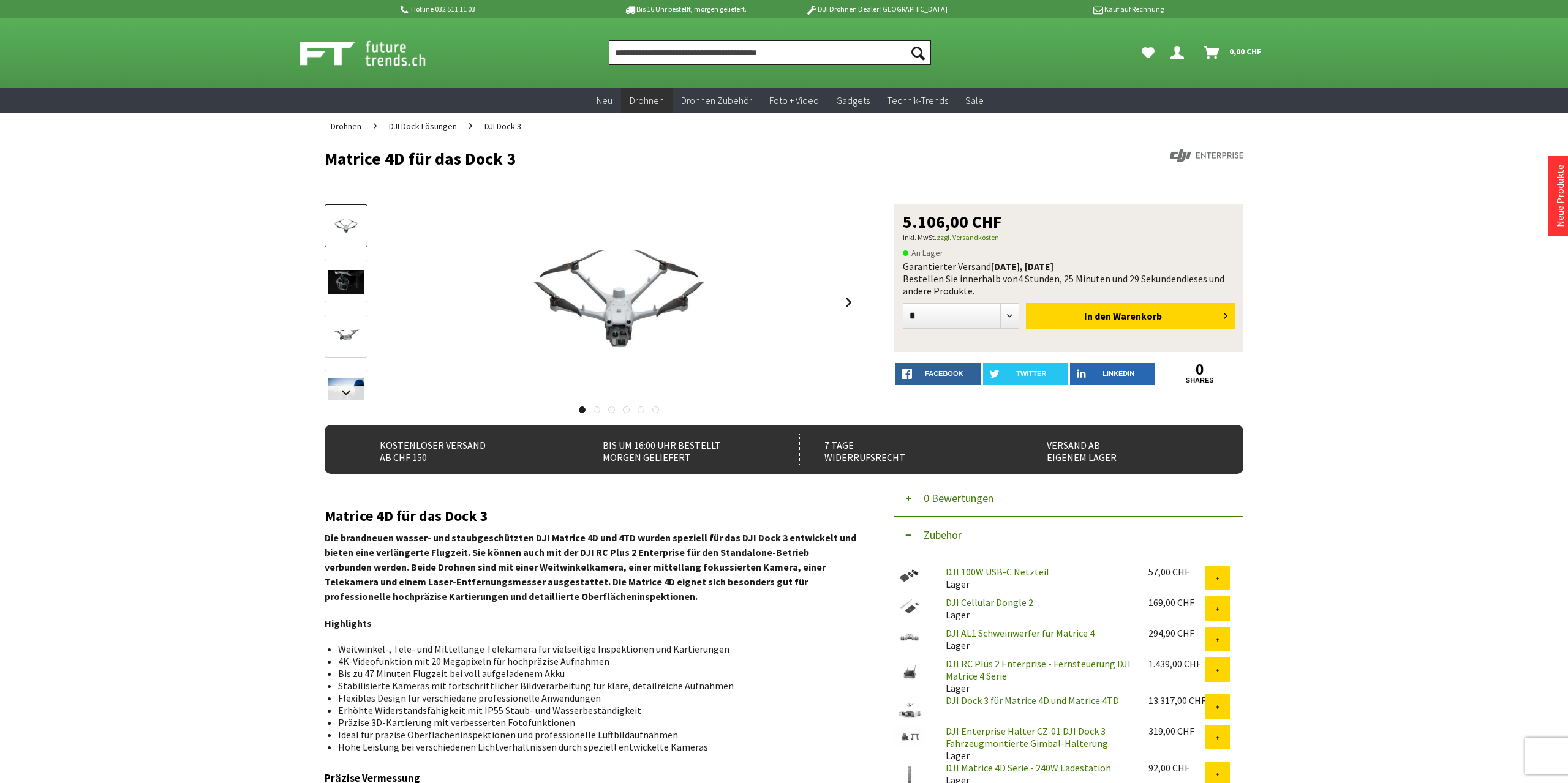
click at [620, 53] on input "Produkt, Marke, Kategorie, EAN, Artikelnummer…" at bounding box center [770, 52] width 322 height 24
paste input "**********"
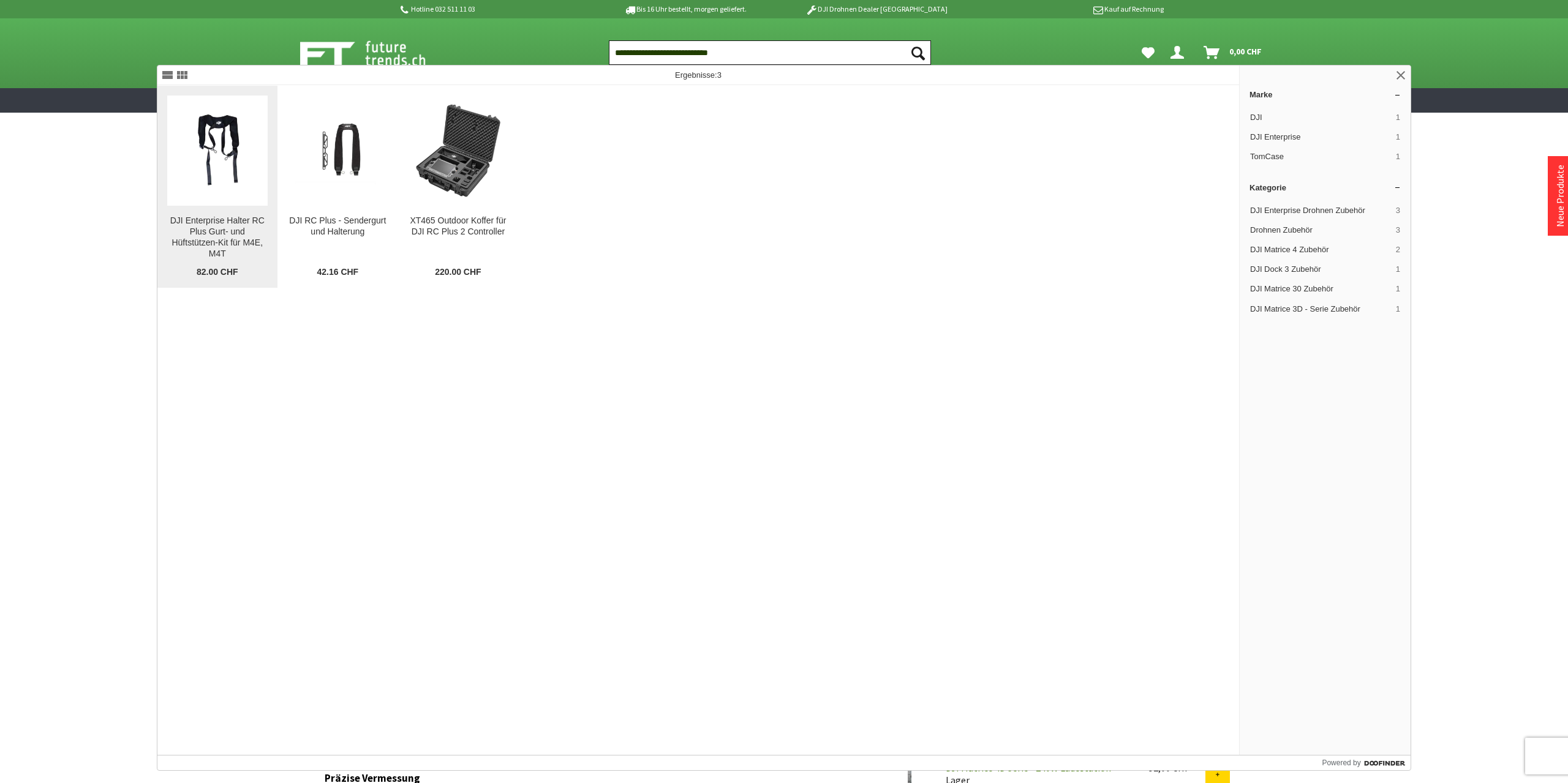
type input "**********"
click at [232, 169] on img at bounding box center [217, 151] width 100 height 75
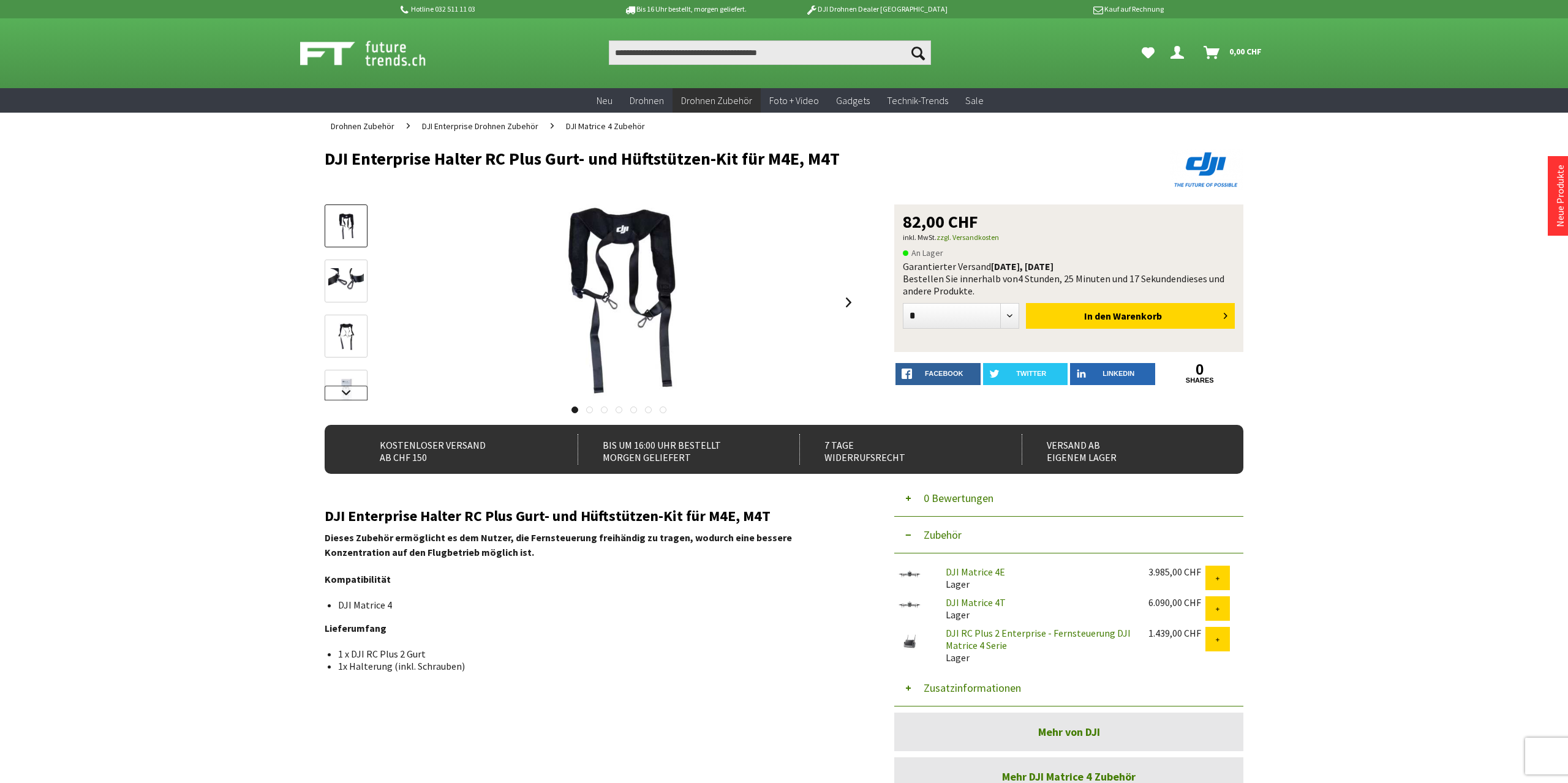
click at [351, 395] on link at bounding box center [346, 393] width 43 height 15
click at [340, 360] on img at bounding box center [346, 349] width 36 height 27
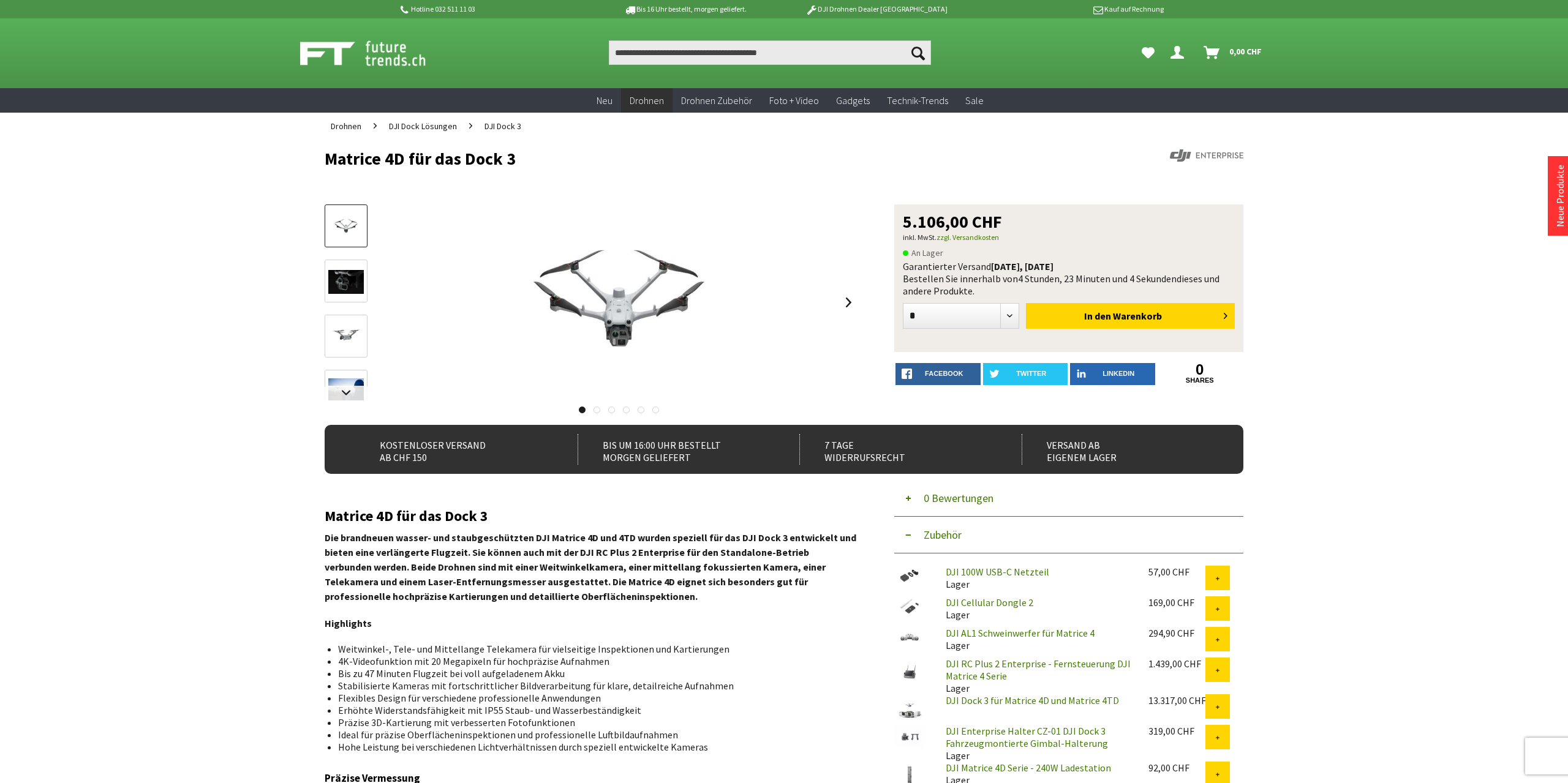
click at [603, 47] on ul "Suchen Suchen Dein Konto Menü schließen Dein Konto Anmelden oder registrieren Ü…" at bounding box center [930, 52] width 686 height 24
click at [626, 48] on input "Produkt, Marke, Kategorie, EAN, Artikelnummer…" at bounding box center [770, 52] width 322 height 24
click at [810, 49] on input "Produkt, Marke, Kategorie, EAN, Artikelnummer…" at bounding box center [770, 52] width 322 height 24
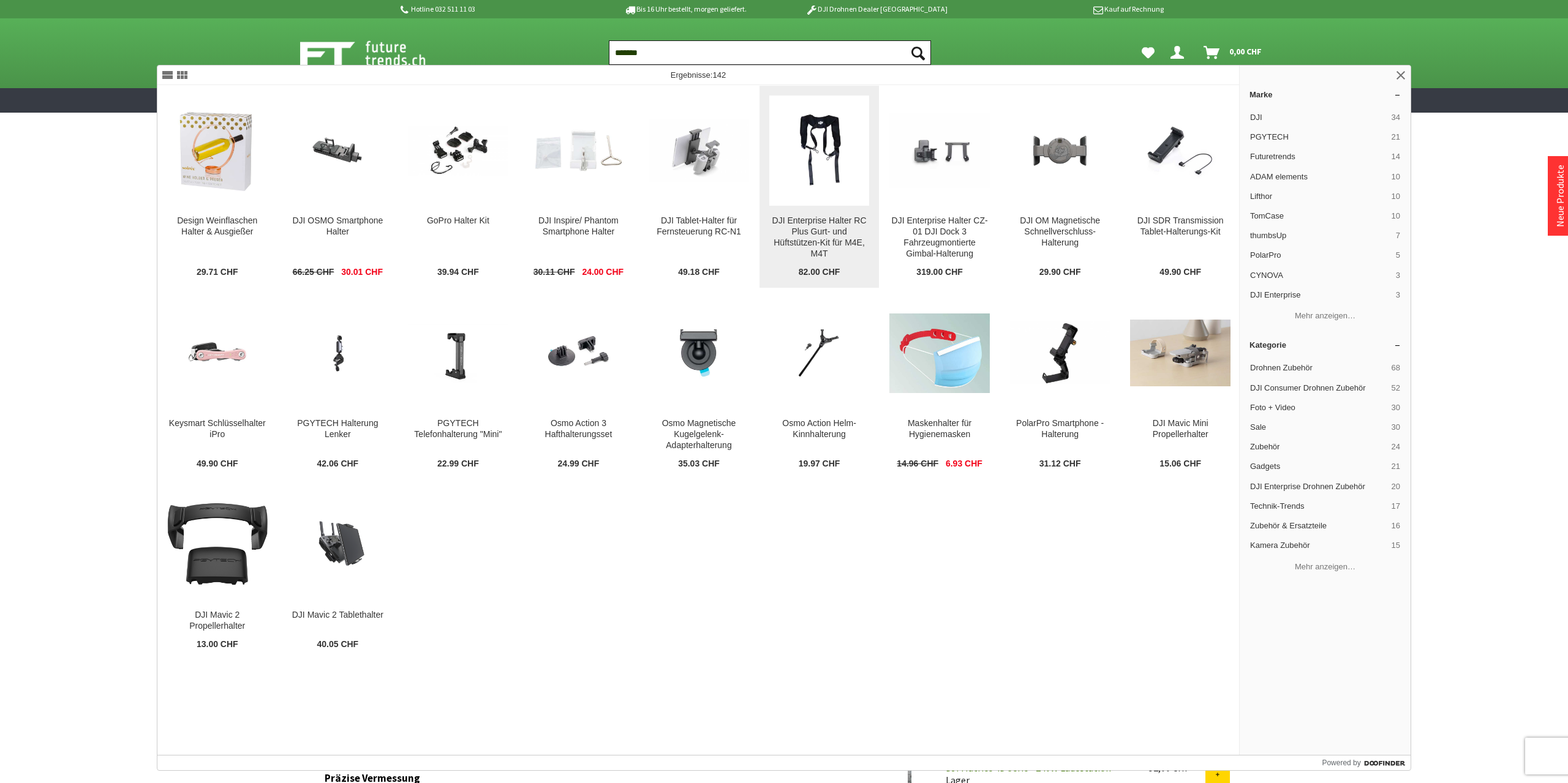
type input "******"
click at [811, 176] on img at bounding box center [819, 151] width 100 height 75
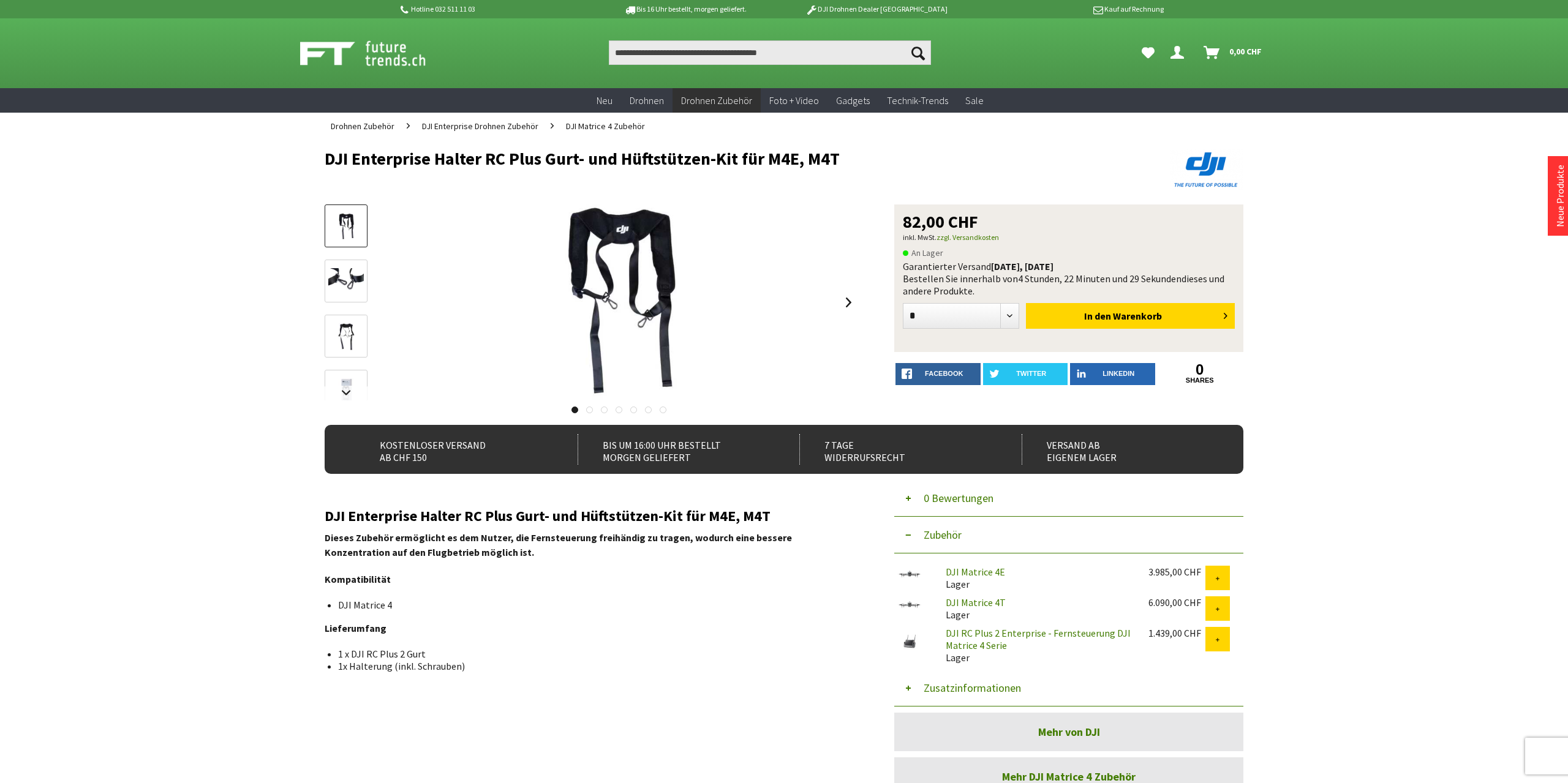
click at [602, 127] on span "DJI Matrice 4 Zubehör" at bounding box center [605, 126] width 79 height 11
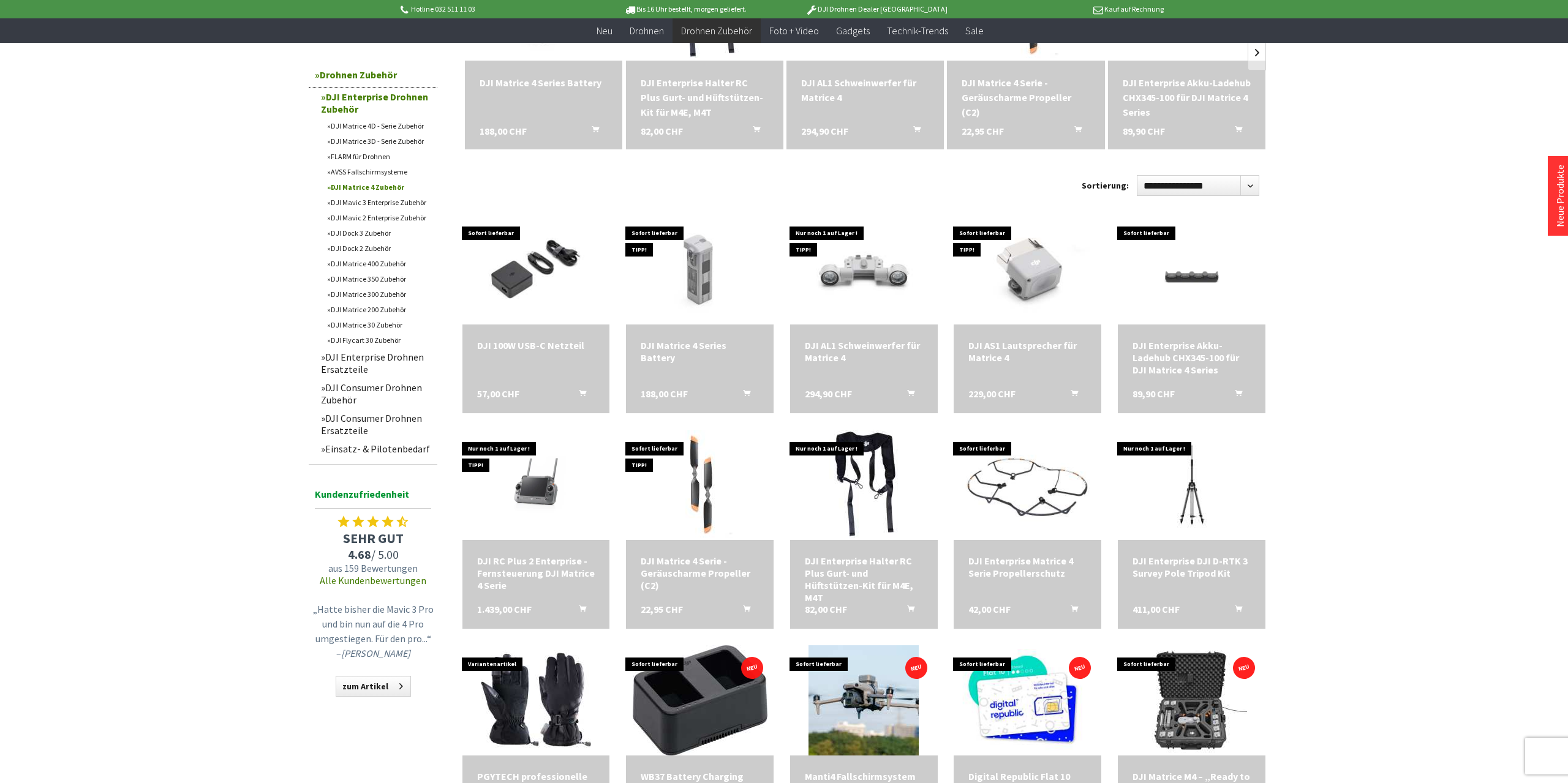
scroll to position [128, 0]
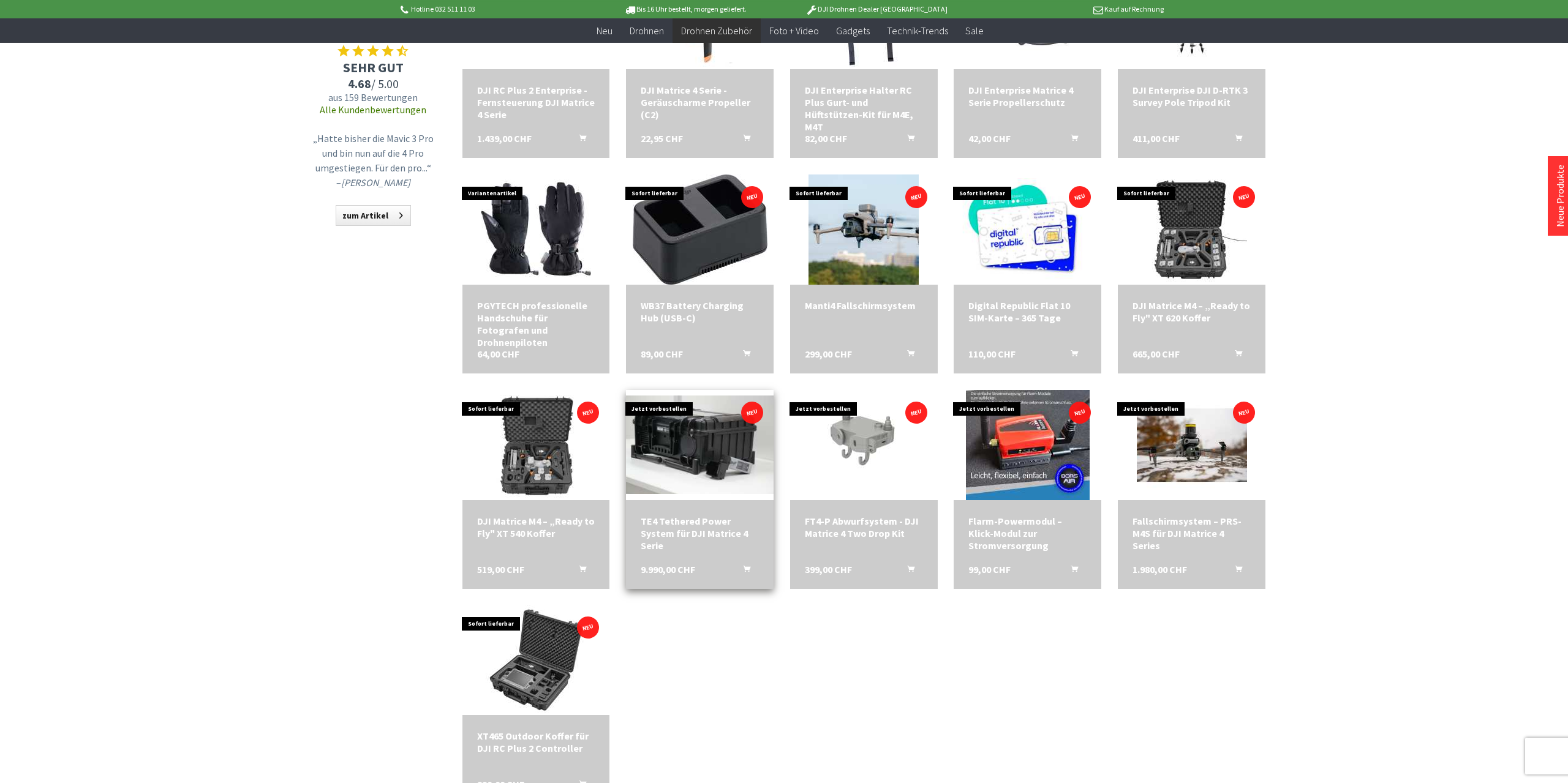
scroll to position [700, 0]
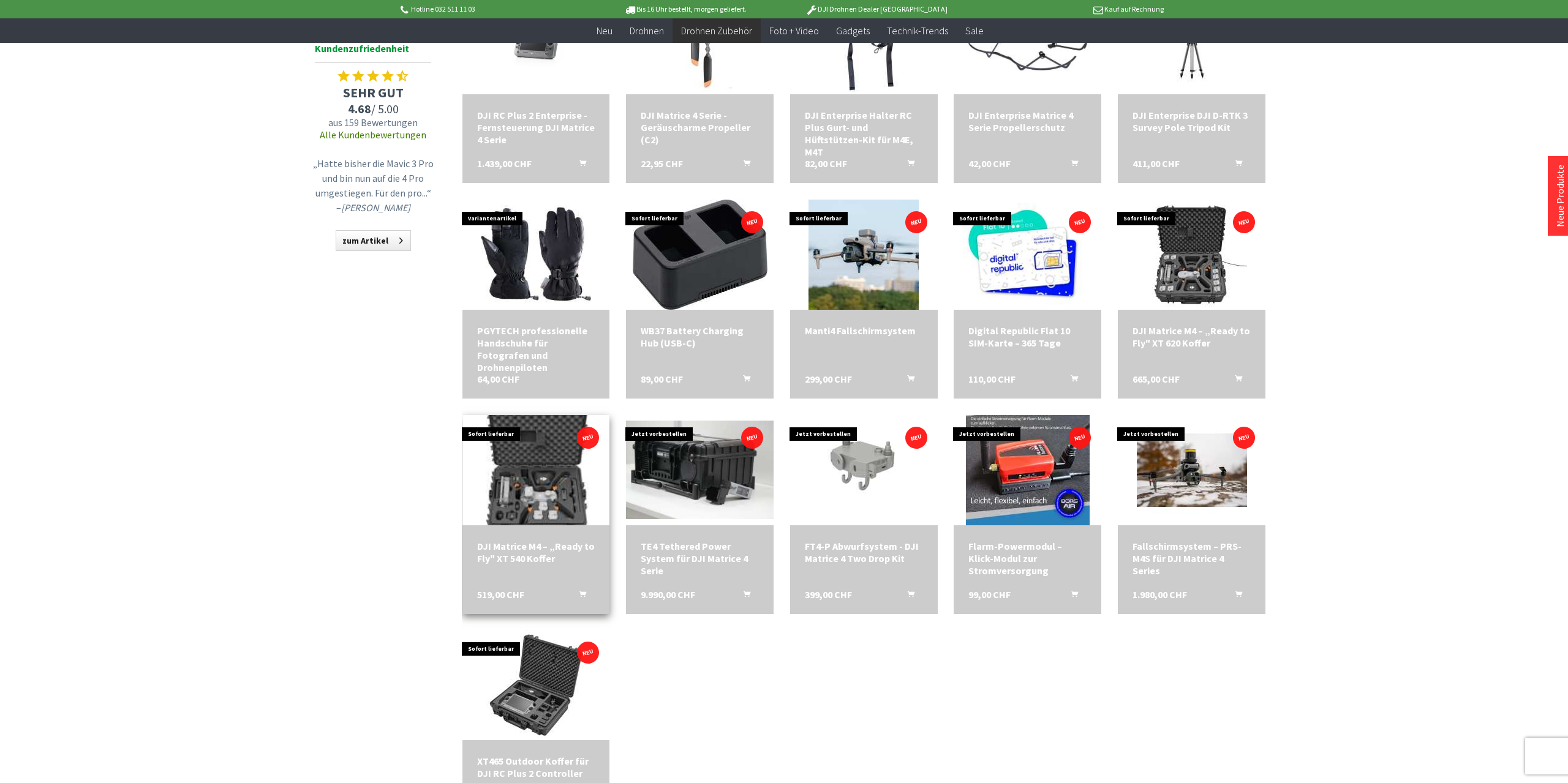
click at [541, 487] on img at bounding box center [536, 470] width 154 height 154
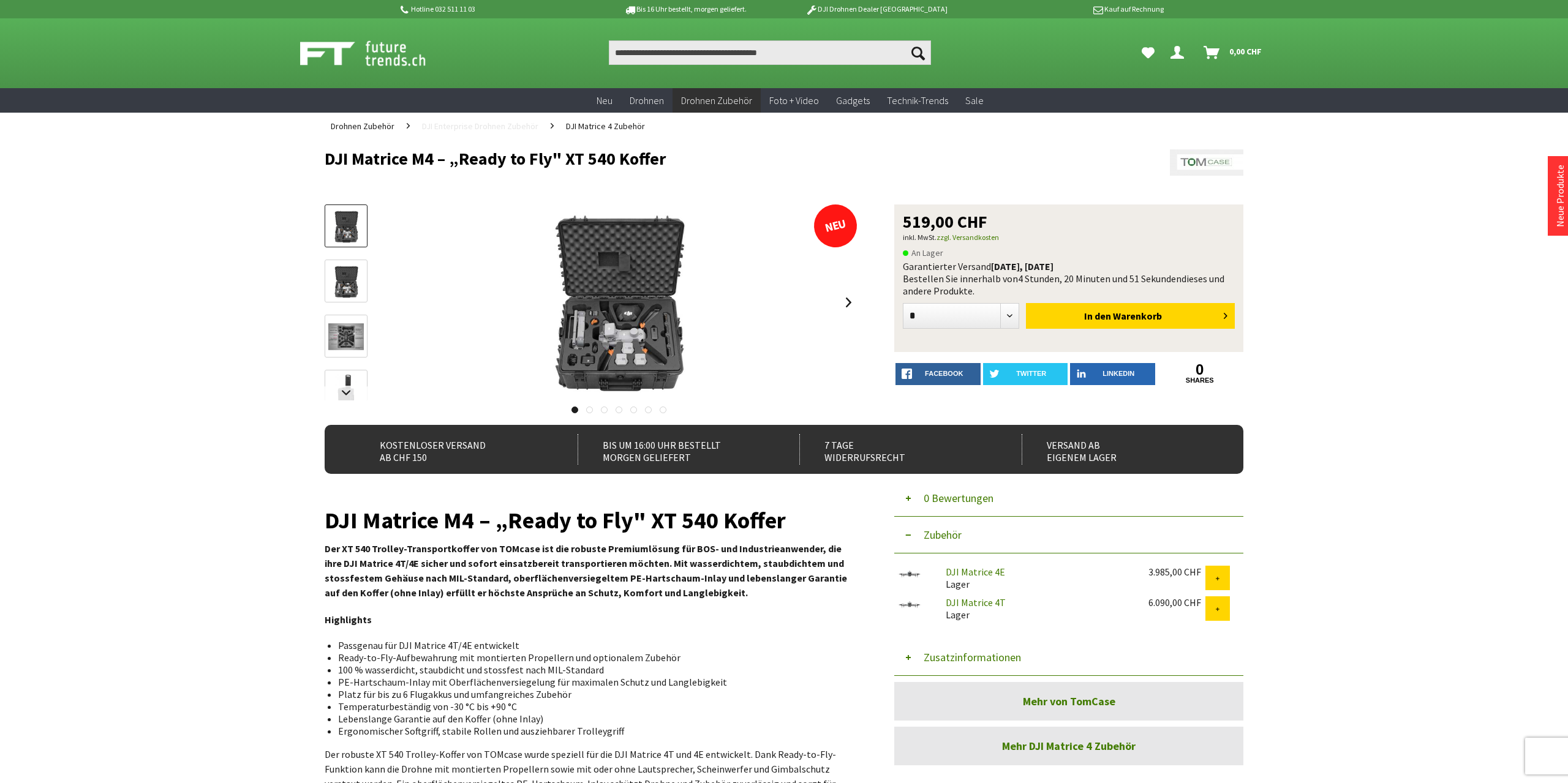
click at [454, 128] on span "DJI Enterprise Drohnen Zubehör" at bounding box center [480, 126] width 116 height 11
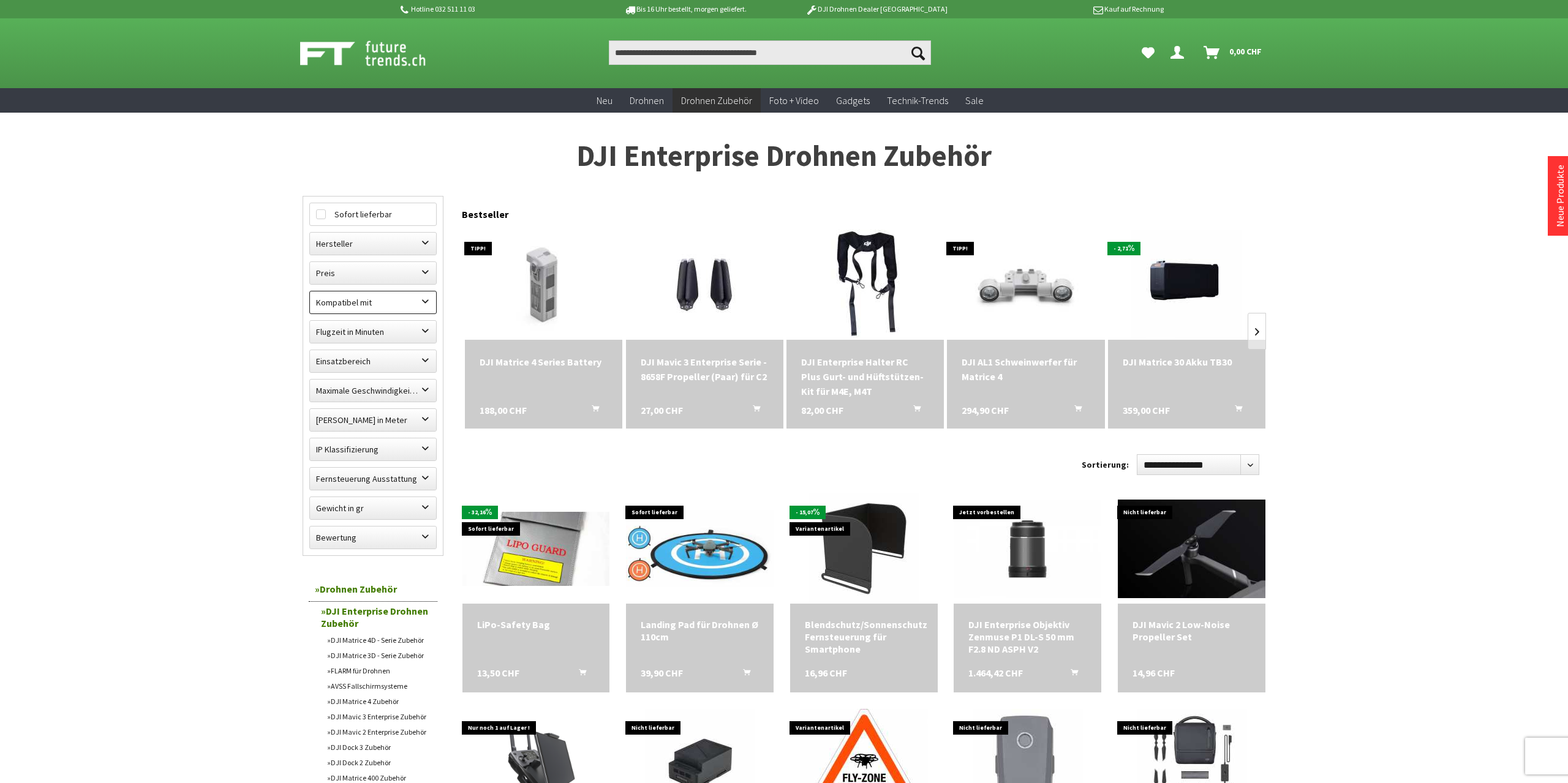
click at [355, 306] on label "Kompatibel mit" at bounding box center [373, 302] width 126 height 22
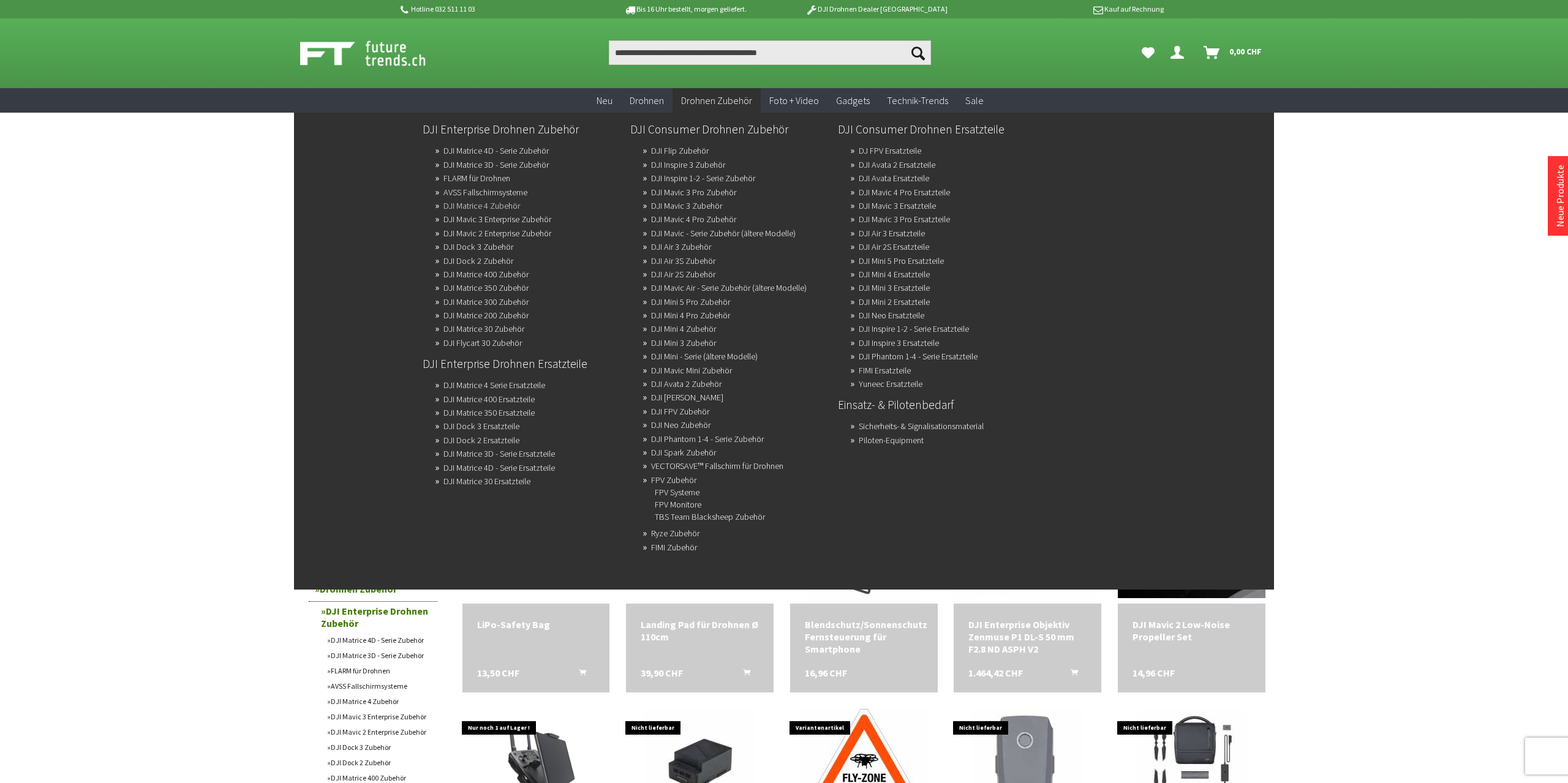
click at [492, 204] on link "DJI Matrice 4 Zubehör" at bounding box center [481, 205] width 76 height 17
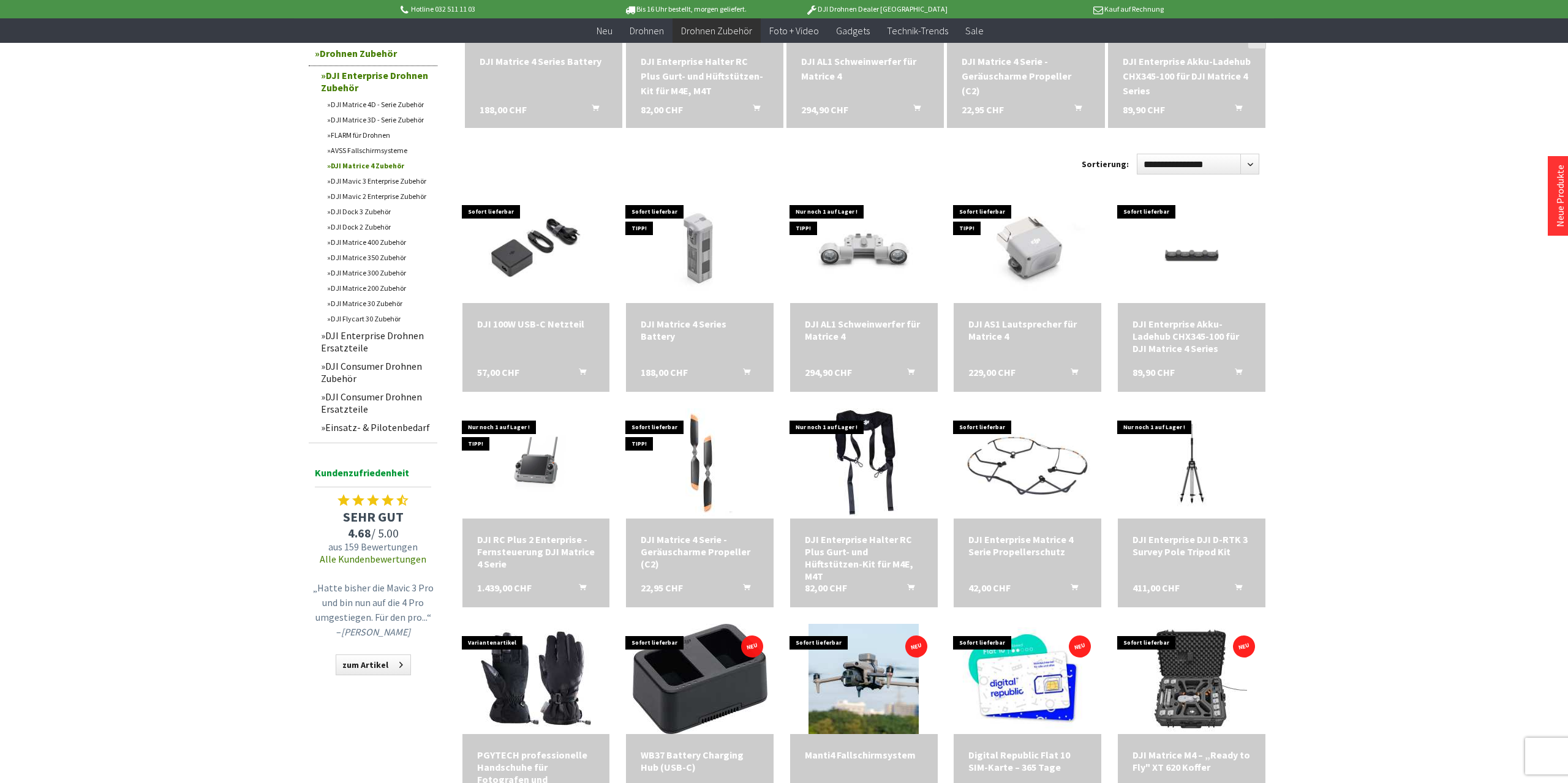
scroll to position [318, 0]
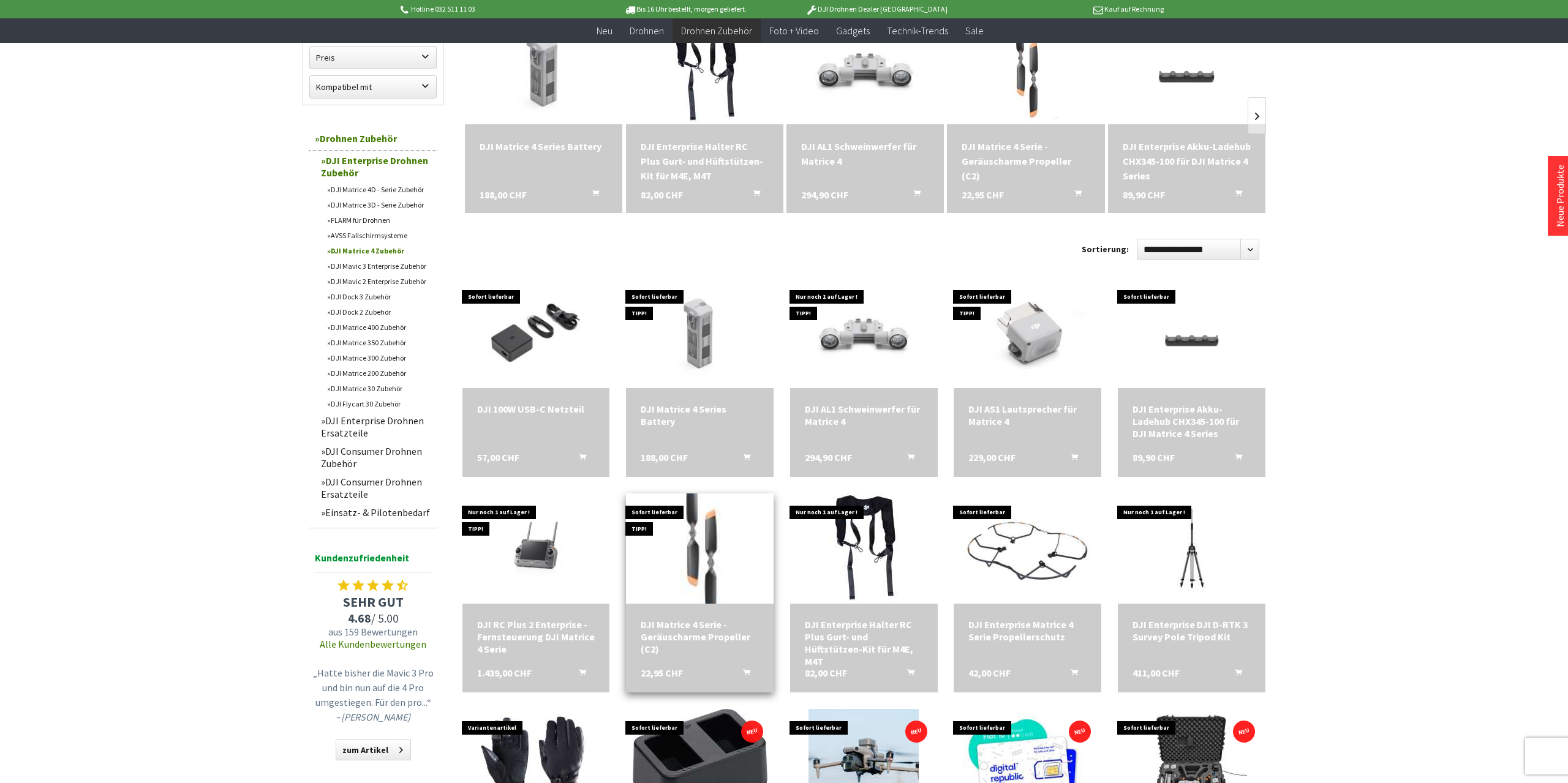
scroll to position [64, 0]
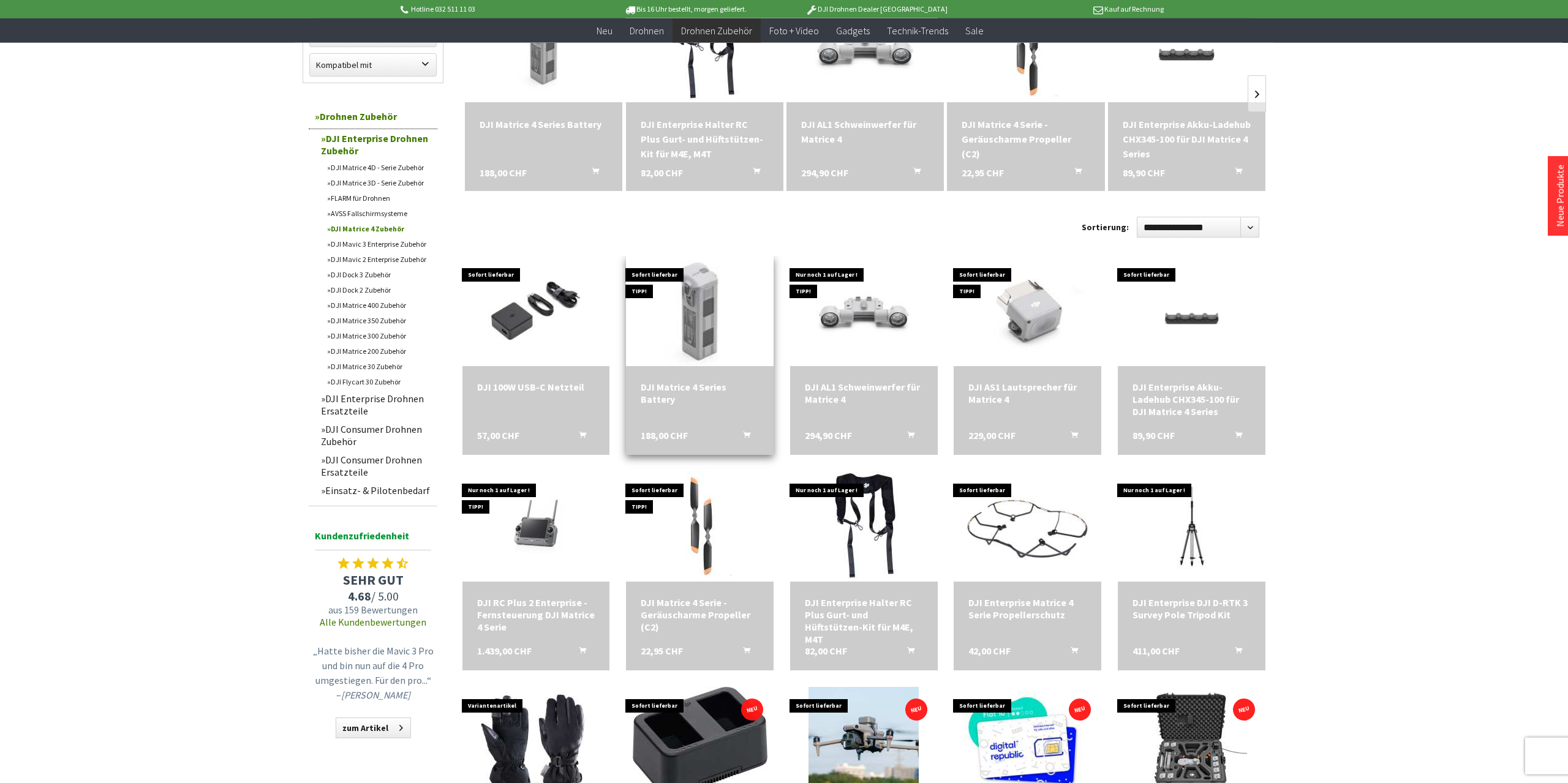
scroll to position [191, 0]
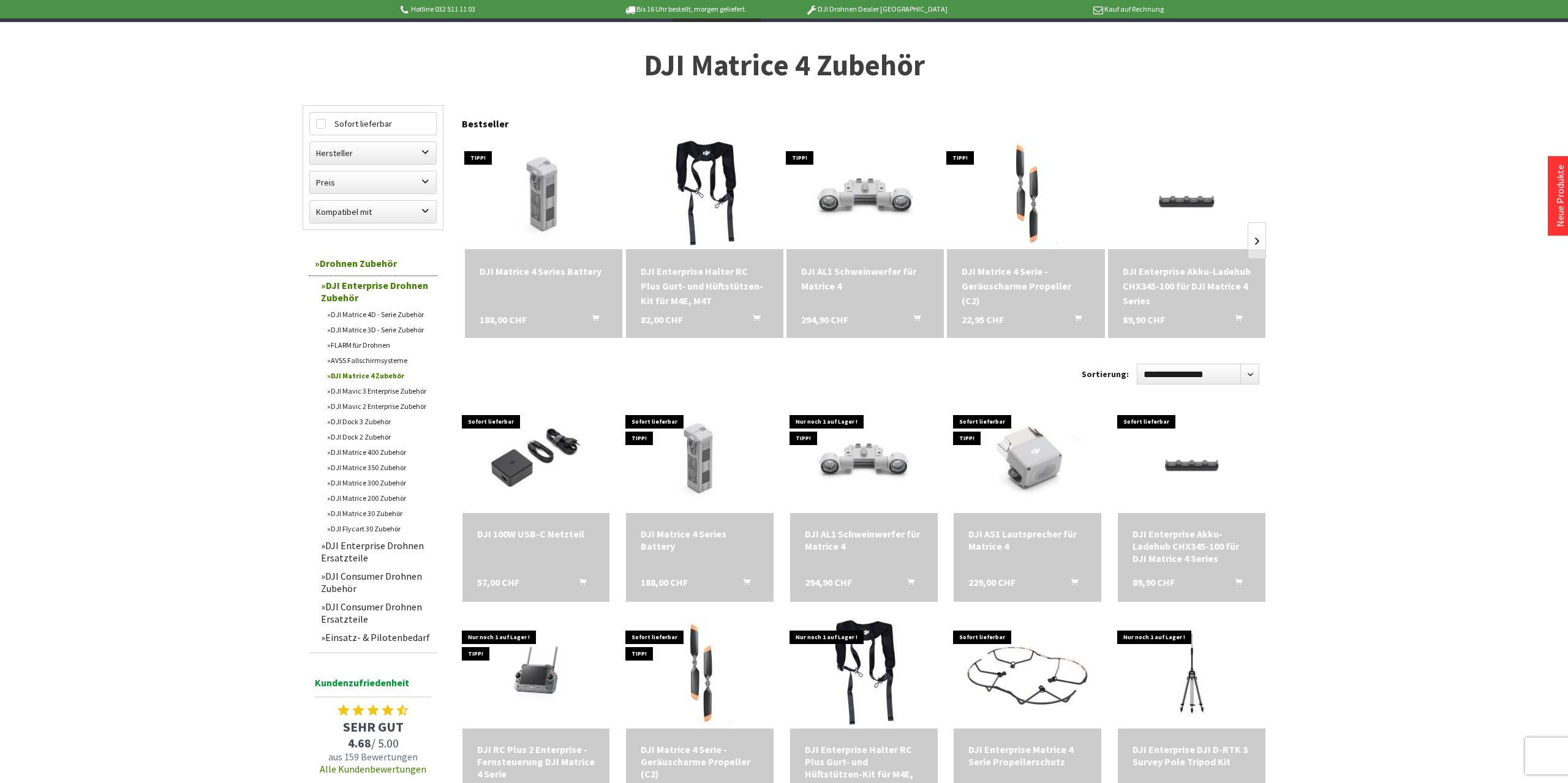
scroll to position [128, 0]
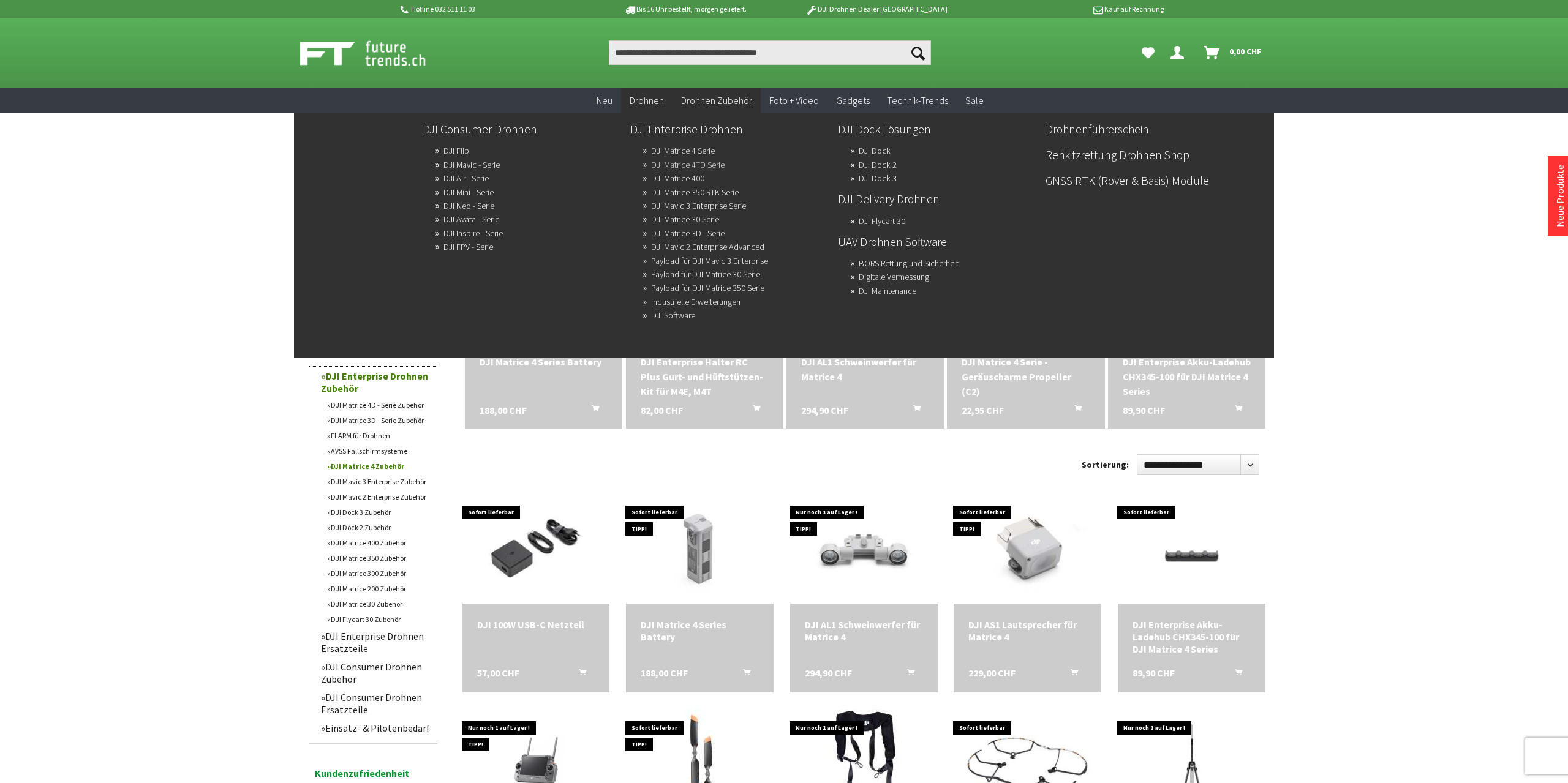
click at [684, 164] on link "DJI Matrice 4TD Serie" at bounding box center [687, 165] width 73 height 17
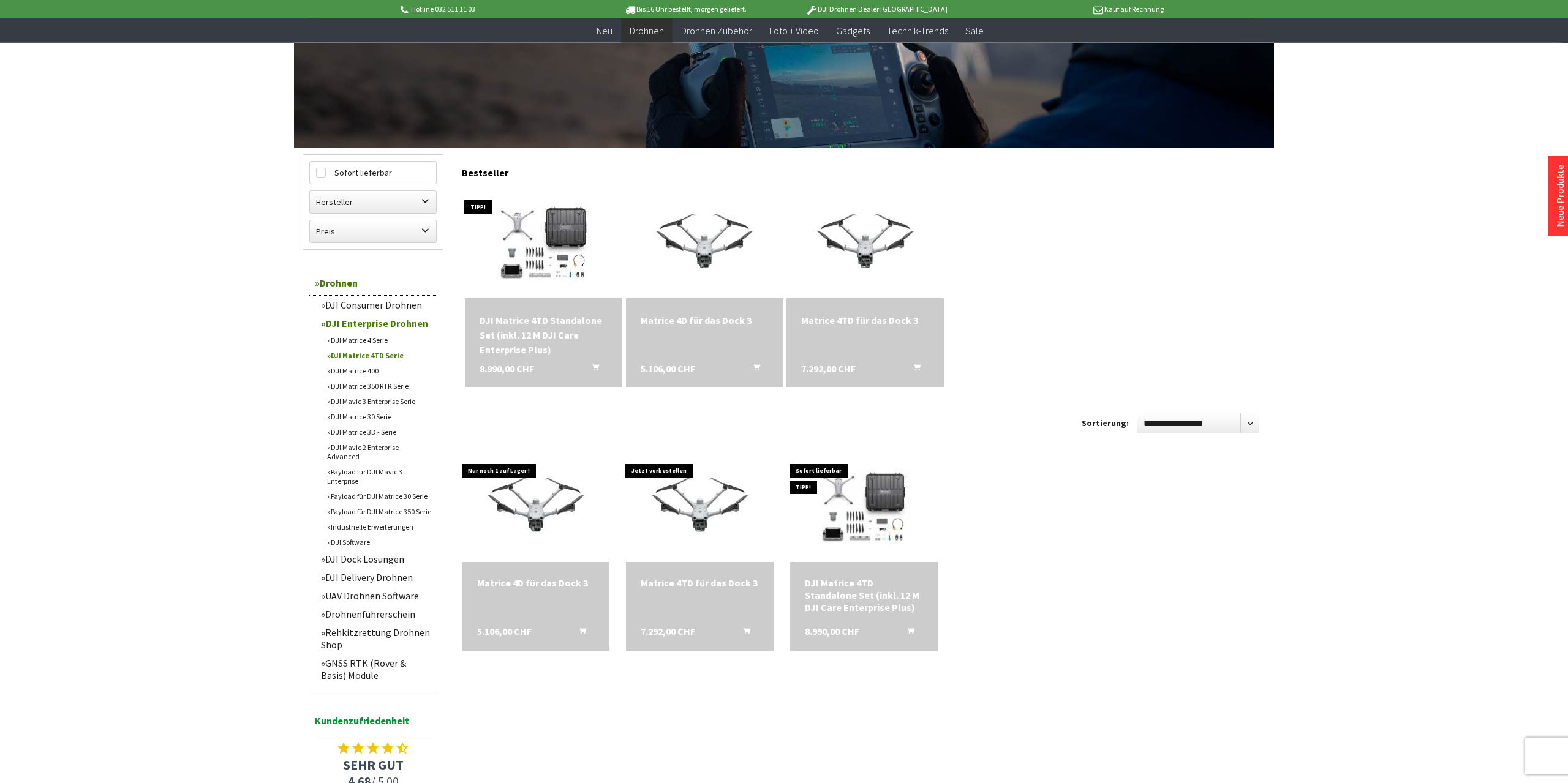
scroll to position [255, 0]
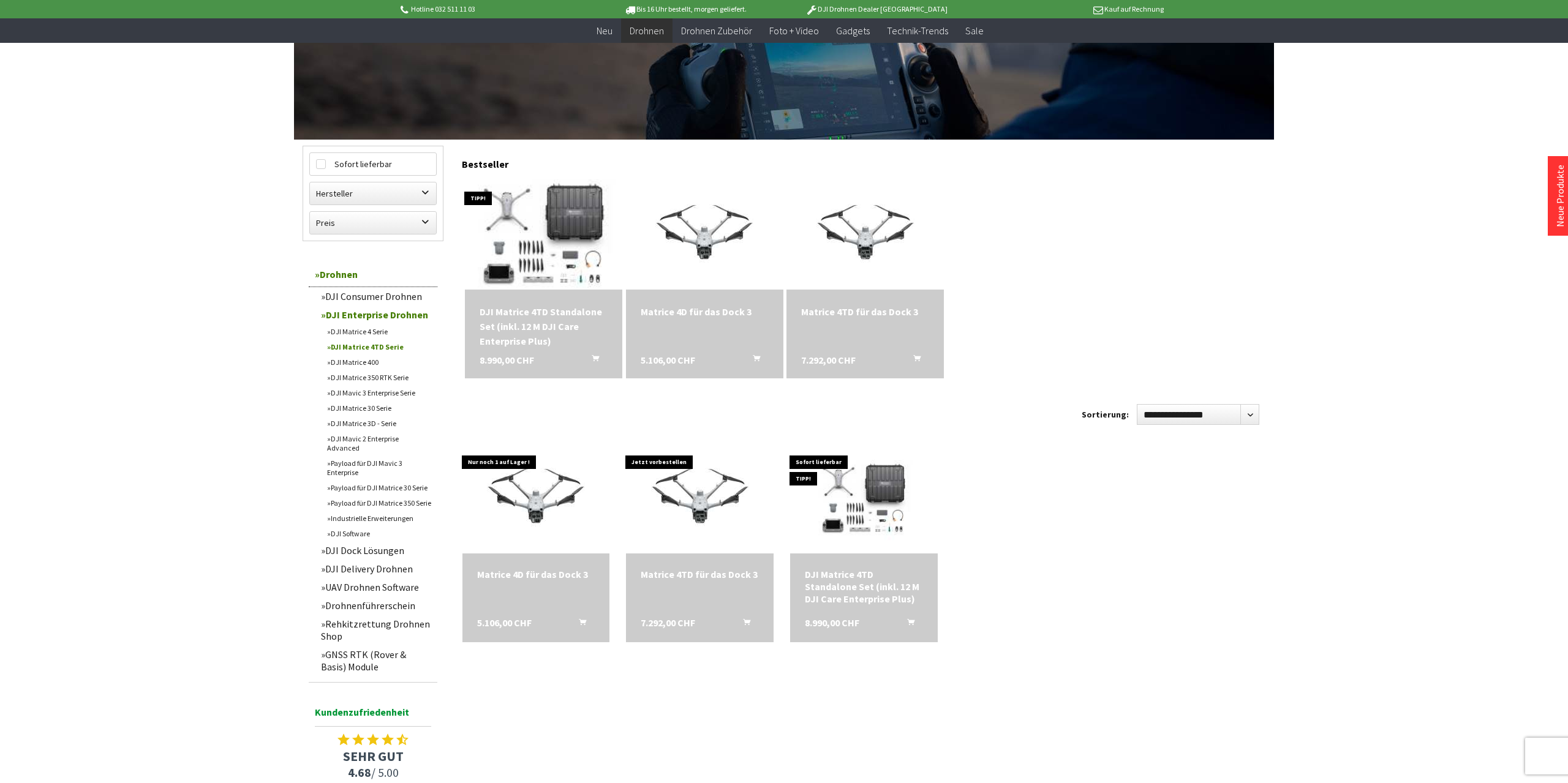
click at [550, 226] on img at bounding box center [543, 234] width 214 height 154
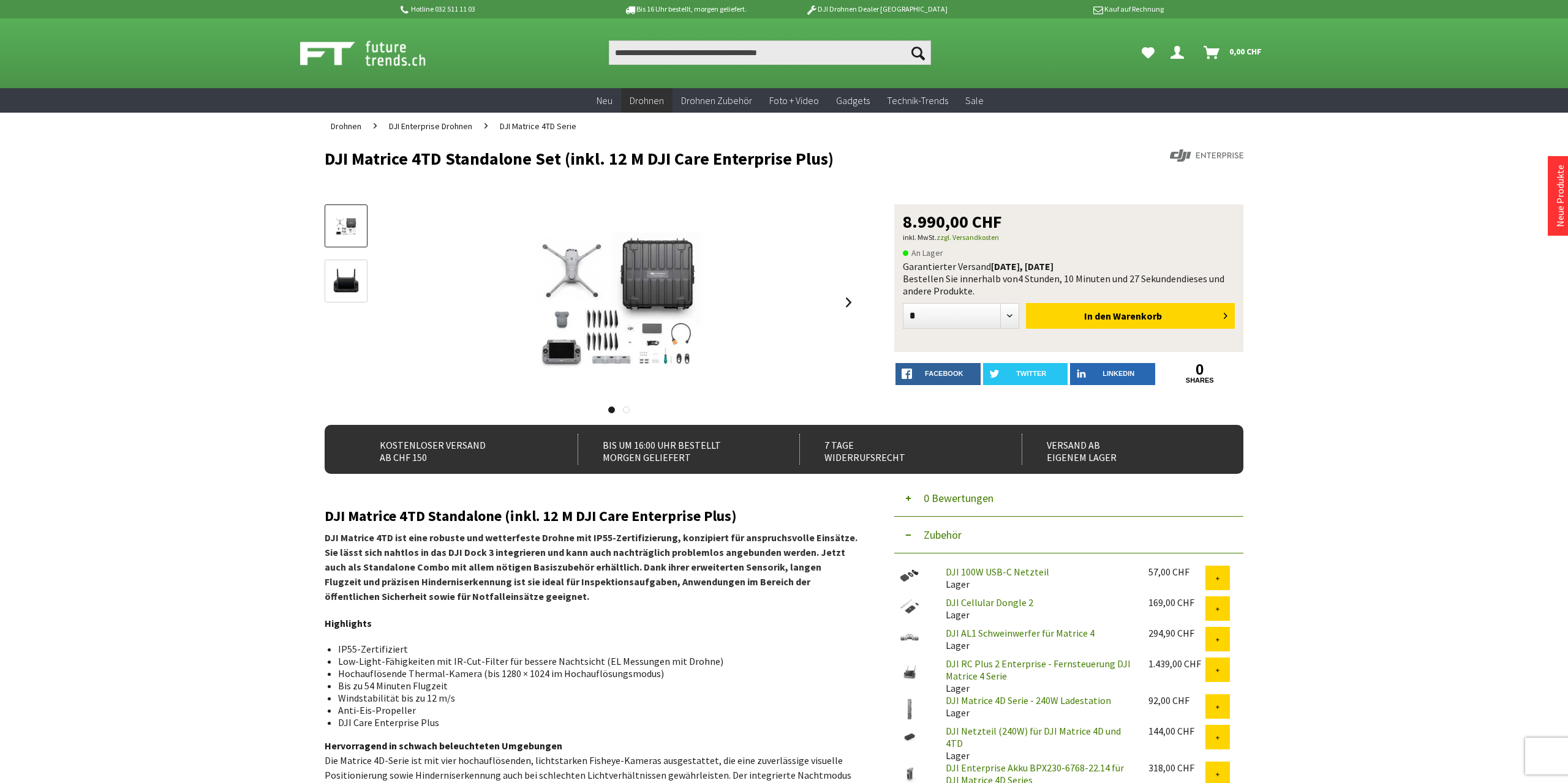
drag, startPoint x: 328, startPoint y: 163, endPoint x: 837, endPoint y: 160, distance: 509.0
click at [837, 160] on h1 "DJI Matrice 4TD Standalone Set (inkl. 12 M DJI Care Enterprise Plus)" at bounding box center [692, 159] width 735 height 19
copy h1 "DJI Matrice 4TD Standalone Set (inkl. 12 M DJI Care Enterprise Plus)"
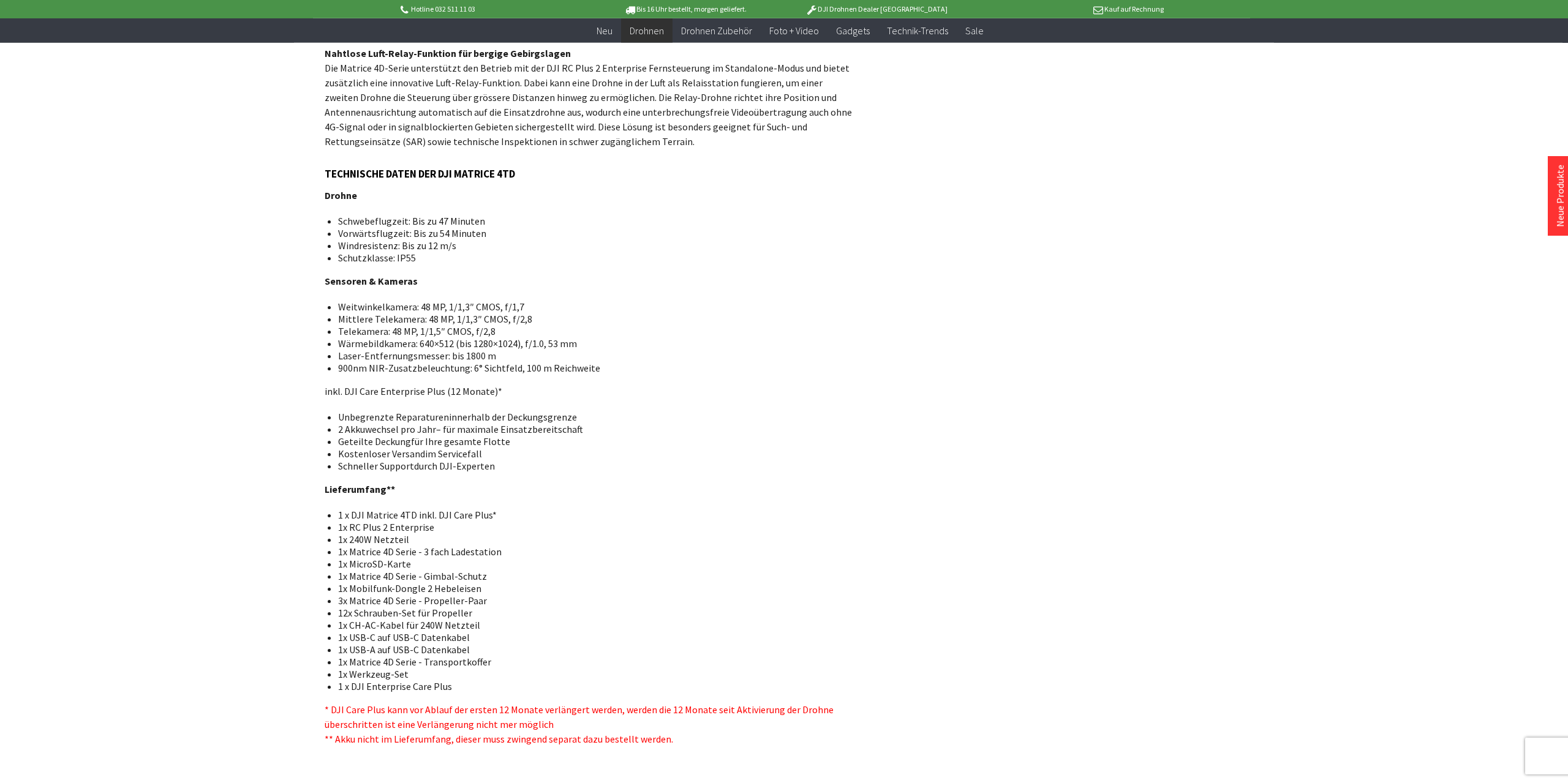
scroll to position [1146, 0]
